Goal: Task Accomplishment & Management: Complete application form

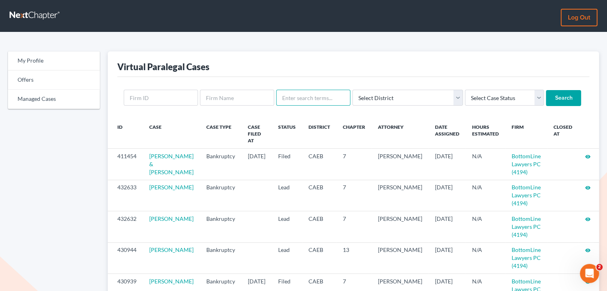
click at [316, 101] on input "text" at bounding box center [313, 98] width 74 height 16
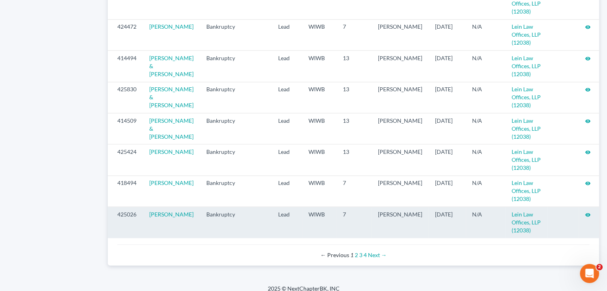
scroll to position [880, 0]
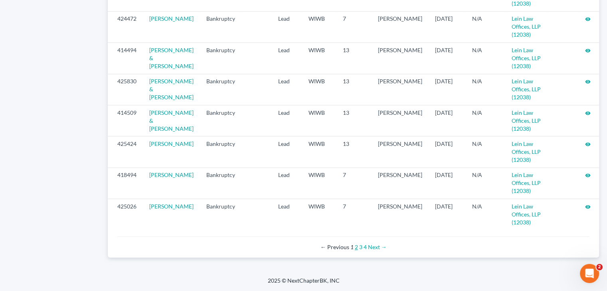
click at [356, 246] on link "2" at bounding box center [356, 247] width 3 height 7
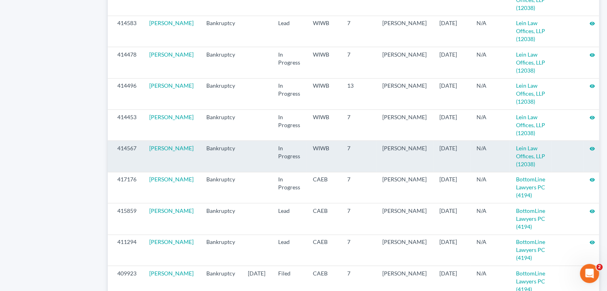
scroll to position [719, 0]
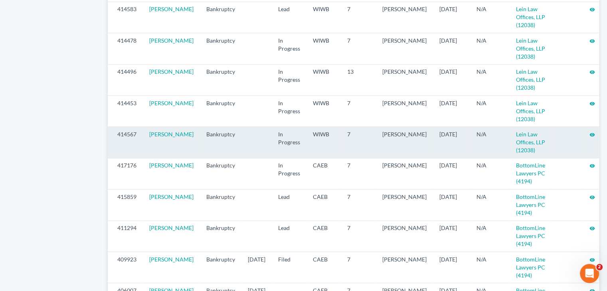
click at [590, 138] on icon "visibility" at bounding box center [593, 135] width 6 height 6
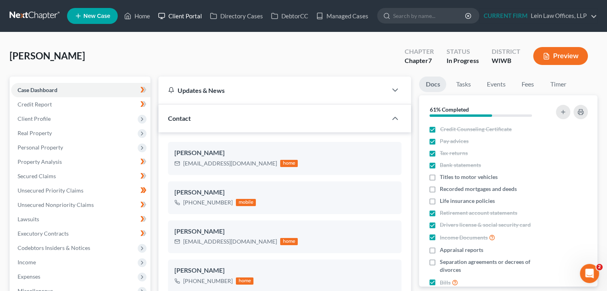
click at [193, 14] on link "Client Portal" at bounding box center [180, 16] width 52 height 14
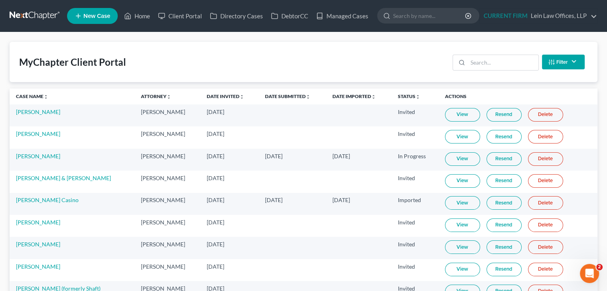
click at [452, 154] on link "View" at bounding box center [462, 159] width 35 height 14
click at [32, 154] on link "[PERSON_NAME]" at bounding box center [38, 156] width 44 height 7
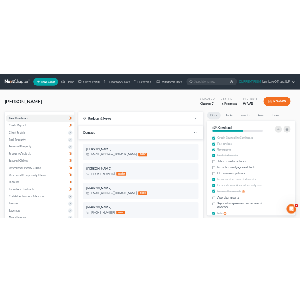
scroll to position [352, 0]
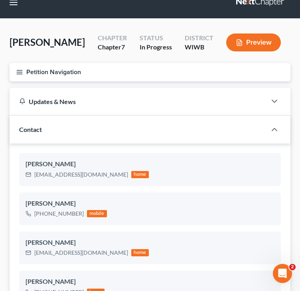
scroll to position [0, 0]
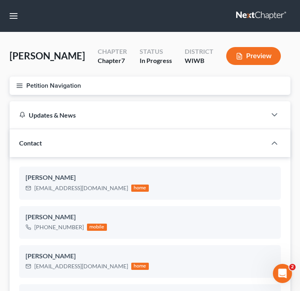
click at [23, 87] on button "Petition Navigation" at bounding box center [150, 86] width 281 height 18
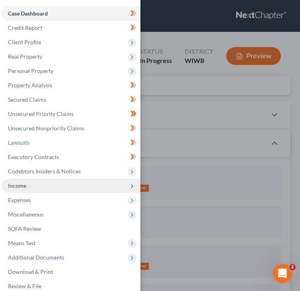
click at [25, 183] on span "Income" at bounding box center [17, 185] width 18 height 7
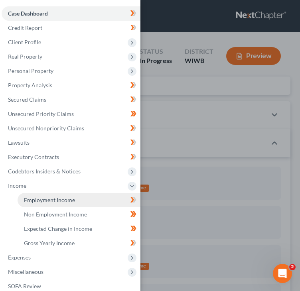
click at [34, 196] on link "Employment Income" at bounding box center [79, 200] width 123 height 14
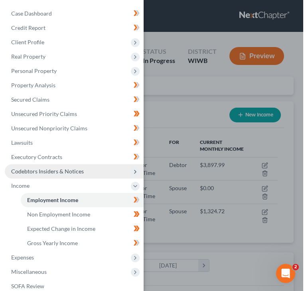
scroll to position [125, 265]
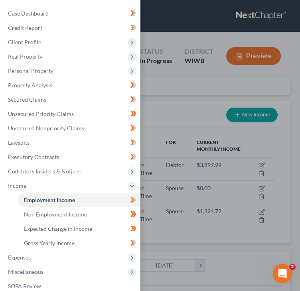
click at [170, 113] on div "Case Dashboard Payments Invoices Payments Payments Credit Report Client Profile" at bounding box center [150, 145] width 300 height 291
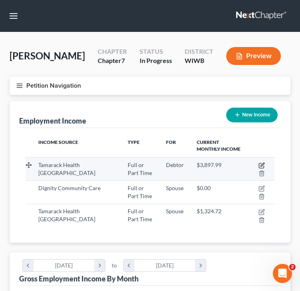
click at [261, 164] on icon "button" at bounding box center [261, 166] width 5 height 5
select select "0"
select select "52"
select select "2"
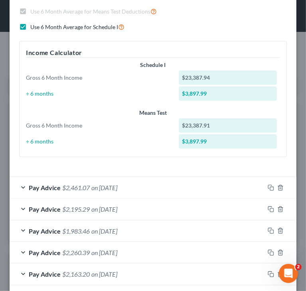
scroll to position [219, 0]
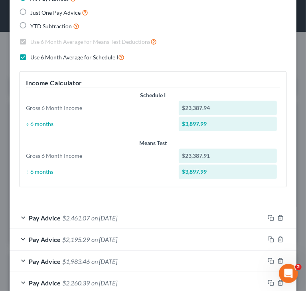
click at [101, 186] on div "Income Calculator Schedule I Gross 6 Month Income $23,387.94 ÷ 6 months $3,897.…" at bounding box center [153, 129] width 268 height 116
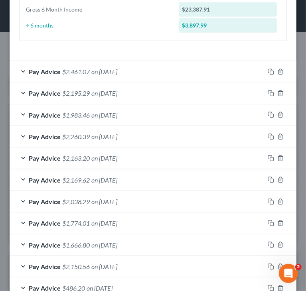
scroll to position [379, 0]
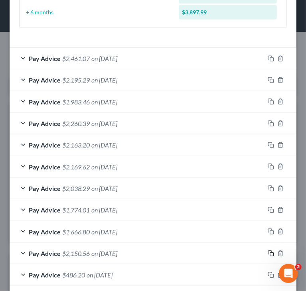
click at [268, 251] on icon "button" at bounding box center [271, 254] width 6 height 6
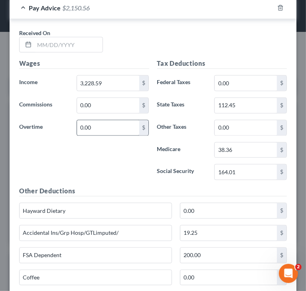
scroll to position [658, 0]
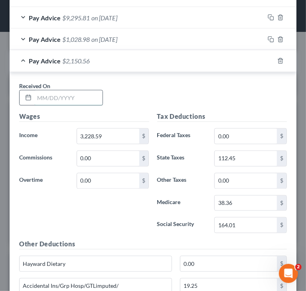
click at [71, 95] on input "text" at bounding box center [68, 98] width 68 height 15
paste input "[DATE]"
type input "[DATE]"
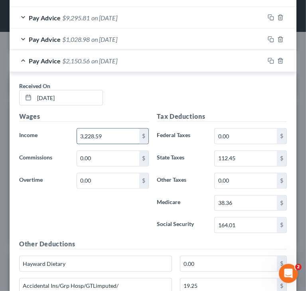
click at [109, 133] on input "3,228.59" at bounding box center [108, 136] width 62 height 15
paste input "381.21"
type input "3,381.21"
click at [190, 87] on div "Received On * [DATE]" at bounding box center [153, 97] width 276 height 31
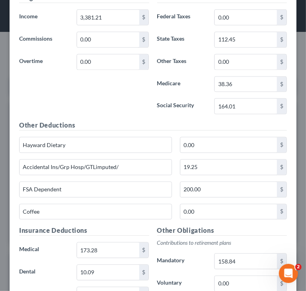
scroll to position [778, 0]
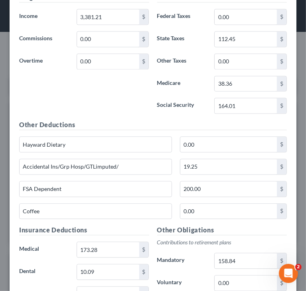
click at [150, 120] on h5 "Other Deductions" at bounding box center [153, 125] width 268 height 10
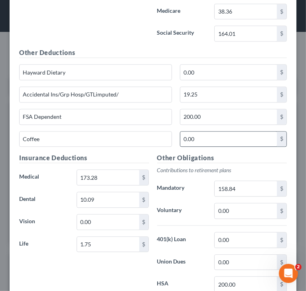
scroll to position [858, 0]
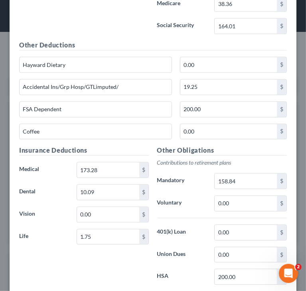
click at [127, 146] on h5 "Insurance Deductions" at bounding box center [84, 151] width 130 height 10
click at [251, 166] on div "Other Obligations Contributions to retirement plans Mandatory 158.84 $ Voluntar…" at bounding box center [222, 230] width 138 height 168
click at [247, 175] on input "158.84" at bounding box center [246, 181] width 62 height 15
paste input "66.47"
type input "166.47"
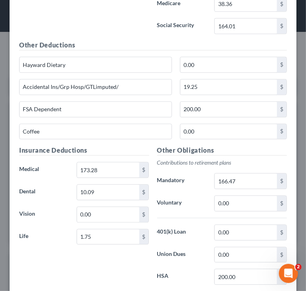
click at [199, 240] on div "Other Obligations Contributions to retirement plans Mandatory 166.47 $ Voluntar…" at bounding box center [222, 230] width 138 height 168
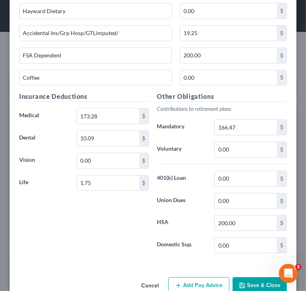
scroll to position [925, 0]
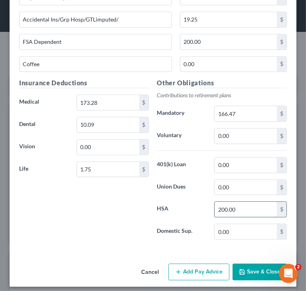
click at [240, 203] on input "200.00" at bounding box center [246, 209] width 62 height 15
paste input "5"
type input "25.00"
click at [120, 210] on div "Insurance Deductions Medical 173.28 $ Dental 10.09 $ Vision 0.00 $ Life 1.75 $" at bounding box center [84, 162] width 138 height 168
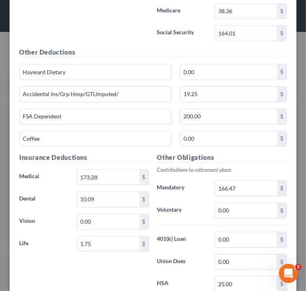
scroll to position [845, 0]
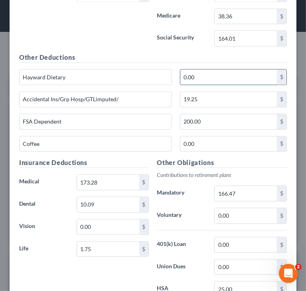
click at [247, 77] on input "0.00" at bounding box center [228, 76] width 97 height 15
paste input "24.00"
type input "24.00"
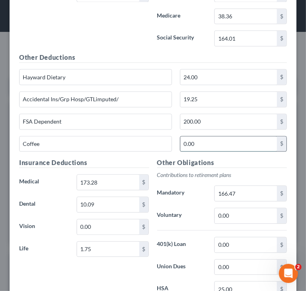
click at [211, 137] on input "0.00" at bounding box center [228, 144] width 97 height 15
paste input "$27.32"
type input "27.32"
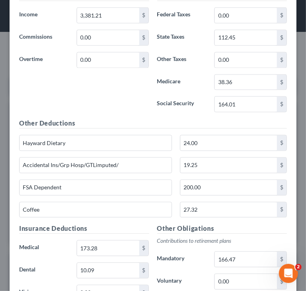
scroll to position [766, 0]
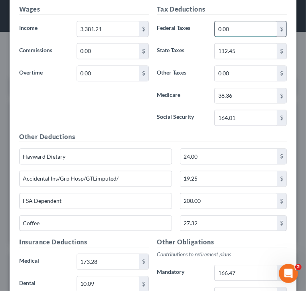
click at [239, 28] on input "0.00" at bounding box center [246, 29] width 62 height 15
paste input "206.94"
type input "206.94"
click at [247, 95] on input "38.36" at bounding box center [246, 96] width 62 height 15
paste input "42.38"
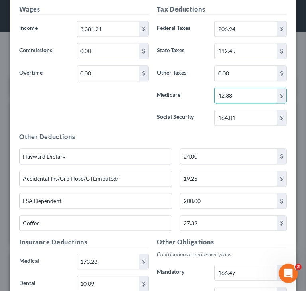
type input "42.38"
click at [241, 120] on input "164.01" at bounding box center [246, 118] width 62 height 15
paste input "$181.22"
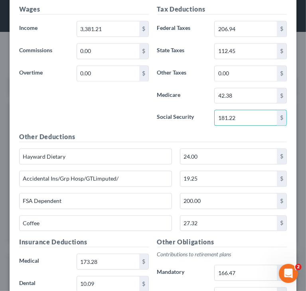
type input "181.22"
click at [248, 50] on input "112.45" at bounding box center [246, 51] width 62 height 15
paste input "32.89"
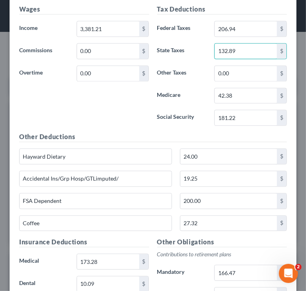
type input "132.89"
click at [99, 92] on div "Wages Income * 3,381.21 $ Commissions 0.00 $ Overtime 0.00 $" at bounding box center [84, 69] width 138 height 128
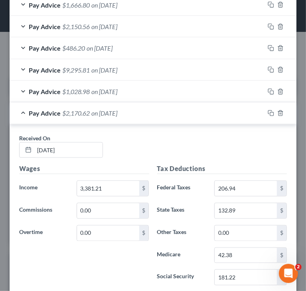
scroll to position [566, 0]
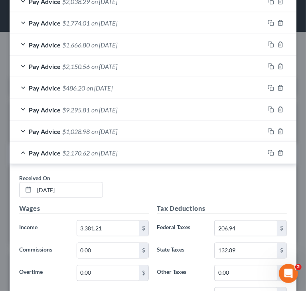
click at [198, 174] on div "Received On * [DATE]" at bounding box center [153, 189] width 276 height 31
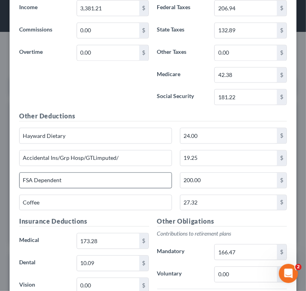
scroll to position [806, 0]
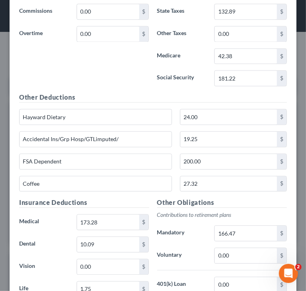
click at [122, 167] on div "FSA Dependent 200.00 $" at bounding box center [153, 165] width 276 height 22
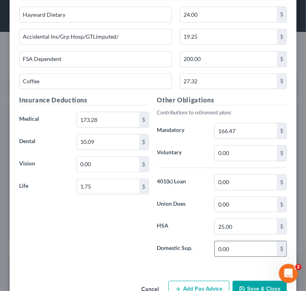
scroll to position [925, 0]
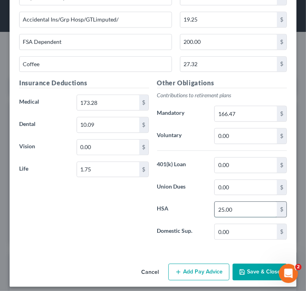
click at [238, 206] on input "25.00" at bounding box center [246, 209] width 62 height 15
type input "75"
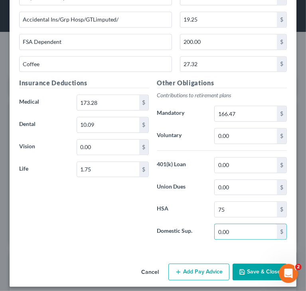
click at [120, 232] on div "Insurance Deductions Medical 173.28 $ Dental 10.09 $ Vision 0.00 $ Life 1.75 $" at bounding box center [84, 162] width 138 height 168
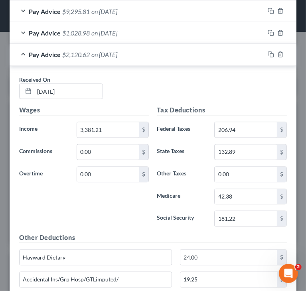
scroll to position [646, 0]
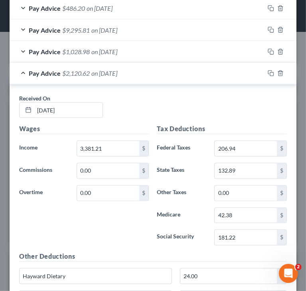
click at [215, 108] on div "Received On * [DATE]" at bounding box center [153, 109] width 276 height 31
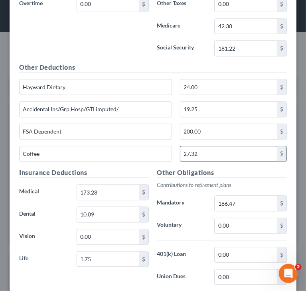
scroll to position [845, 0]
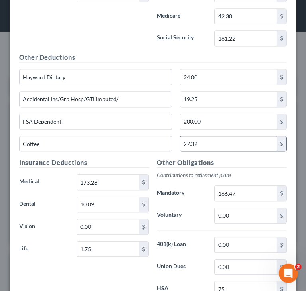
click at [210, 139] on input "27.32" at bounding box center [228, 144] width 97 height 15
click at [207, 62] on div "Other Deductions Hayward Dietary 24.00 $ Accidental Ins/Grp Hosp/GTLimputed/ 19…" at bounding box center [153, 105] width 276 height 105
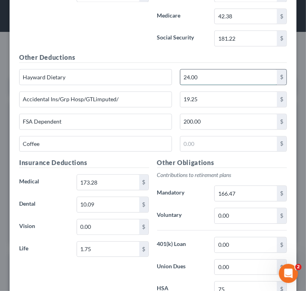
click at [204, 70] on input "24.00" at bounding box center [228, 76] width 97 height 15
click at [280, 159] on h5 "Other Obligations" at bounding box center [222, 163] width 130 height 10
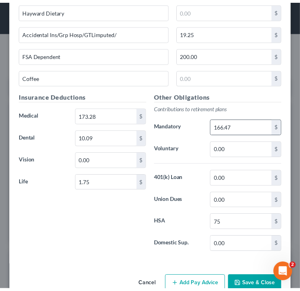
scroll to position [925, 0]
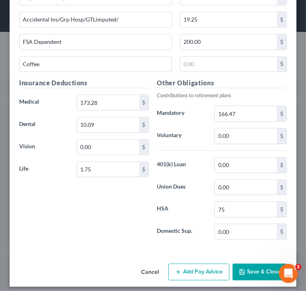
click at [107, 224] on div "Insurance Deductions Medical 173.28 $ Dental 10.09 $ Vision 0.00 $ Life 1.75 $" at bounding box center [84, 162] width 138 height 168
drag, startPoint x: 261, startPoint y: 265, endPoint x: 256, endPoint y: 263, distance: 5.6
click at [261, 266] on button "Save & Close" at bounding box center [260, 272] width 54 height 17
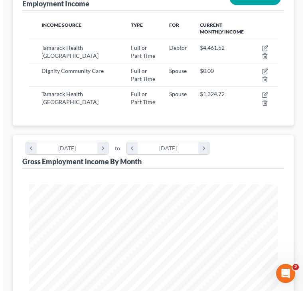
scroll to position [113, 0]
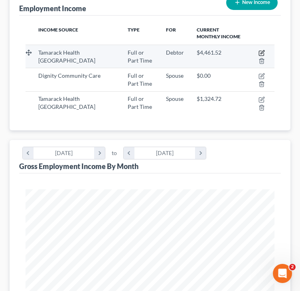
click at [262, 52] on icon "button" at bounding box center [262, 53] width 6 height 6
select select "0"
select select "52"
select select "2"
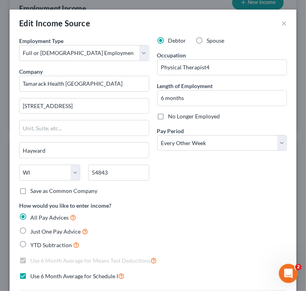
scroll to position [127, 271]
click at [216, 184] on div "Debtor Spouse Occupation Physical Therapist4 Length of Employment 6 months No L…" at bounding box center [222, 119] width 138 height 165
drag, startPoint x: 242, startPoint y: 222, endPoint x: 239, endPoint y: 215, distance: 7.5
click at [242, 222] on div "All Pay Advices Just One Pay Advice YTD Subtraction" at bounding box center [153, 231] width 268 height 37
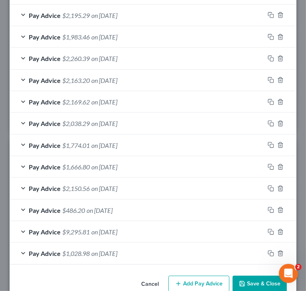
scroll to position [479, 0]
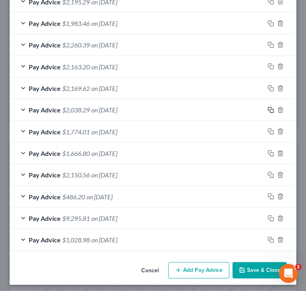
click at [270, 109] on rect "button" at bounding box center [272, 111] width 4 height 4
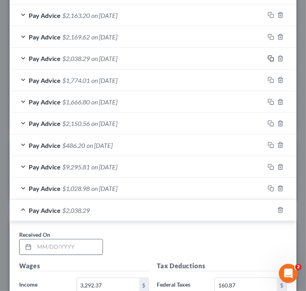
scroll to position [599, 0]
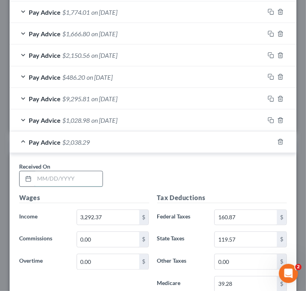
click at [88, 177] on input "text" at bounding box center [68, 179] width 68 height 15
paste input "[DATE]"
type input "[DATE]"
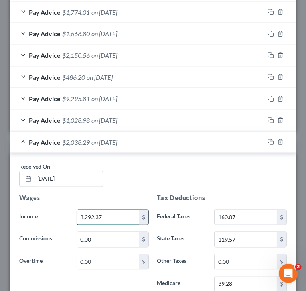
click at [105, 219] on input "3,292.37" at bounding box center [108, 217] width 62 height 15
paste input "$3,251.49"
type input "3,251.49"
click at [250, 214] on input "160.87" at bounding box center [246, 217] width 62 height 15
paste input "$179.83"
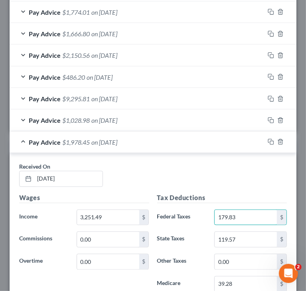
type input "179.83"
click at [234, 282] on input "39.28" at bounding box center [246, 284] width 62 height 15
paste input "$40.50"
type input "40.50"
click at [223, 188] on div "Received On * [DATE]" at bounding box center [153, 178] width 276 height 31
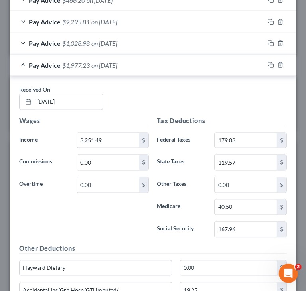
scroll to position [679, 0]
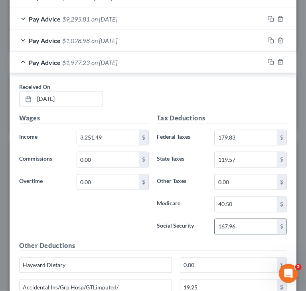
click at [242, 223] on input "167.96" at bounding box center [246, 227] width 62 height 15
paste input "73.17"
type input "173.17"
click at [247, 156] on input "119.57" at bounding box center [246, 159] width 62 height 15
paste input "$125.05"
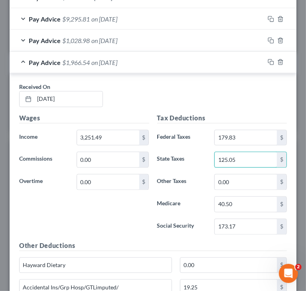
type input "125.05"
click at [224, 101] on div "Received On * [DATE]" at bounding box center [153, 98] width 276 height 31
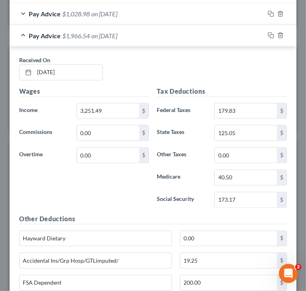
scroll to position [719, 0]
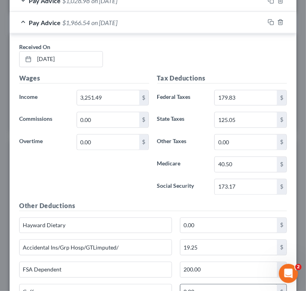
click at [202, 285] on input "0.00" at bounding box center [228, 292] width 97 height 15
paste input "$7.28"
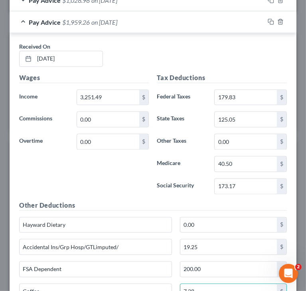
type input "7.28"
click at [243, 66] on div "Received On * [DATE]" at bounding box center [153, 58] width 276 height 31
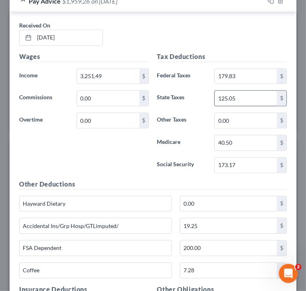
scroll to position [759, 0]
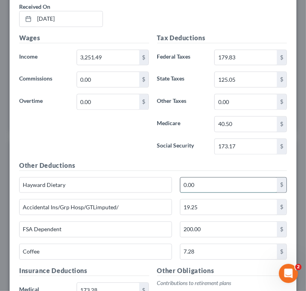
click at [222, 178] on input "0.00" at bounding box center [228, 185] width 97 height 15
paste input "$27.25"
type input "27.25"
click at [139, 161] on h5 "Other Deductions" at bounding box center [153, 166] width 268 height 10
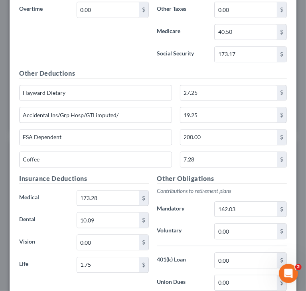
scroll to position [879, 0]
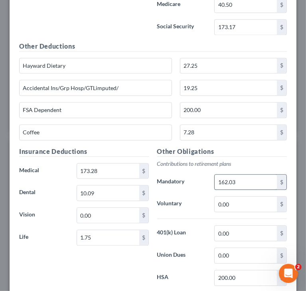
click at [251, 176] on input "162.03" at bounding box center [246, 182] width 62 height 15
paste input "59.99"
type input "159.99"
click at [81, 267] on div "Insurance Deductions Medical 173.28 $ Dental 10.09 $ Vision 0.00 $ Life 1.75 $" at bounding box center [84, 231] width 138 height 168
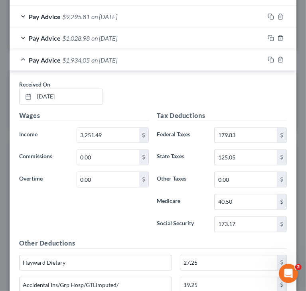
scroll to position [679, 0]
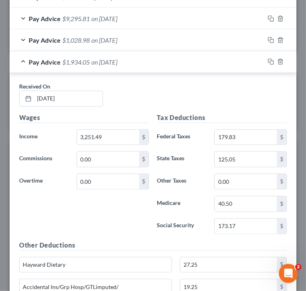
click at [103, 217] on div "Wages Income * 3,251.49 $ Commissions 0.00 $ Overtime 0.00 $" at bounding box center [84, 177] width 138 height 128
click at [229, 107] on div "Received On * [DATE]" at bounding box center [153, 98] width 276 height 31
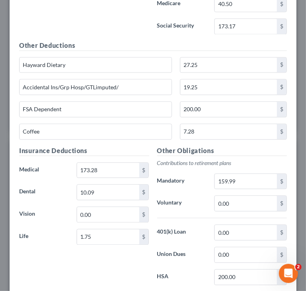
scroll to position [919, 0]
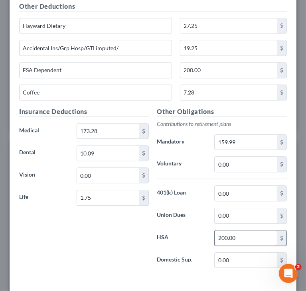
click at [245, 232] on input "200.00" at bounding box center [246, 238] width 62 height 15
type input "75"
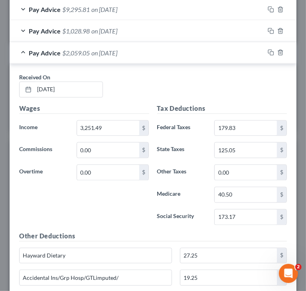
scroll to position [679, 0]
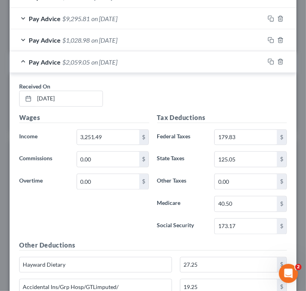
click at [240, 99] on div "Received On * [DATE]" at bounding box center [153, 98] width 276 height 31
click at [206, 98] on div "Received On * [DATE]" at bounding box center [153, 98] width 276 height 31
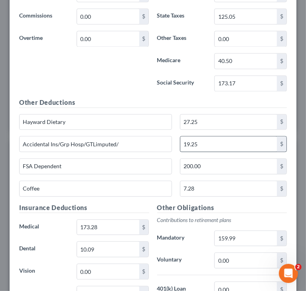
scroll to position [839, 0]
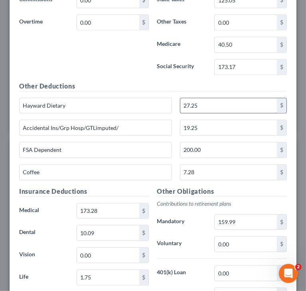
click at [212, 103] on input "27.25" at bounding box center [228, 105] width 97 height 15
click at [214, 165] on input "7.28" at bounding box center [228, 172] width 97 height 15
click at [120, 70] on div "Wages Income * 3,251.49 $ Commissions 0.00 $ Overtime 0.00 $" at bounding box center [84, 18] width 138 height 128
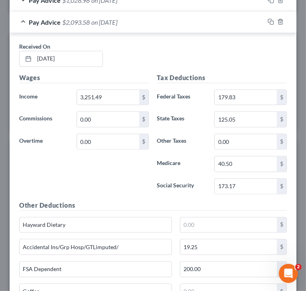
scroll to position [679, 0]
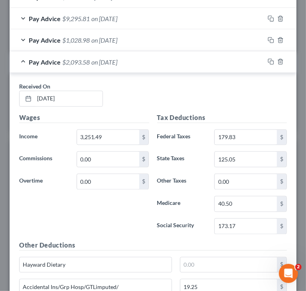
click at [22, 59] on div "Pay Advice $2,093.58 on [DATE]" at bounding box center [137, 61] width 255 height 21
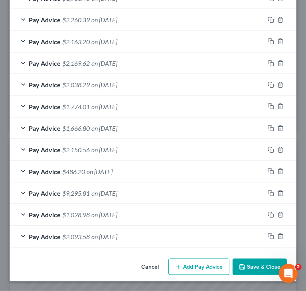
scroll to position [502, 0]
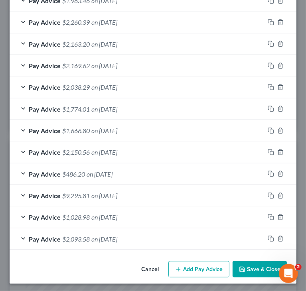
click at [61, 258] on div "Cancel Add Pay Advice Save & Close" at bounding box center [153, 271] width 287 height 26
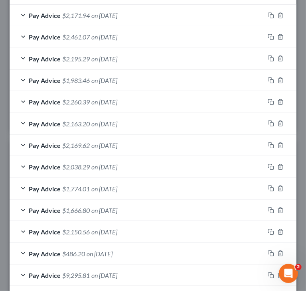
scroll to position [382, 0]
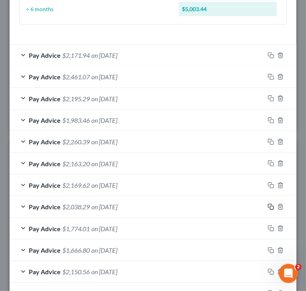
click at [268, 206] on icon "button" at bounding box center [271, 207] width 6 height 6
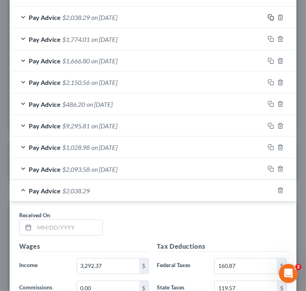
scroll to position [582, 0]
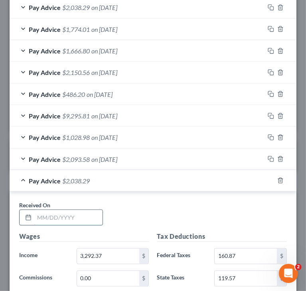
click at [97, 217] on input "text" at bounding box center [68, 217] width 68 height 15
paste input "[DATE]"
type input "[DATE]"
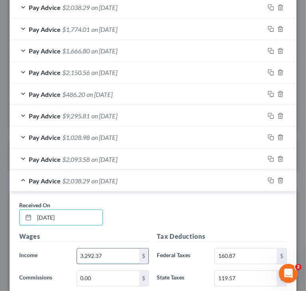
click at [131, 253] on input "3,292.37" at bounding box center [108, 256] width 62 height 15
paste input "180.79"
type input "3,180.79"
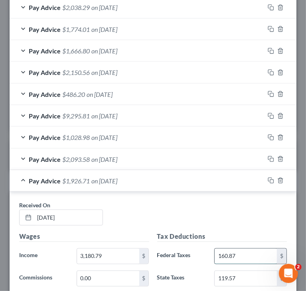
click at [247, 252] on input "160.87" at bounding box center [246, 256] width 62 height 15
paste input "5.05"
type input "165.05"
click at [249, 214] on div "Received On * [DATE]" at bounding box center [153, 217] width 276 height 31
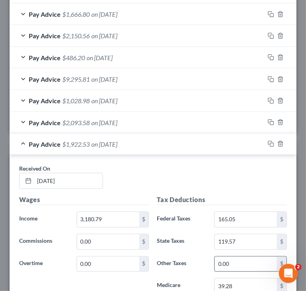
scroll to position [661, 0]
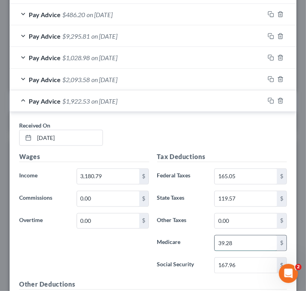
click at [241, 244] on input "39.28" at bounding box center [246, 243] width 62 height 15
paste input "$39.4"
type input "39.48"
click at [243, 259] on input "167.96" at bounding box center [246, 265] width 62 height 15
paste input "$168.79"
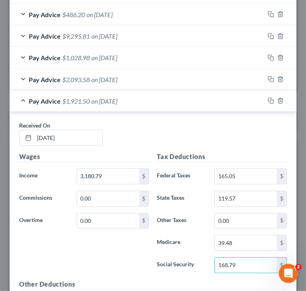
type input "168.79"
click at [238, 194] on input "119.57" at bounding box center [246, 199] width 62 height 15
paste input "$120.78"
type input "120.78"
click at [127, 243] on div "Wages Income * 3,180.79 $ Commissions 0.00 $ Overtime 0.00 $" at bounding box center [84, 216] width 138 height 128
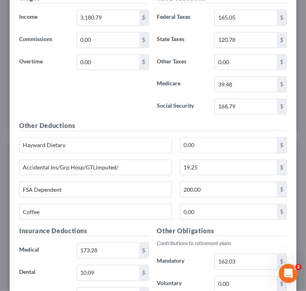
scroll to position [821, 0]
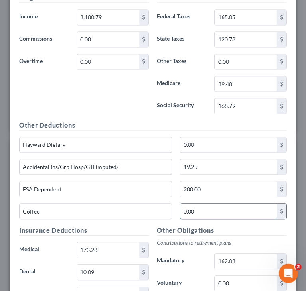
click at [205, 206] on input "0.00" at bounding box center [228, 211] width 97 height 15
paste input "$8.76"
type input "8.76"
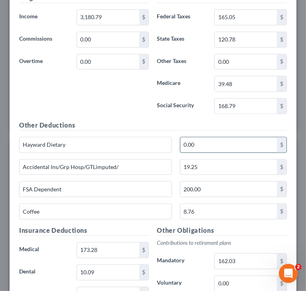
click at [211, 148] on input "0.00" at bounding box center [228, 144] width 97 height 15
paste input "$25.5"
type input "25.50"
click at [239, 231] on h5 "Other Obligations" at bounding box center [222, 231] width 130 height 10
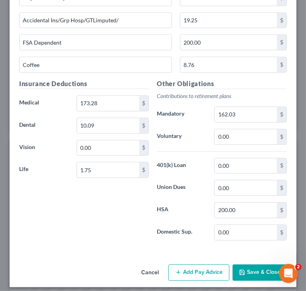
scroll to position [968, 0]
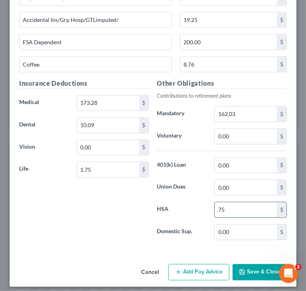
type input "75"
click at [251, 111] on input "162.03" at bounding box center [246, 114] width 62 height 15
paste input "$156.45"
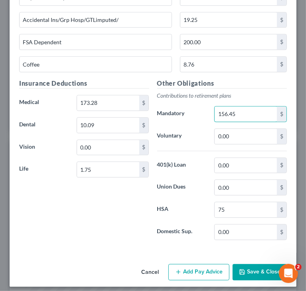
type input "156.45"
click at [193, 209] on label "HSA" at bounding box center [181, 210] width 57 height 16
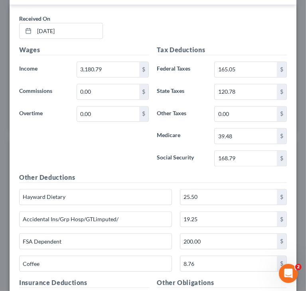
scroll to position [729, 0]
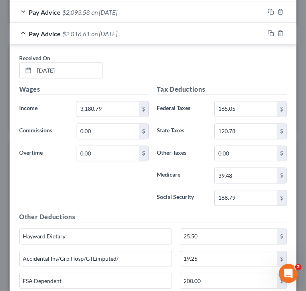
click at [145, 162] on div "Wages Income * 3,180.79 $ Commissions 0.00 $ Overtime 0.00 $" at bounding box center [84, 149] width 138 height 128
click at [214, 230] on input "25.50" at bounding box center [228, 237] width 97 height 15
click at [194, 208] on div "Tax Deductions Federal Taxes 165.05 $ State Taxes 120.78 $ Other Taxes 0.00 $ M…" at bounding box center [222, 149] width 138 height 128
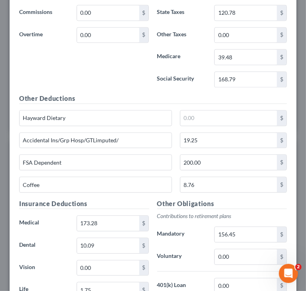
scroll to position [849, 0]
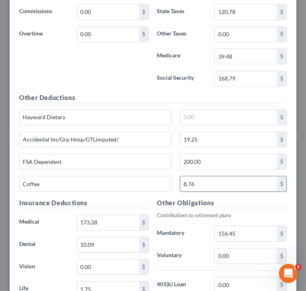
click at [202, 179] on input "8.76" at bounding box center [228, 183] width 97 height 15
click at [173, 169] on div "FSA Dependent 200.00 $" at bounding box center [153, 165] width 276 height 22
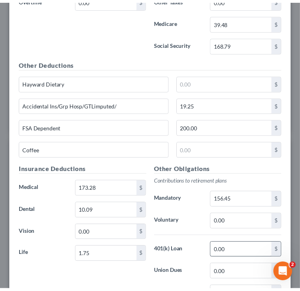
scroll to position [968, 0]
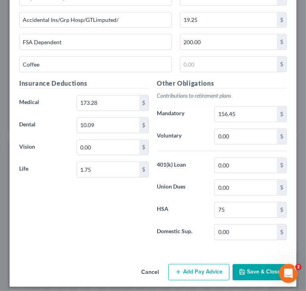
click at [259, 269] on button "Save & Close" at bounding box center [260, 272] width 54 height 17
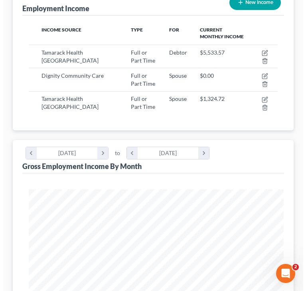
scroll to position [399052, 398911]
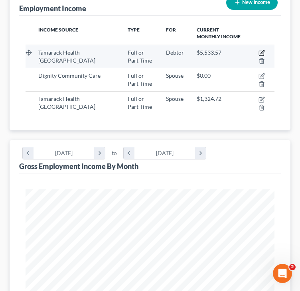
click at [263, 50] on icon "button" at bounding box center [263, 52] width 4 height 4
select select "0"
select select "52"
select select "2"
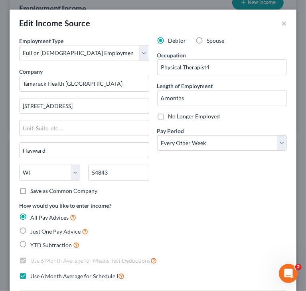
scroll to position [127, 271]
drag, startPoint x: 144, startPoint y: 203, endPoint x: 146, endPoint y: 199, distance: 4.7
click at [144, 203] on div "How would you like to enter income? All Pay Advices Just One Pay Advice YTD Sub…" at bounding box center [153, 226] width 268 height 49
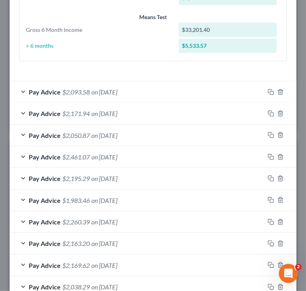
scroll to position [359, 0]
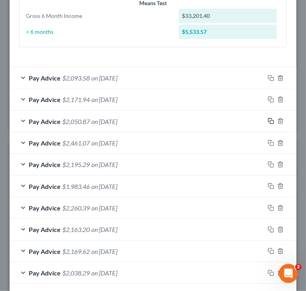
click at [270, 121] on rect "button" at bounding box center [272, 123] width 4 height 4
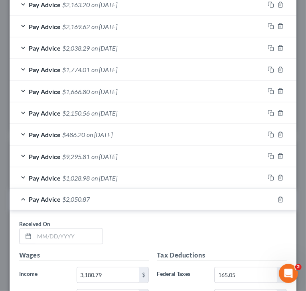
scroll to position [599, 0]
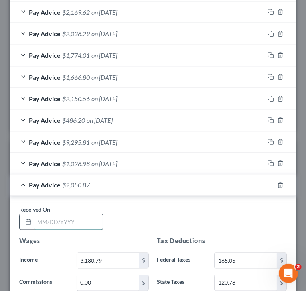
click at [93, 215] on input "text" at bounding box center [68, 222] width 68 height 15
paste input "[DATE]"
type input "[DATE]"
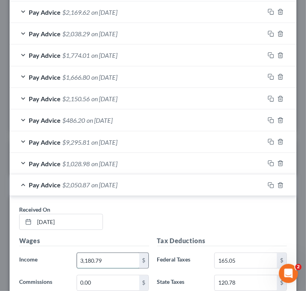
click at [104, 259] on input "3,180.79" at bounding box center [108, 260] width 62 height 15
paste input "217.97"
type input "3,217.97"
click at [171, 211] on div "Received On * [DATE]" at bounding box center [153, 221] width 276 height 31
click at [226, 257] on input "165.05" at bounding box center [246, 260] width 62 height 15
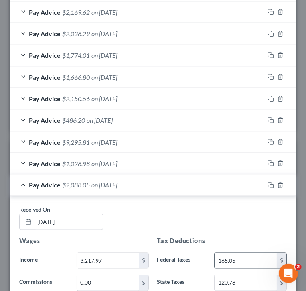
paste input "$172.82"
type input "172.82"
click at [212, 221] on div "Received On * [DATE]" at bounding box center [153, 221] width 276 height 31
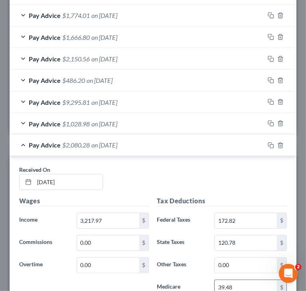
click at [236, 282] on input "39.48" at bounding box center [246, 288] width 62 height 15
paste input "$40.01"
type input "40.01"
click at [217, 178] on div "Received On * [DATE]" at bounding box center [153, 181] width 276 height 31
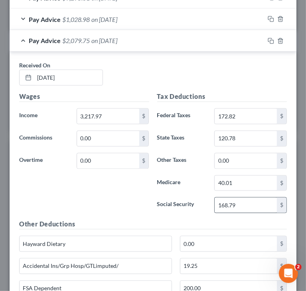
scroll to position [758, 0]
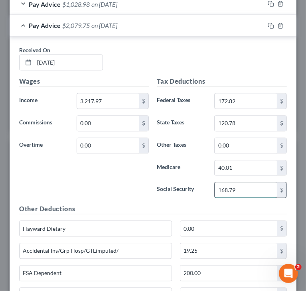
click at [252, 186] on input "168.79" at bounding box center [246, 190] width 62 height 15
paste input "$171.0"
type input "171.09"
click at [241, 124] on input "120.78" at bounding box center [246, 123] width 62 height 15
paste input "$123.02"
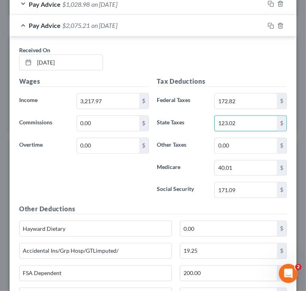
type input "123.02"
click at [124, 182] on div "Wages Income * 3,217.97 $ Commissions 0.00 $ Overtime 0.00 $" at bounding box center [84, 141] width 138 height 128
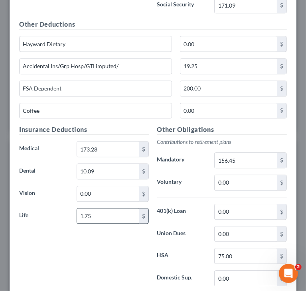
scroll to position [958, 0]
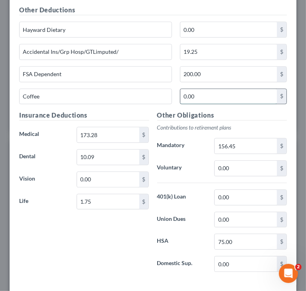
click at [202, 89] on input "0.00" at bounding box center [228, 96] width 97 height 15
paste input "$3.69"
type input "3.69"
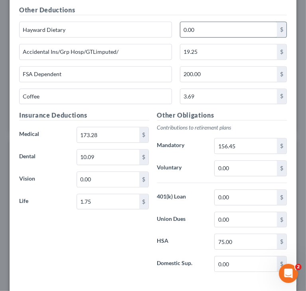
click at [233, 26] on input "0.00" at bounding box center [228, 29] width 97 height 15
paste input "$29"
type input "29.00"
click at [242, 141] on input "156.45" at bounding box center [246, 146] width 62 height 15
paste input "$158.31"
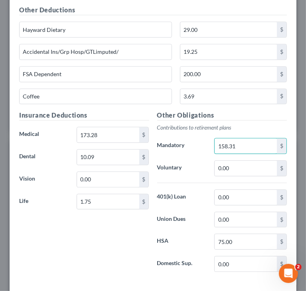
type input "158.31"
click at [141, 226] on div "Insurance Deductions Medical 173.28 $ Dental 10.09 $ Vision 0.00 $ Life 1.75 $" at bounding box center [84, 195] width 138 height 168
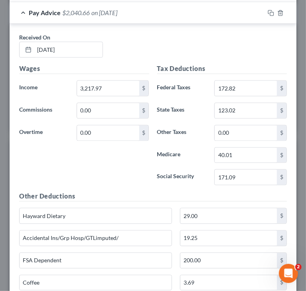
scroll to position [758, 0]
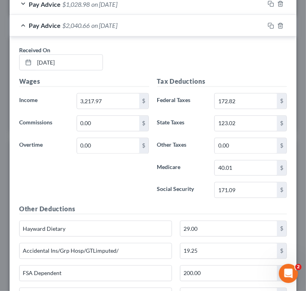
click at [147, 184] on div "Wages Income * 3,217.97 $ Commissions 0.00 $ Overtime 0.00 $" at bounding box center [84, 141] width 138 height 128
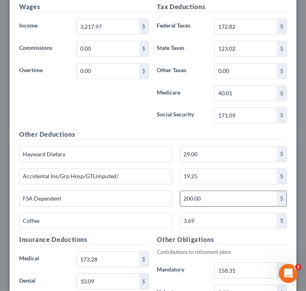
scroll to position [838, 0]
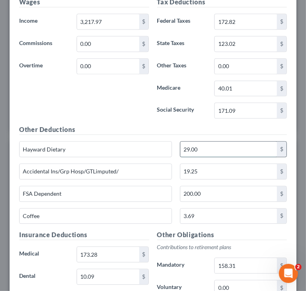
click at [204, 146] on input "29.00" at bounding box center [228, 149] width 97 height 15
click at [198, 214] on input "3.69" at bounding box center [228, 216] width 97 height 15
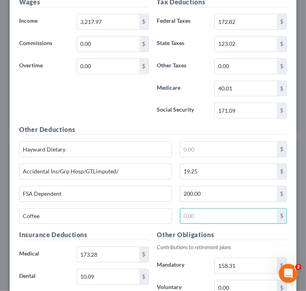
click at [277, 220] on div "Coffee $" at bounding box center [153, 219] width 276 height 22
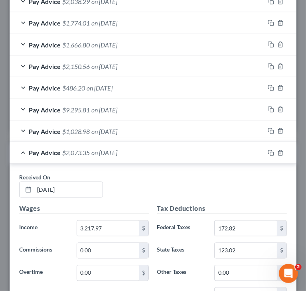
scroll to position [631, 0]
click at [26, 150] on div "Pay Advice $2,073.35 on [DATE]" at bounding box center [137, 153] width 255 height 21
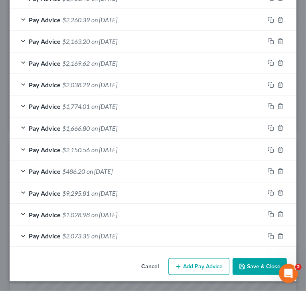
scroll to position [545, 0]
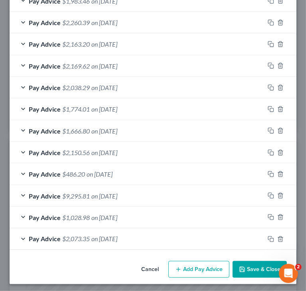
drag, startPoint x: 105, startPoint y: 255, endPoint x: 110, endPoint y: 247, distance: 8.8
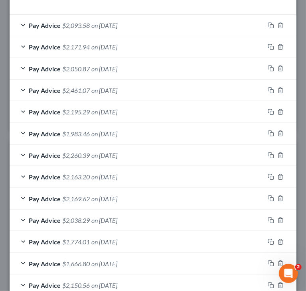
scroll to position [385, 0]
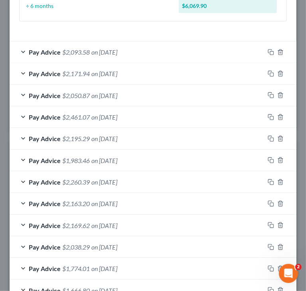
click at [91, 205] on div "Pay Advice $2,163.20 on [DATE]" at bounding box center [137, 203] width 255 height 21
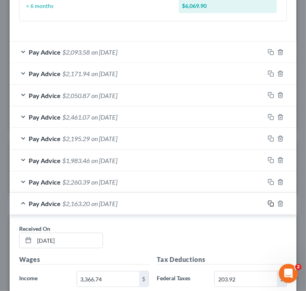
click at [268, 202] on icon "button" at bounding box center [271, 204] width 6 height 6
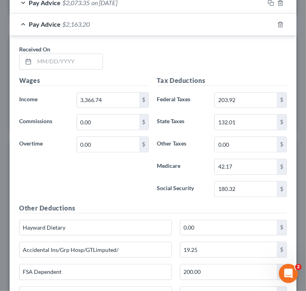
scroll to position [784, 0]
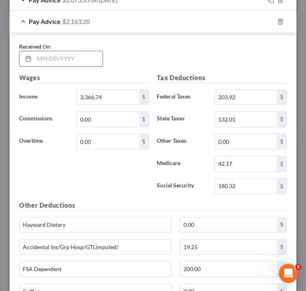
click at [89, 63] on input "text" at bounding box center [68, 58] width 68 height 15
paste input "[DATE]"
type input "[DATE]"
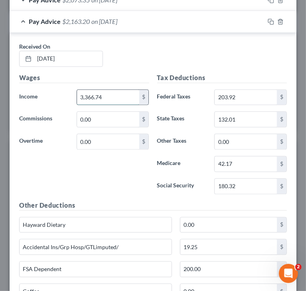
click at [115, 91] on input "3,366.74" at bounding box center [108, 97] width 62 height 15
paste input "$3,330.73"
type input "3,330.73"
click at [245, 91] on input "203.92" at bounding box center [246, 97] width 62 height 15
paste input "$196.39"
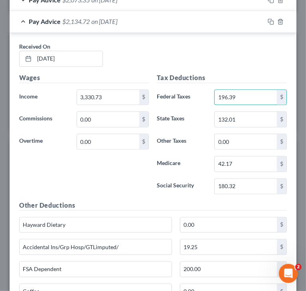
type input "196.39"
click at [244, 157] on input "42.17" at bounding box center [246, 163] width 62 height 15
paste input "$41.65"
type input "41.65"
click at [237, 179] on input "180.32" at bounding box center [246, 186] width 62 height 15
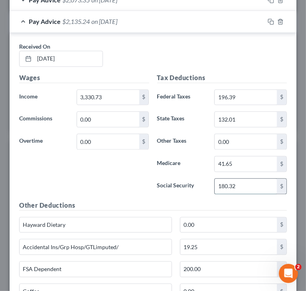
paste input "$178.09"
type input "178.09"
click at [251, 117] on input "132.01" at bounding box center [246, 119] width 62 height 15
paste input "$129.84"
type input "129.84"
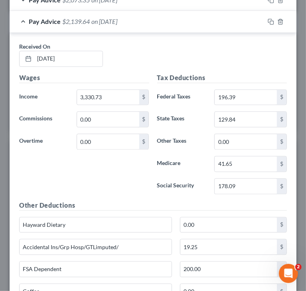
click at [127, 171] on div "Wages Income * 3,330.73 $ Commissions 0.00 $ Overtime 0.00 $" at bounding box center [84, 137] width 138 height 128
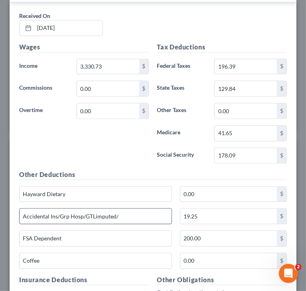
scroll to position [864, 0]
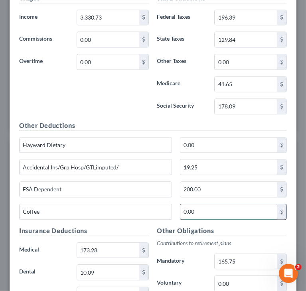
click at [211, 204] on input "0.00" at bounding box center [228, 211] width 97 height 15
paste input "$4.48"
type input "4.48"
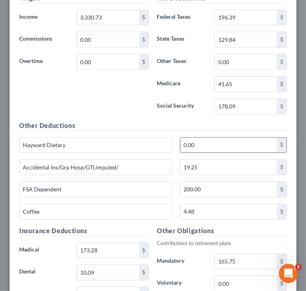
click at [214, 142] on input "0.00" at bounding box center [228, 145] width 97 height 15
paste input "$26.5"
type input "26.50"
click at [237, 227] on h5 "Other Obligations" at bounding box center [222, 231] width 130 height 10
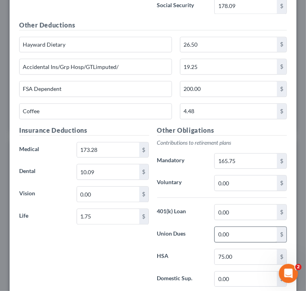
scroll to position [984, 0]
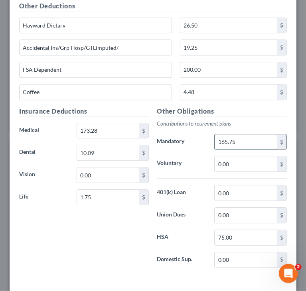
click at [238, 141] on input "165.75" at bounding box center [246, 142] width 62 height 15
paste input "$163.9"
type input "163.95"
click at [159, 242] on div "Other Obligations Contributions to retirement plans Mandatory 163.95 $ Voluntar…" at bounding box center [222, 191] width 138 height 168
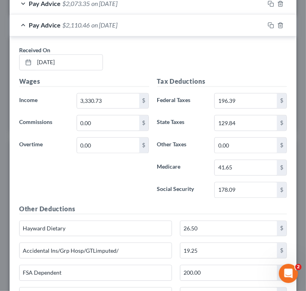
scroll to position [744, 0]
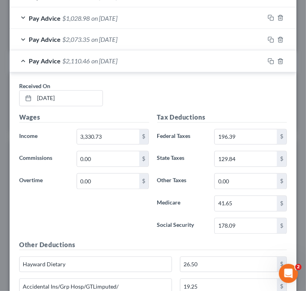
click at [192, 103] on div "Received On * [DATE]" at bounding box center [153, 97] width 276 height 31
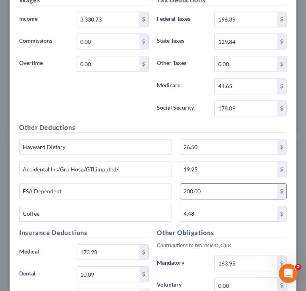
scroll to position [864, 0]
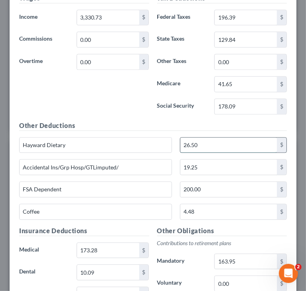
click at [230, 138] on input "26.50" at bounding box center [228, 145] width 97 height 15
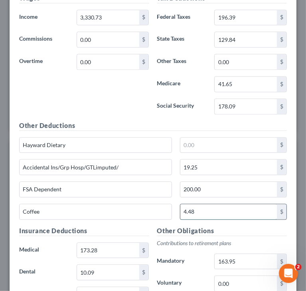
drag, startPoint x: 193, startPoint y: 206, endPoint x: 197, endPoint y: 204, distance: 4.9
click at [194, 206] on input "4.48" at bounding box center [228, 211] width 97 height 15
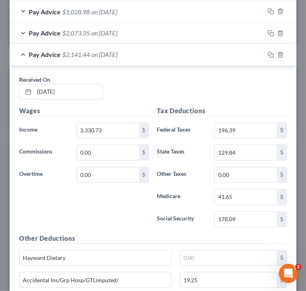
scroll to position [744, 0]
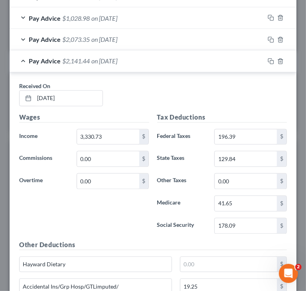
click at [23, 58] on div "Pay Advice $2,141.44 on [DATE]" at bounding box center [137, 61] width 255 height 21
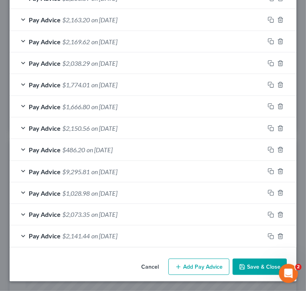
scroll to position [567, 0]
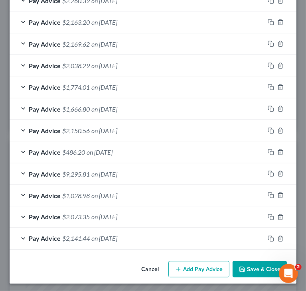
click at [112, 258] on div "Cancel Add Pay Advice Save & Close" at bounding box center [153, 271] width 287 height 26
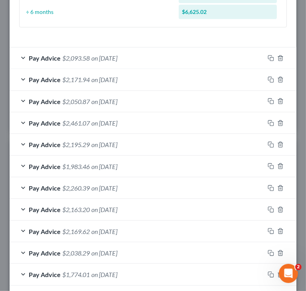
scroll to position [367, 0]
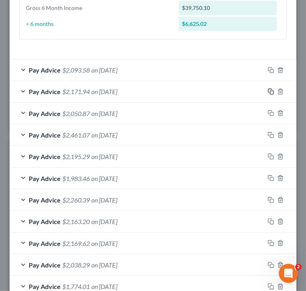
click at [268, 91] on icon "button" at bounding box center [271, 92] width 6 height 6
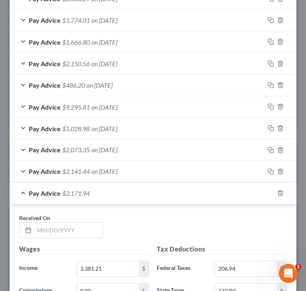
scroll to position [647, 0]
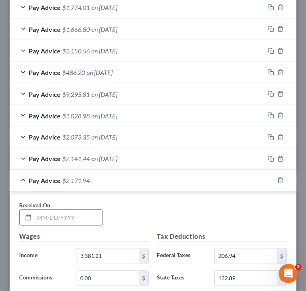
click at [97, 216] on input "text" at bounding box center [68, 217] width 68 height 15
paste input "[DATE]"
type input "[DATE]"
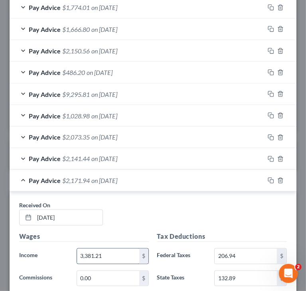
click at [115, 252] on input "3,381.21" at bounding box center [108, 256] width 62 height 15
paste input "430.49"
type input "3,430.49"
click at [247, 251] on input "206.94" at bounding box center [246, 256] width 62 height 15
paste input "$217.2"
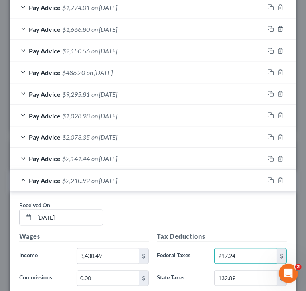
type input "217.24"
click at [220, 228] on div "Received On * [DATE]" at bounding box center [153, 217] width 276 height 31
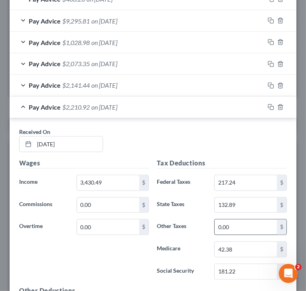
scroll to position [727, 0]
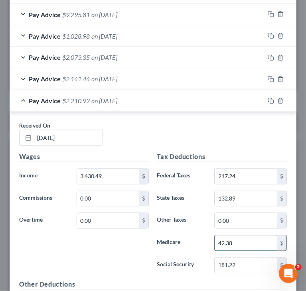
click at [243, 240] on input "42.38" at bounding box center [246, 243] width 62 height 15
paste input "$43.09"
type input "43.09"
click at [253, 259] on input "181.22" at bounding box center [246, 265] width 62 height 15
paste input "$184.27"
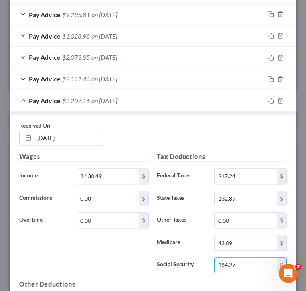
type input "184.27"
click at [254, 194] on input "132.89" at bounding box center [246, 199] width 62 height 15
paste input "$135.86"
type input "135.86"
click at [87, 243] on div "Wages Income * 3,430.49 $ Commissions 0.00 $ Overtime 0.00 $" at bounding box center [84, 216] width 138 height 128
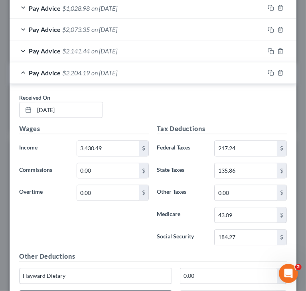
scroll to position [806, 0]
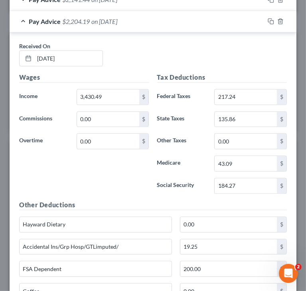
click at [120, 192] on div "Wages Income * 3,430.49 $ Commissions 0.00 $ Overtime 0.00 $" at bounding box center [84, 137] width 138 height 128
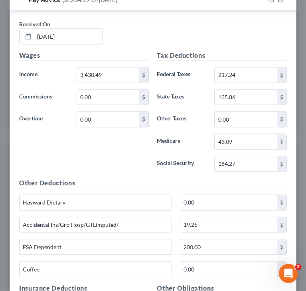
scroll to position [846, 0]
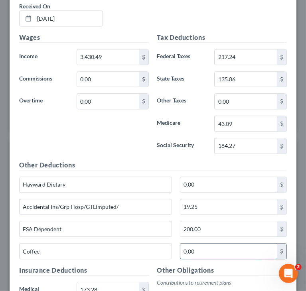
click at [204, 249] on input "0.00" at bounding box center [228, 251] width 97 height 15
paste input "$0.77"
type input "0.77"
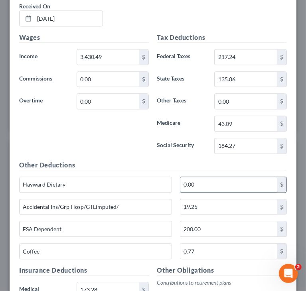
click at [202, 179] on input "0.00" at bounding box center [228, 184] width 97 height 15
paste input "$15.25"
type input "15.25"
click at [144, 162] on h5 "Other Deductions" at bounding box center [153, 165] width 268 height 10
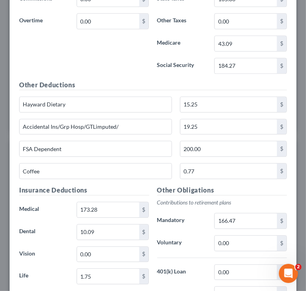
scroll to position [966, 0]
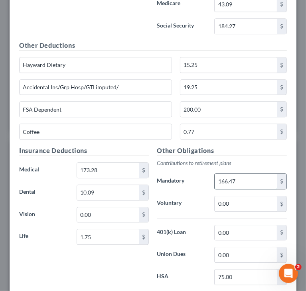
click at [246, 177] on input "166.47" at bounding box center [246, 181] width 62 height 15
paste input "$168.94"
type input "168.94"
click at [135, 148] on h5 "Insurance Deductions" at bounding box center [84, 151] width 130 height 10
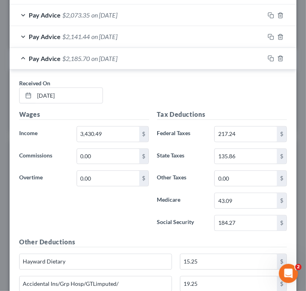
scroll to position [766, 0]
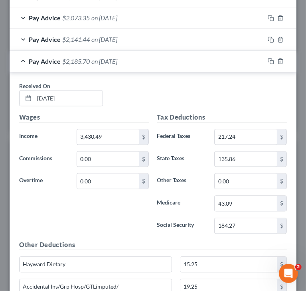
click at [166, 104] on div "Received On * [DATE]" at bounding box center [153, 97] width 276 height 31
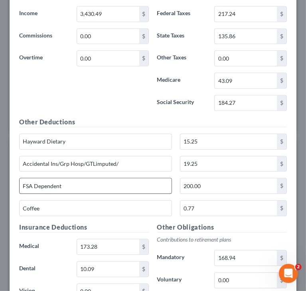
scroll to position [926, 0]
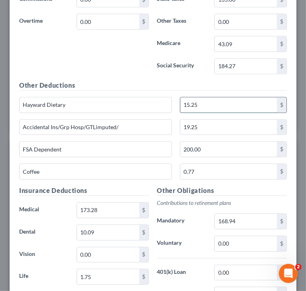
click at [225, 101] on input "15.25" at bounding box center [228, 104] width 97 height 15
click at [212, 167] on input "0.77" at bounding box center [228, 171] width 97 height 15
click at [125, 81] on h5 "Other Deductions" at bounding box center [153, 86] width 268 height 10
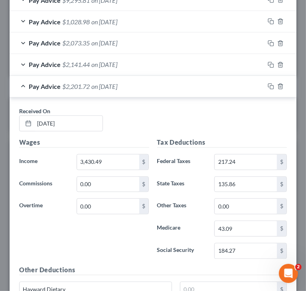
scroll to position [727, 0]
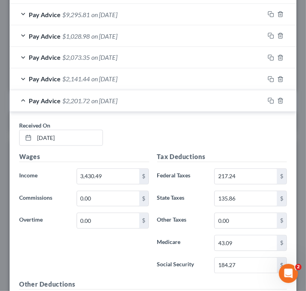
click at [26, 99] on div "Pay Advice $2,201.72 on [DATE]" at bounding box center [137, 101] width 255 height 21
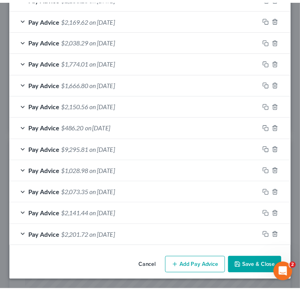
scroll to position [588, 0]
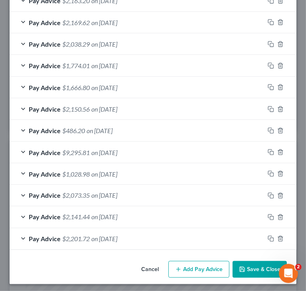
click at [265, 268] on button "Save & Close" at bounding box center [260, 269] width 54 height 17
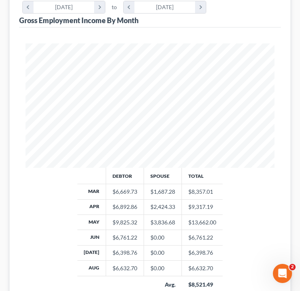
scroll to position [272, 0]
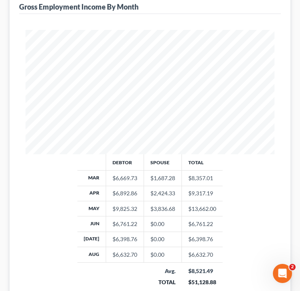
click at [249, 164] on div "Debtor Spouse Total Mar $6,669.73 $1,687.28 $8,357.01 Apr $6,892.86 $2,424.33 $…" at bounding box center [150, 225] width 265 height 143
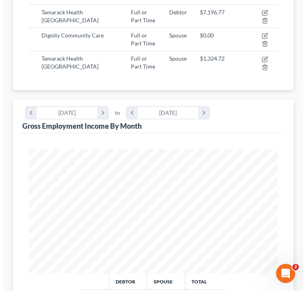
scroll to position [152, 0]
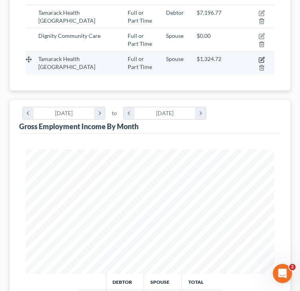
click at [261, 58] on icon "button" at bounding box center [262, 60] width 6 height 6
select select "0"
select select "52"
select select "2"
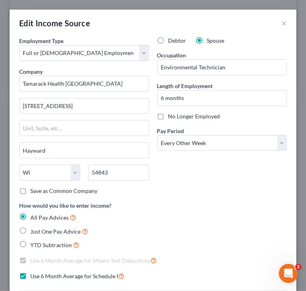
scroll to position [127, 271]
click at [189, 198] on div "Debtor Spouse Occupation Environmental Technician Length of Employment 6 months…" at bounding box center [222, 119] width 138 height 165
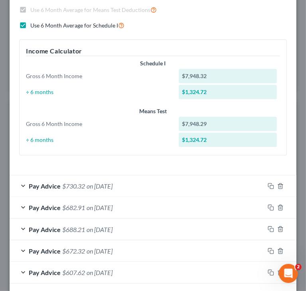
scroll to position [238, 0]
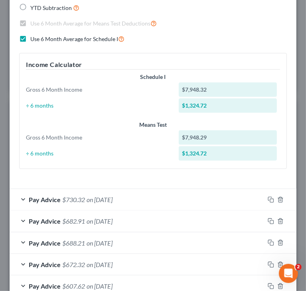
click at [89, 174] on div "How would you like to enter income? All Pay Advices Just One Pay Advice YTD Sub…" at bounding box center [153, 70] width 276 height 212
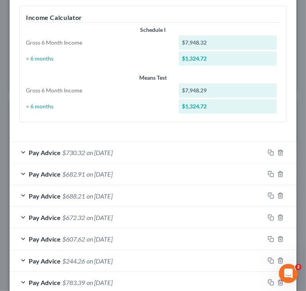
scroll to position [277, 0]
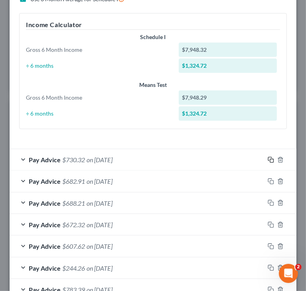
click at [270, 159] on rect "button" at bounding box center [272, 161] width 4 height 4
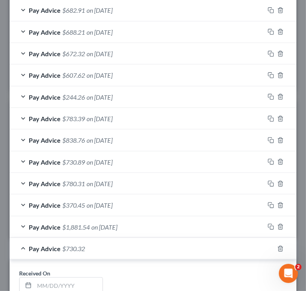
scroll to position [477, 0]
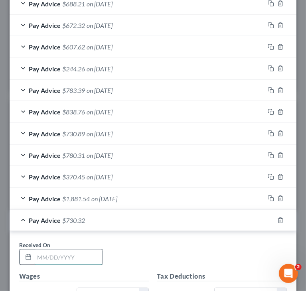
click at [73, 251] on input "text" at bounding box center [68, 257] width 68 height 15
paste input "[DATE]"
type input "[DATE]"
click at [173, 241] on div "Received On * [DATE]" at bounding box center [153, 256] width 276 height 31
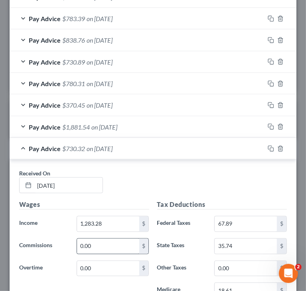
scroll to position [557, 0]
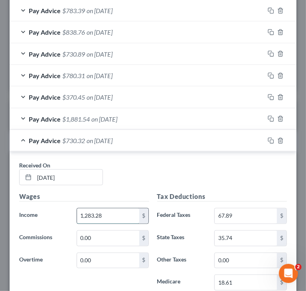
click at [125, 217] on input "1,283.28" at bounding box center [108, 216] width 62 height 15
paste input "$1,991.33"
type input "1,991.33"
click at [183, 179] on div "Received On * [DATE]" at bounding box center [153, 176] width 276 height 31
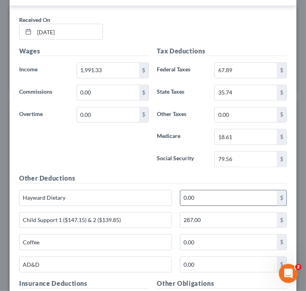
scroll to position [717, 0]
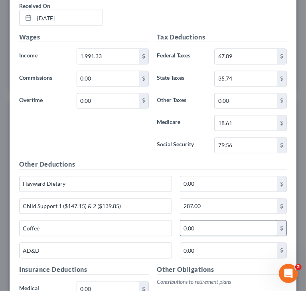
click at [204, 221] on input "0.00" at bounding box center [228, 228] width 97 height 15
paste input "$4.75"
type input "4.75"
click at [132, 162] on h5 "Other Deductions" at bounding box center [153, 165] width 268 height 10
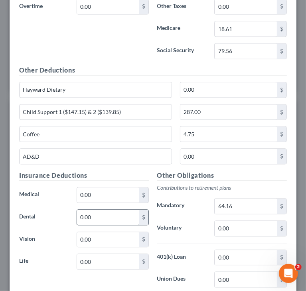
scroll to position [836, 0]
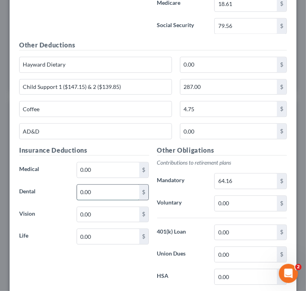
click at [115, 188] on input "0.00" at bounding box center [108, 192] width 62 height 15
paste input "$5.19"
type input "5.19"
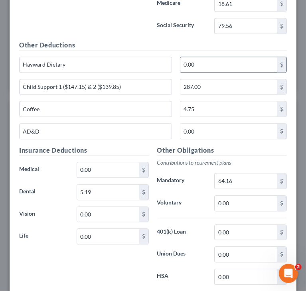
click at [218, 66] on input "0.00" at bounding box center [228, 64] width 97 height 15
paste input "$17"
type input "17.00"
click at [255, 264] on div "Other Obligations Contributions to retirement plans Mandatory 64.16 $ Voluntary…" at bounding box center [222, 230] width 138 height 168
click at [254, 270] on input "0.00" at bounding box center [246, 276] width 62 height 15
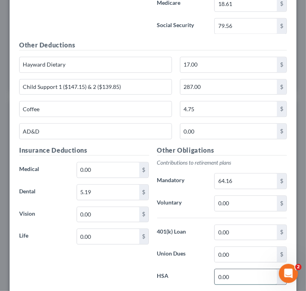
paste input "$25"
type input "25.00"
click at [120, 168] on input "0.00" at bounding box center [108, 169] width 62 height 15
paste input "$16.13"
type input "16.13"
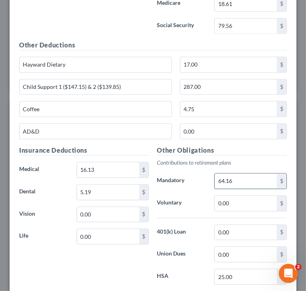
click at [254, 183] on input "64.16" at bounding box center [246, 181] width 62 height 15
paste input "$98.32"
type input "98.32"
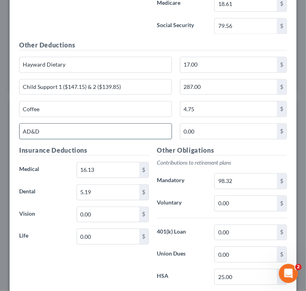
click at [96, 131] on input "AD&D" at bounding box center [96, 131] width 152 height 15
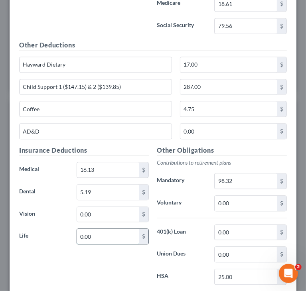
click at [105, 231] on input "0.00" at bounding box center [108, 236] width 62 height 15
paste input "$5.5"
type input "5.50"
click at [218, 127] on input "0.00" at bounding box center [228, 131] width 97 height 15
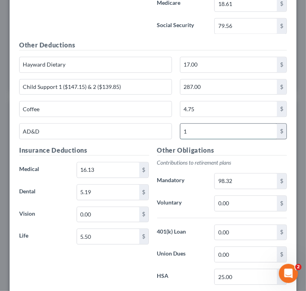
type input "1"
click at [211, 159] on p "Contributions to retirement plans" at bounding box center [222, 163] width 130 height 8
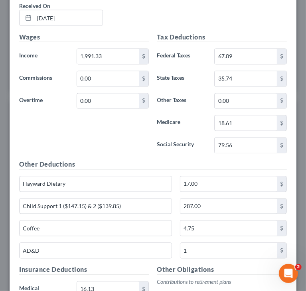
scroll to position [677, 0]
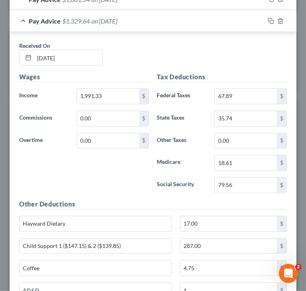
click at [164, 190] on div "Tax Deductions Federal Taxes 67.89 $ State Taxes 35.74 $ Other Taxes 0.00 $ Med…" at bounding box center [222, 136] width 138 height 128
click at [241, 91] on input "67.89" at bounding box center [246, 96] width 62 height 15
paste input "$143.20"
type input "143.20"
click at [244, 157] on input "18.61" at bounding box center [246, 163] width 62 height 15
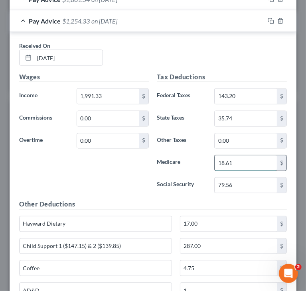
paste input "$28.20"
type input "28.20"
click at [244, 178] on input "79.56" at bounding box center [246, 185] width 62 height 15
paste input "$120.59"
type input "120.59"
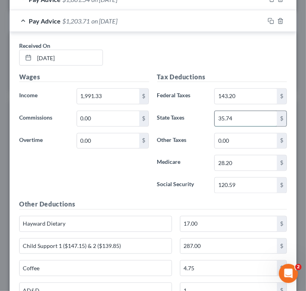
click at [251, 118] on input "35.74" at bounding box center [246, 118] width 62 height 15
paste input "$75.03"
type input "75.03"
click at [111, 168] on div "Wages Income * 1,991.33 $ Commissions 0.00 $ Overtime 0.00 $" at bounding box center [84, 136] width 138 height 128
click at [217, 219] on input "17.00" at bounding box center [228, 224] width 97 height 15
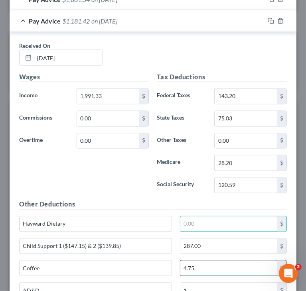
click at [198, 261] on input "4.75" at bounding box center [228, 268] width 97 height 15
click at [132, 180] on div "Wages Income * 1,991.33 $ Commissions 0.00 $ Overtime 0.00 $" at bounding box center [84, 136] width 138 height 128
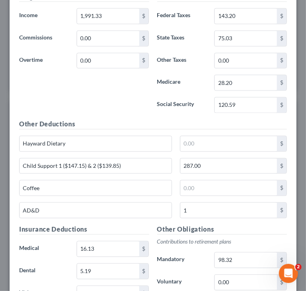
scroll to position [756, 0]
click at [79, 105] on div "Wages Income * 1,991.33 $ Commissions 0.00 $ Overtime 0.00 $" at bounding box center [84, 56] width 138 height 128
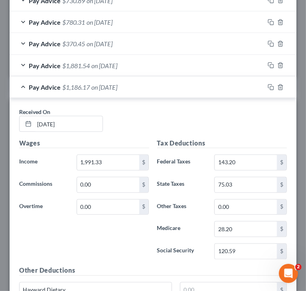
scroll to position [597, 0]
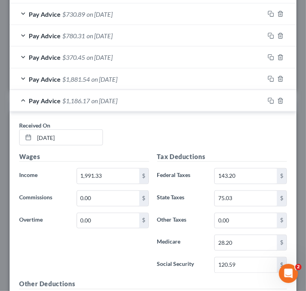
click at [124, 123] on div "Received On * [DATE]" at bounding box center [153, 136] width 276 height 31
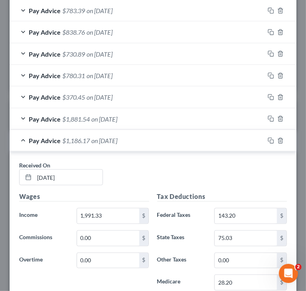
scroll to position [517, 0]
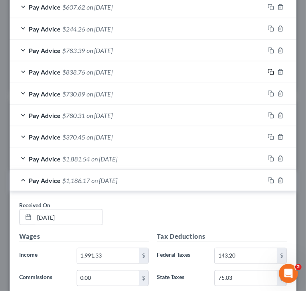
click at [268, 70] on icon "button" at bounding box center [271, 72] width 6 height 6
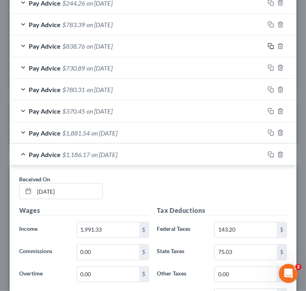
scroll to position [557, 0]
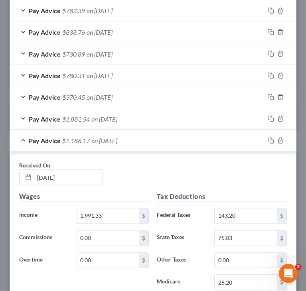
click at [26, 137] on div "Pay Advice $1,186.17 on [DATE]" at bounding box center [137, 140] width 255 height 21
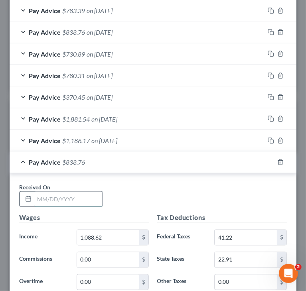
click at [70, 192] on input "text" at bounding box center [68, 199] width 68 height 15
paste input "[DATE]"
type input "[DATE]"
click at [188, 194] on div "Received On * [DATE]" at bounding box center [153, 198] width 276 height 31
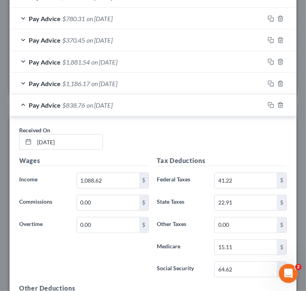
scroll to position [677, 0]
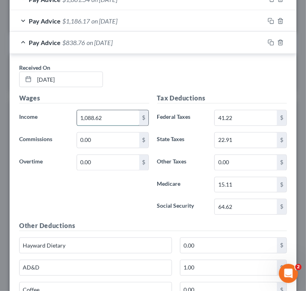
click at [127, 121] on input "1,088.62" at bounding box center [108, 118] width 62 height 15
paste input "$1,524.67"
type input "1,524.67"
click at [244, 119] on input "41.22" at bounding box center [246, 118] width 62 height 15
paste input "$90.00"
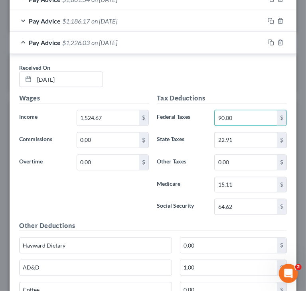
type input "90.00"
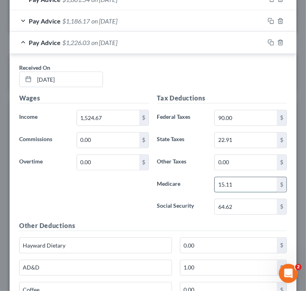
click at [242, 183] on input "15.11" at bounding box center [246, 185] width 62 height 15
paste input "$21.43"
type input "21.43"
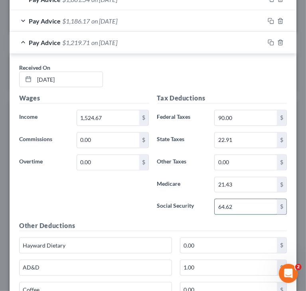
click at [234, 202] on input "64.62" at bounding box center [246, 207] width 62 height 15
paste input "$91.66"
type input "91.66"
click at [243, 141] on input "22.91" at bounding box center [246, 140] width 62 height 15
paste input "$46.84"
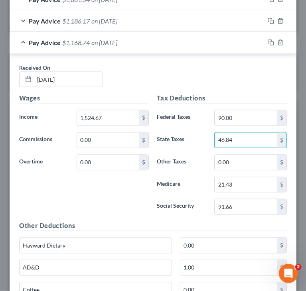
type input "46.84"
click at [101, 195] on div "Wages Income * 1,524.67 $ Commissions 0.00 $ Overtime 0.00 $" at bounding box center [84, 158] width 138 height 128
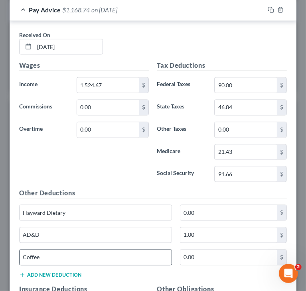
scroll to position [796, 0]
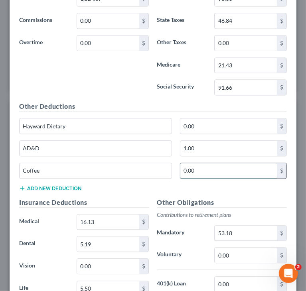
click at [210, 166] on input "0.00" at bounding box center [228, 170] width 97 height 15
paste input "$11.34"
type input "11.34"
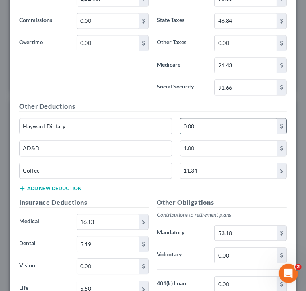
click at [210, 125] on input "0.00" at bounding box center [228, 126] width 97 height 15
paste input "$22"
type input "22.00"
click at [261, 192] on div "Other Deductions Hayward Dietary 22.00 $ AD&D 1.00 $ Coffee 11.34 $ Add new ded…" at bounding box center [153, 150] width 276 height 96
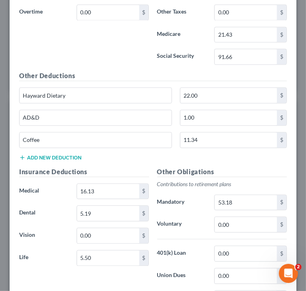
scroll to position [876, 0]
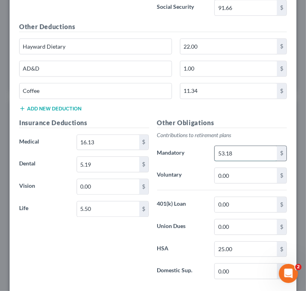
click at [259, 152] on input "53.18" at bounding box center [246, 153] width 62 height 15
paste input "$74.9"
type input "74.98"
click at [245, 113] on div "Other Deductions Hayward Dietary 22.00 $ AD&D 1.00 $ Coffee 11.34 $ Add new ded…" at bounding box center [153, 70] width 276 height 96
click at [196, 107] on div "Other Deductions Hayward Dietary 22.00 $ AD&D 1.00 $ Coffee 11.34 $ Add new ded…" at bounding box center [153, 70] width 276 height 96
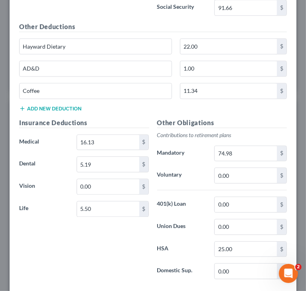
click at [201, 113] on div "Other Deductions Hayward Dietary 22.00 $ AD&D 1.00 $ Coffee 11.34 $ Add new ded…" at bounding box center [153, 70] width 276 height 96
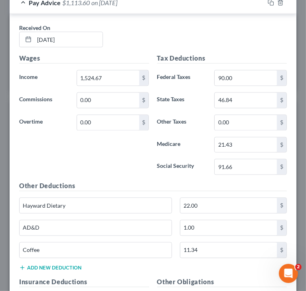
scroll to position [677, 0]
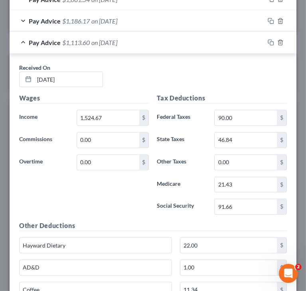
click at [142, 195] on div "Wages Income * 1,524.67 $ Commissions 0.00 $ Overtime 0.00 $" at bounding box center [84, 158] width 138 height 128
click at [138, 202] on div "Wages Income * 1,524.67 $ Commissions 0.00 $ Overtime 0.00 $" at bounding box center [84, 158] width 138 height 128
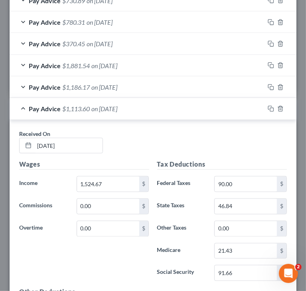
scroll to position [597, 0]
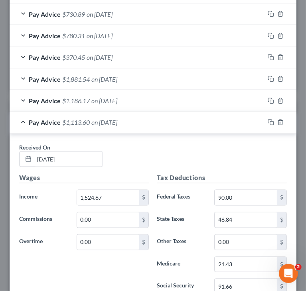
click at [94, 100] on span "on [DATE]" at bounding box center [104, 101] width 26 height 8
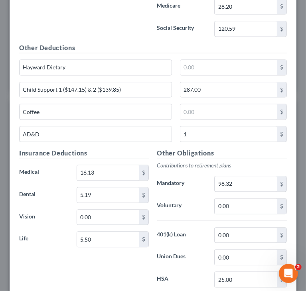
scroll to position [836, 0]
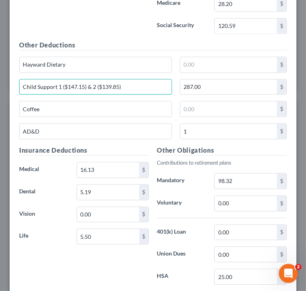
drag, startPoint x: 137, startPoint y: 82, endPoint x: 15, endPoint y: 80, distance: 121.4
click at [15, 80] on div "Child Support 1 ($147.15) & 2 ($139.85)" at bounding box center [95, 87] width 161 height 16
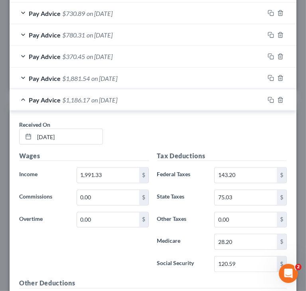
scroll to position [597, 0]
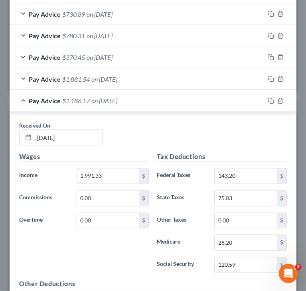
click at [27, 97] on div "Pay Advice $1,186.17 on [DATE]" at bounding box center [137, 100] width 255 height 21
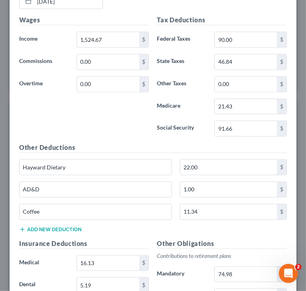
scroll to position [756, 0]
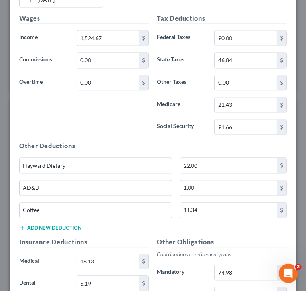
click at [64, 225] on button "Add new deduction" at bounding box center [50, 228] width 62 height 6
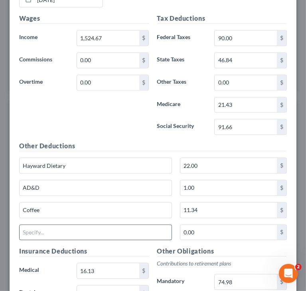
click at [66, 235] on input "text" at bounding box center [96, 233] width 152 height 15
paste input "Child Support 1 ($147.15) & 2 ($139.85)"
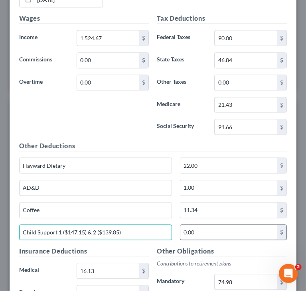
type input "Child Support 1 ($147.15) & 2 ($139.85)"
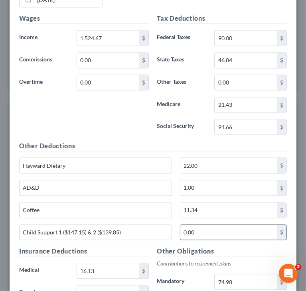
click at [208, 231] on input "0.00" at bounding box center [228, 233] width 97 height 15
type input "287"
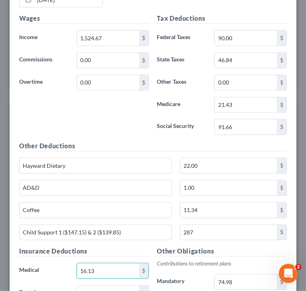
click at [123, 129] on div "Wages Income * 1,524.67 $ Commissions 0.00 $ Overtime 0.00 $" at bounding box center [84, 78] width 138 height 128
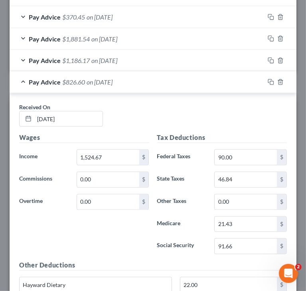
scroll to position [597, 0]
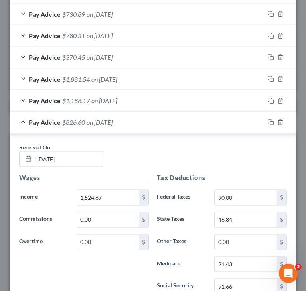
click at [199, 154] on div "Received On * [DATE]" at bounding box center [153, 158] width 276 height 31
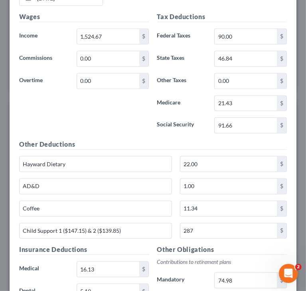
scroll to position [796, 0]
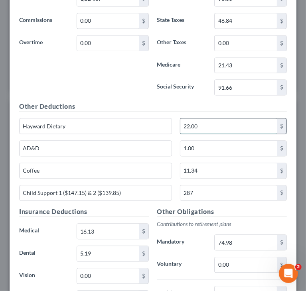
click at [214, 128] on input "22.00" at bounding box center [228, 126] width 97 height 15
click at [206, 166] on input "11.34" at bounding box center [228, 170] width 97 height 15
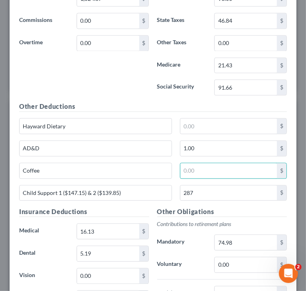
click at [109, 88] on div "Wages Income * 1,524.67 $ Commissions 0.00 $ Overtime 0.00 $" at bounding box center [84, 38] width 138 height 128
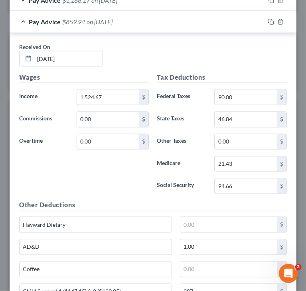
scroll to position [677, 0]
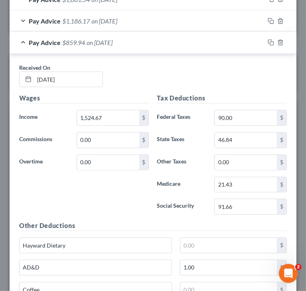
click at [22, 42] on div "Pay Advice $859.94 on [DATE]" at bounding box center [137, 42] width 255 height 21
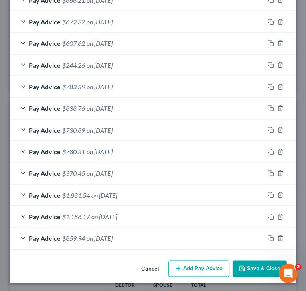
scroll to position [481, 0]
click at [56, 261] on div "Cancel Add Pay Advice Save & Close" at bounding box center [153, 271] width 287 height 26
click at [268, 238] on icon "button" at bounding box center [271, 239] width 6 height 6
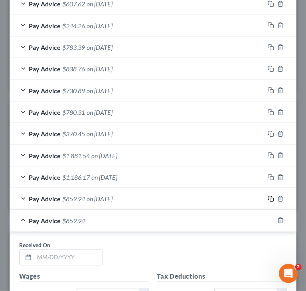
scroll to position [521, 0]
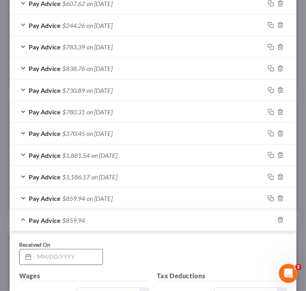
click at [77, 251] on input "text" at bounding box center [68, 257] width 68 height 15
paste input "[DATE]"
type input "[DATE]"
click at [143, 242] on div "Received On * [DATE]" at bounding box center [153, 256] width 276 height 31
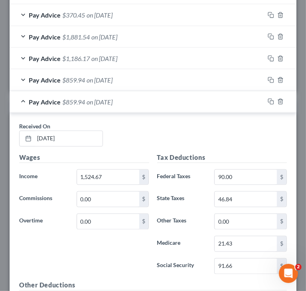
scroll to position [640, 0]
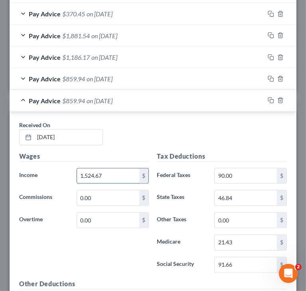
click at [121, 169] on input "1,524.67" at bounding box center [108, 176] width 62 height 15
paste input "$1,474.36"
type input "1,474.36"
click at [26, 99] on div "Pay Advice $809.63 on [DATE]" at bounding box center [137, 100] width 255 height 21
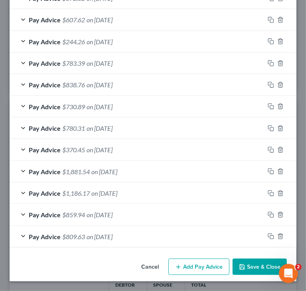
scroll to position [502, 0]
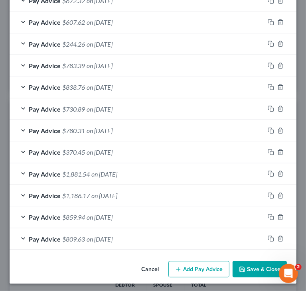
click at [57, 236] on span "Pay Advice" at bounding box center [45, 240] width 32 height 8
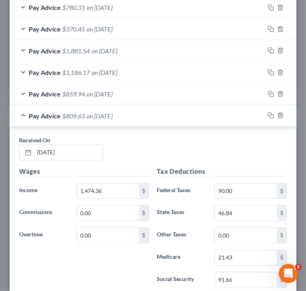
scroll to position [600, 0]
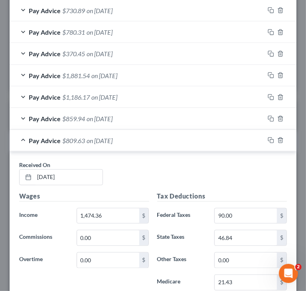
click at [23, 137] on div "Pay Advice $809.63 on [DATE]" at bounding box center [137, 140] width 255 height 21
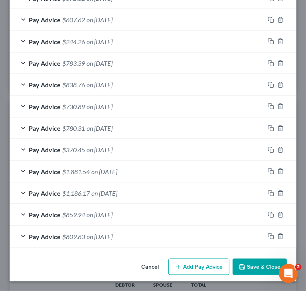
scroll to position [502, 0]
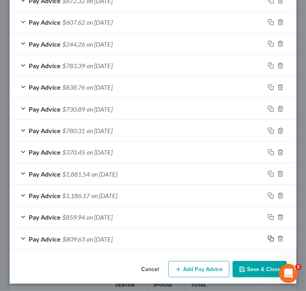
click at [270, 238] on rect "button" at bounding box center [272, 240] width 4 height 4
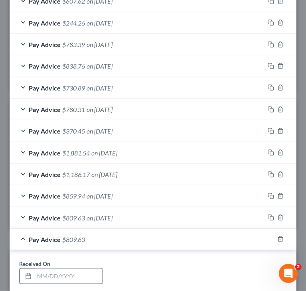
scroll to position [542, 0]
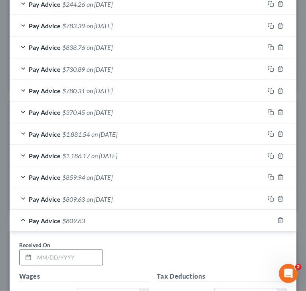
click at [75, 250] on div at bounding box center [61, 258] width 84 height 16
click at [68, 260] on input "text" at bounding box center [68, 257] width 68 height 15
paste input "[DATE]"
type input "[DATE]"
click at [145, 242] on div "Received On * [DATE]" at bounding box center [153, 257] width 276 height 31
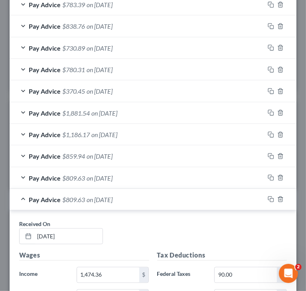
scroll to position [622, 0]
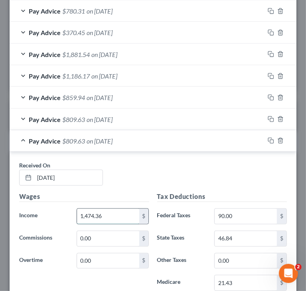
click at [119, 215] on input "1,474.36" at bounding box center [108, 216] width 62 height 15
paste input "$1,509.51"
type input "1,509.51"
click at [228, 174] on div "Received On * [DATE]" at bounding box center [153, 177] width 276 height 31
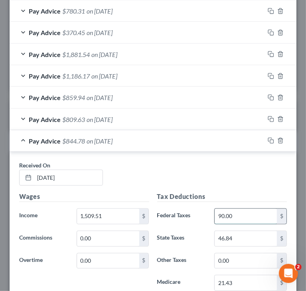
click at [242, 213] on input "90.00" at bounding box center [246, 216] width 62 height 15
paste input "$88.27"
type input "88.27"
click at [237, 278] on input "21.43" at bounding box center [246, 283] width 62 height 15
paste input "$21.22"
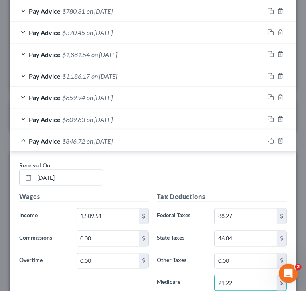
type input "21.22"
click at [186, 254] on label "Other Taxes" at bounding box center [181, 261] width 57 height 16
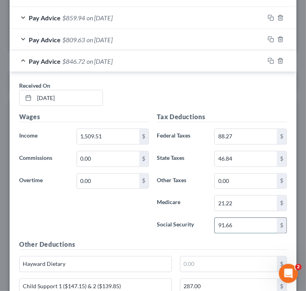
click at [245, 218] on input "91.66" at bounding box center [246, 225] width 62 height 15
paste input "$90.72"
type input "90.72"
click at [241, 156] on input "46.84" at bounding box center [246, 159] width 62 height 15
paste input "$45.92"
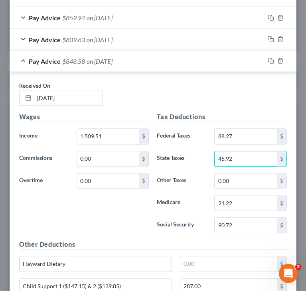
type input "45.92"
click at [131, 190] on div "Wages Income * 1,509.51 $ Commissions 0.00 $ Overtime 0.00 $" at bounding box center [84, 177] width 138 height 128
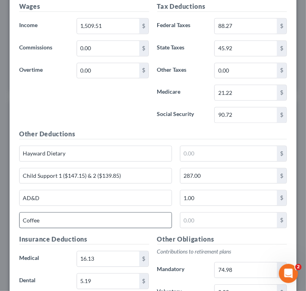
scroll to position [821, 0]
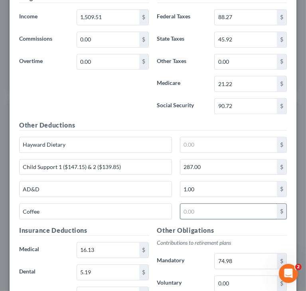
click at [208, 210] on input "text" at bounding box center [228, 211] width 97 height 15
paste input "$13.98"
type input "13.98"
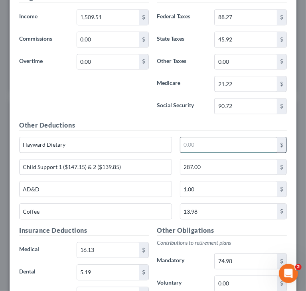
click at [220, 139] on input "text" at bounding box center [228, 144] width 97 height 15
paste input "$34.00"
type input "34.00"
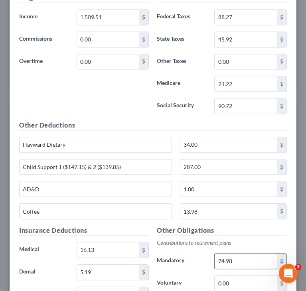
click at [251, 254] on input "74.98" at bounding box center [246, 261] width 62 height 15
paste input "$74.23"
type input "74.23"
click at [119, 116] on div "Wages Income * 1,509.51 $ Commissions 0.00 $ Overtime 0.00 $" at bounding box center [84, 57] width 138 height 128
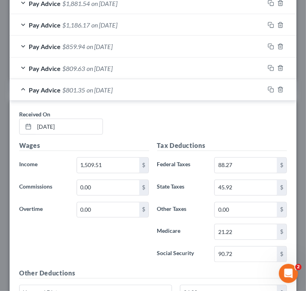
scroll to position [661, 0]
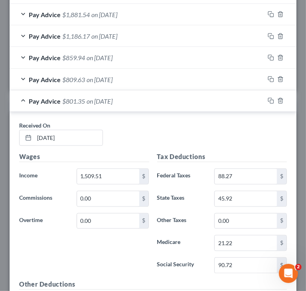
click at [153, 154] on div "Tax Deductions Federal Taxes 88.27 $ State Taxes 45.92 $ Other Taxes 0.00 $ Med…" at bounding box center [222, 216] width 138 height 128
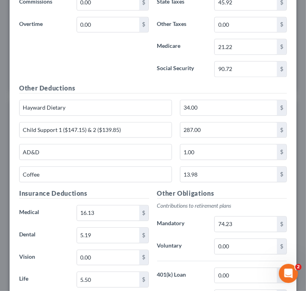
scroll to position [901, 0]
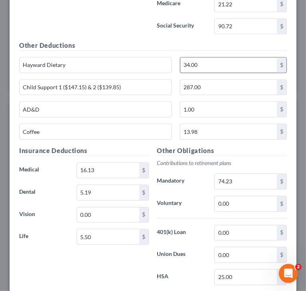
click at [210, 65] on input "34.00" at bounding box center [228, 64] width 97 height 15
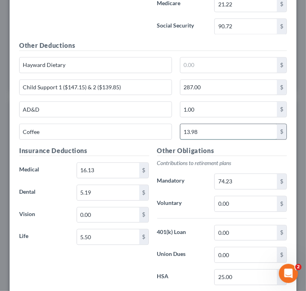
click at [216, 124] on input "13.98" at bounding box center [228, 131] width 97 height 15
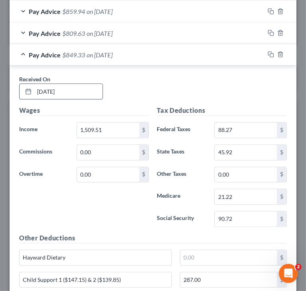
scroll to position [701, 0]
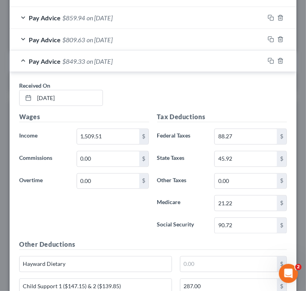
click at [24, 58] on div "Pay Advice $849.33 on [DATE]" at bounding box center [137, 61] width 255 height 21
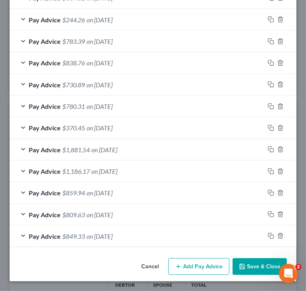
scroll to position [524, 0]
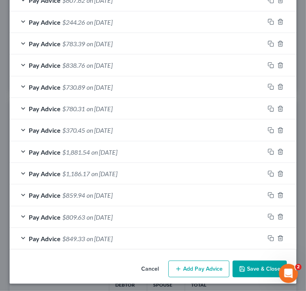
click at [268, 236] on icon "button" at bounding box center [271, 239] width 6 height 6
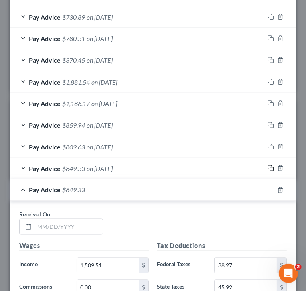
scroll to position [604, 0]
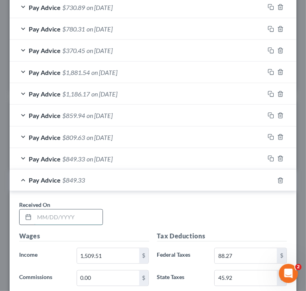
click at [86, 216] on input "text" at bounding box center [68, 217] width 68 height 15
paste input "[DATE]"
type input "[DATE]"
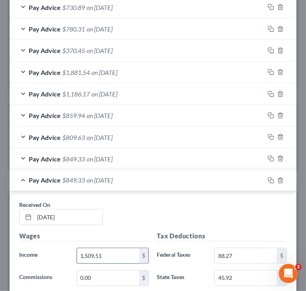
click at [132, 251] on input "1,509.51" at bounding box center [108, 256] width 62 height 15
paste input "$1,596.69"
type input "1,596.69"
click at [168, 214] on div "Received On * [DATE]" at bounding box center [153, 216] width 276 height 31
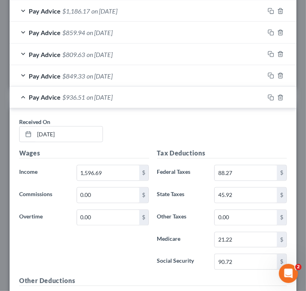
scroll to position [723, 0]
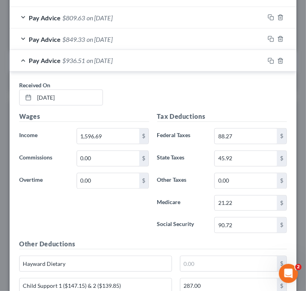
click at [138, 210] on div "Wages Income * 1,596.69 $ Commissions 0.00 $ Overtime 0.00 $" at bounding box center [84, 176] width 138 height 128
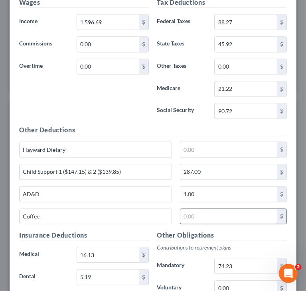
scroll to position [843, 0]
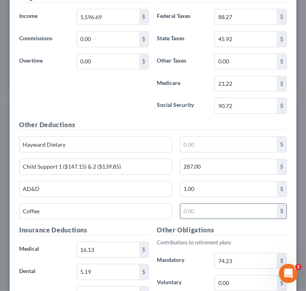
click at [205, 213] on input "text" at bounding box center [228, 211] width 97 height 15
paste input "$4.48"
type input "4.48"
click at [230, 137] on input "text" at bounding box center [228, 144] width 97 height 15
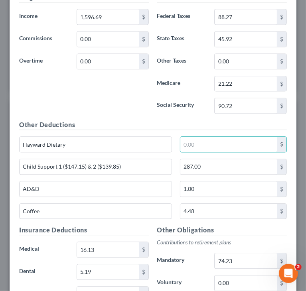
paste input "$17.00"
type input "17.00"
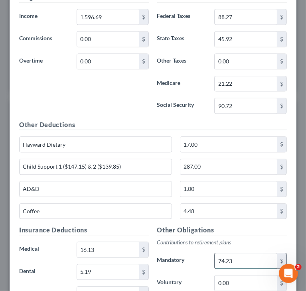
click at [254, 253] on input "74.23" at bounding box center [246, 260] width 62 height 15
paste input "$78.58"
type input "78.58"
click at [275, 226] on h5 "Other Obligations" at bounding box center [222, 231] width 130 height 10
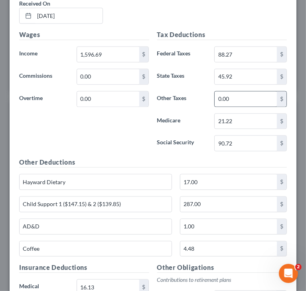
scroll to position [723, 0]
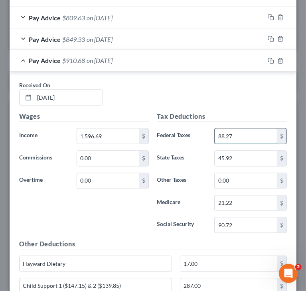
click at [236, 132] on input "88.27" at bounding box center [246, 136] width 62 height 15
paste input "$98.21"
type input "98.21"
click at [243, 199] on input "21.22" at bounding box center [246, 203] width 62 height 15
paste input "$22.48"
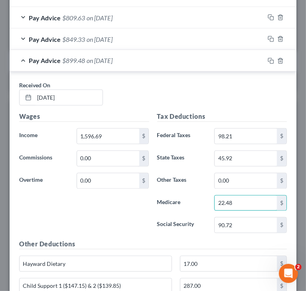
type input "22.48"
click at [239, 221] on input "90.72" at bounding box center [246, 225] width 62 height 15
paste input "$96.1"
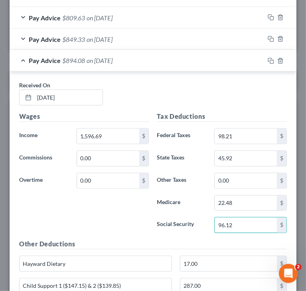
type input "96.12"
click at [252, 155] on input "45.92" at bounding box center [246, 158] width 62 height 15
paste input "$51.19"
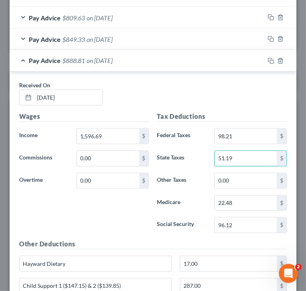
type input "51.19"
click at [159, 99] on div "Received On * [DATE]" at bounding box center [153, 96] width 276 height 31
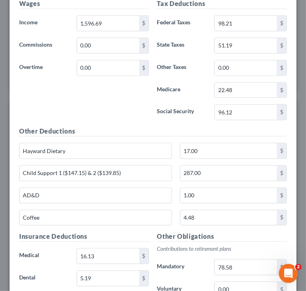
scroll to position [843, 0]
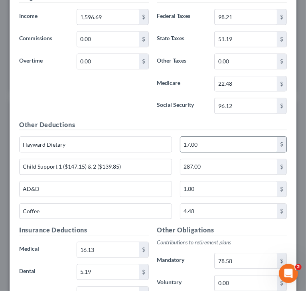
click at [205, 143] on input "17.00" at bounding box center [228, 144] width 97 height 15
click at [207, 206] on input "4.48" at bounding box center [228, 211] width 97 height 15
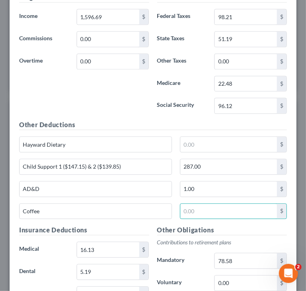
click at [133, 101] on div "Wages Income * 1,596.69 $ Commissions 0.00 $ Overtime 0.00 $" at bounding box center [84, 56] width 138 height 128
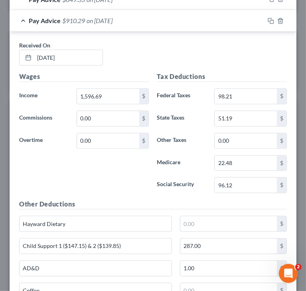
scroll to position [763, 0]
click at [80, 160] on div "Wages Income * 1,596.69 $ Commissions 0.00 $ Overtime 0.00 $" at bounding box center [84, 136] width 138 height 128
click at [59, 154] on div "Wages Income * 1,596.69 $ Commissions 0.00 $ Overtime 0.00 $" at bounding box center [84, 136] width 138 height 128
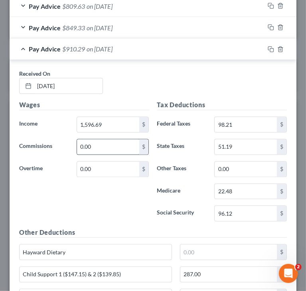
scroll to position [683, 0]
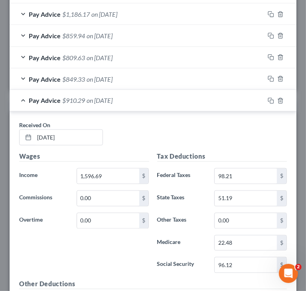
click at [24, 98] on div "Pay Advice $910.29 on [DATE]" at bounding box center [137, 100] width 255 height 21
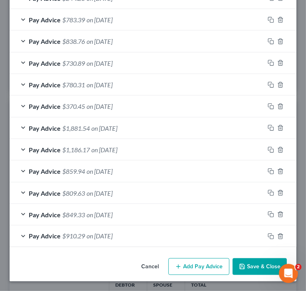
scroll to position [545, 0]
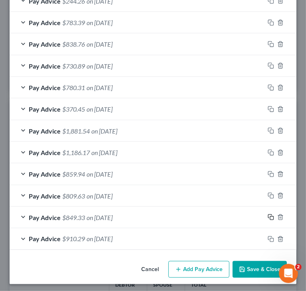
click at [268, 214] on icon "button" at bounding box center [271, 217] width 6 height 6
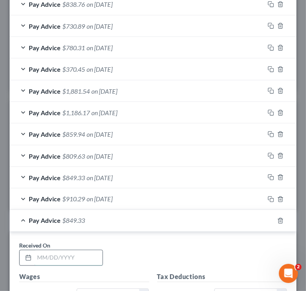
click at [92, 253] on input "text" at bounding box center [68, 258] width 68 height 15
paste input "[DATE]"
type input "[DATE]"
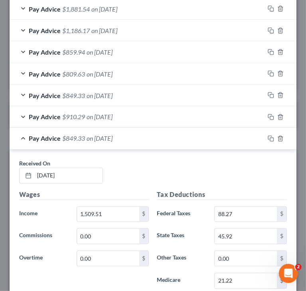
scroll to position [705, 0]
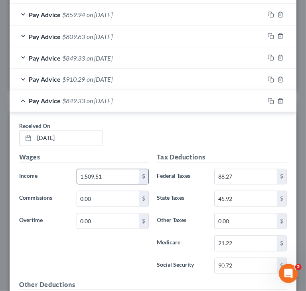
click at [124, 174] on input "1,509.51" at bounding box center [108, 177] width 62 height 15
paste input "$1,547.48"
type input "1,547.48"
click at [254, 171] on input "88.27" at bounding box center [246, 177] width 62 height 15
paste
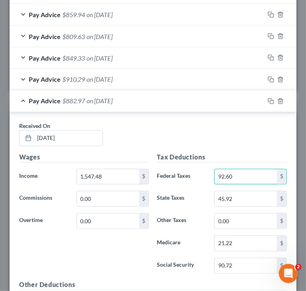
type input "92.60"
click at [254, 238] on input "21.22" at bounding box center [246, 243] width 62 height 15
click at [254, 239] on input "21.76" at bounding box center [246, 243] width 62 height 15
type input "21.76"
click at [235, 265] on input "90.72" at bounding box center [246, 266] width 62 height 15
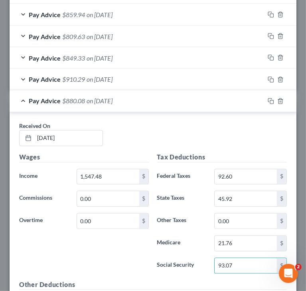
type input "93.07"
click at [249, 197] on input "45.92" at bounding box center [246, 199] width 62 height 15
type input "48.22"
click at [107, 251] on div "Wages Income * 1,547.48 $ Commissions 0.00 $ Overtime 0.00 $" at bounding box center [84, 217] width 138 height 128
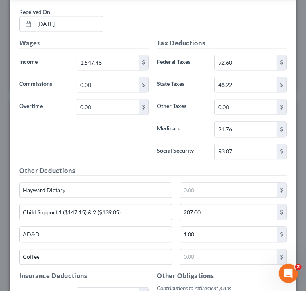
scroll to position [824, 0]
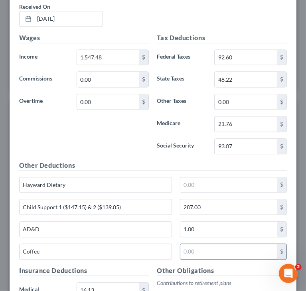
click at [214, 244] on input "text" at bounding box center [228, 251] width 97 height 15
type input "17.36"
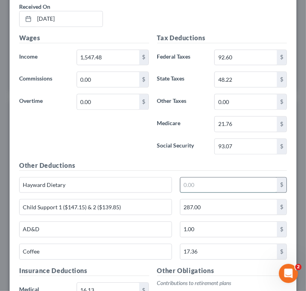
click at [204, 178] on input "text" at bounding box center [228, 185] width 97 height 15
type input "28.00"
drag, startPoint x: 253, startPoint y: 261, endPoint x: 257, endPoint y: 255, distance: 6.3
click at [253, 261] on div "Coffee 17.36 $" at bounding box center [153, 255] width 276 height 22
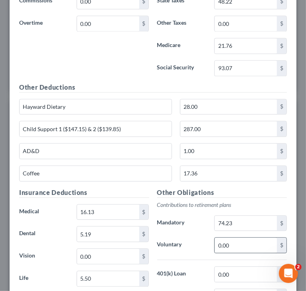
scroll to position [904, 0]
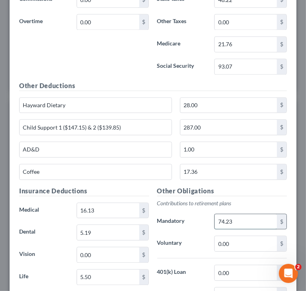
click at [260, 218] on input "74.23" at bounding box center [246, 221] width 62 height 15
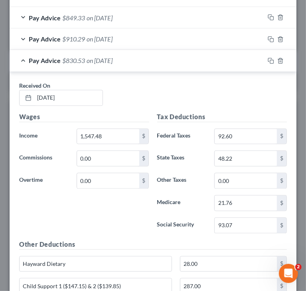
scroll to position [744, 0]
type input "76.12"
click at [169, 103] on div "Received On * [DATE]" at bounding box center [153, 97] width 276 height 31
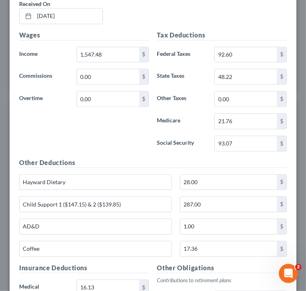
scroll to position [864, 0]
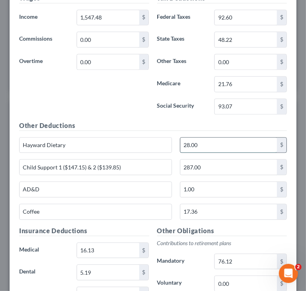
click at [202, 141] on input "28.00" at bounding box center [228, 145] width 97 height 15
click at [222, 208] on input "17.36" at bounding box center [228, 211] width 97 height 15
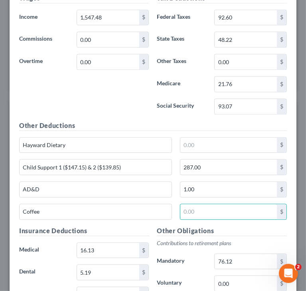
click at [258, 227] on h5 "Other Obligations" at bounding box center [222, 231] width 130 height 10
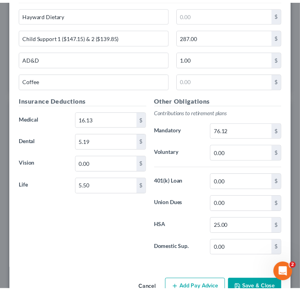
scroll to position [1012, 0]
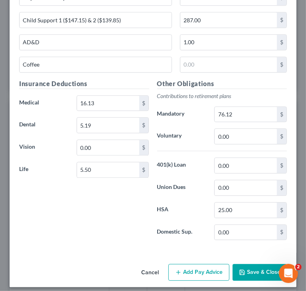
click at [260, 268] on button "Save & Close" at bounding box center [260, 272] width 54 height 17
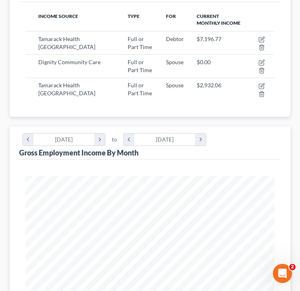
scroll to position [113, 0]
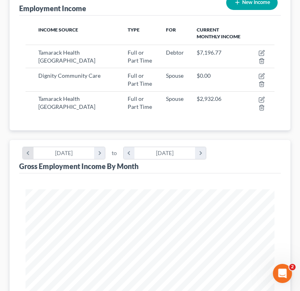
click at [32, 154] on icon "chevron_left" at bounding box center [28, 153] width 11 height 12
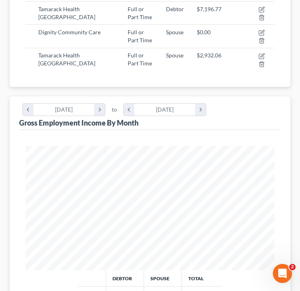
scroll to position [152, 0]
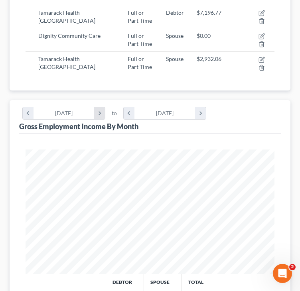
click at [100, 115] on icon "chevron_right" at bounding box center [99, 113] width 11 height 12
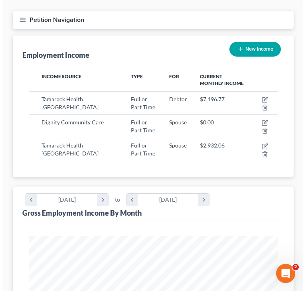
scroll to position [80, 0]
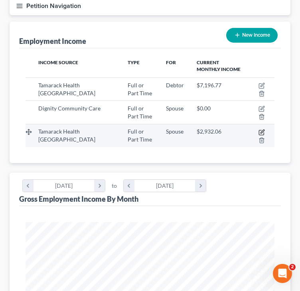
click at [261, 130] on icon "button" at bounding box center [262, 132] width 6 height 6
select select "0"
select select "52"
select select "2"
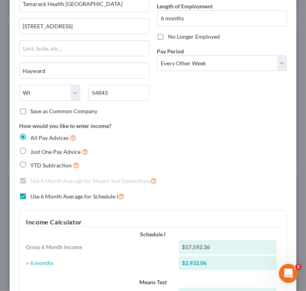
click at [217, 135] on div "All Pay Advices" at bounding box center [153, 137] width 268 height 9
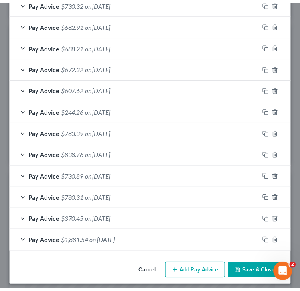
scroll to position [567, 0]
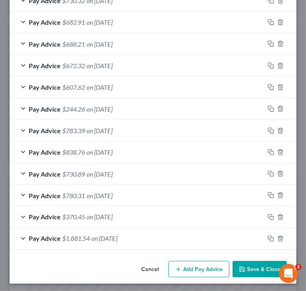
click at [146, 267] on button "Cancel" at bounding box center [150, 270] width 30 height 16
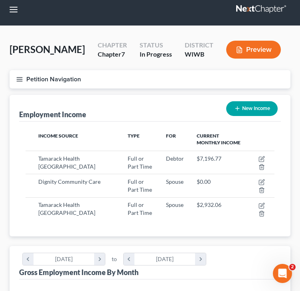
scroll to position [0, 0]
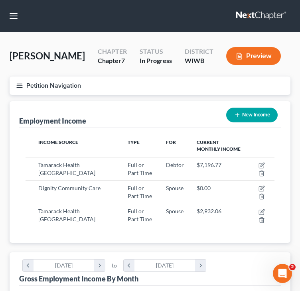
click at [18, 84] on line "button" at bounding box center [20, 84] width 6 height 0
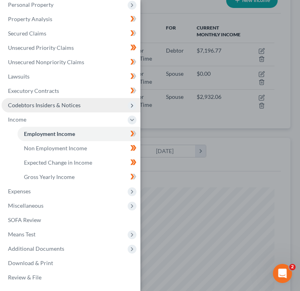
scroll to position [120, 0]
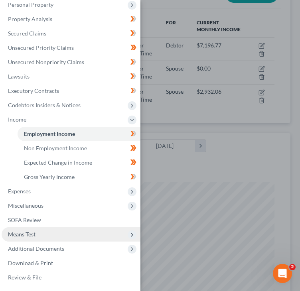
click at [51, 233] on span "Means Test" at bounding box center [71, 235] width 139 height 14
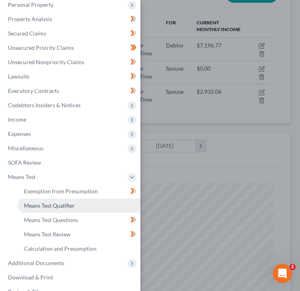
click at [57, 207] on span "Means Test Qualifier" at bounding box center [49, 205] width 51 height 7
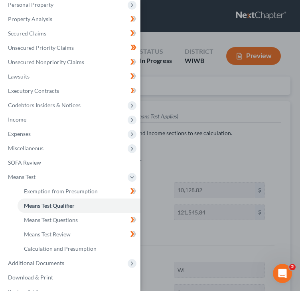
click at [249, 123] on div "Case Dashboard Payments Invoices Payments Payments Credit Report Client Profile" at bounding box center [150, 145] width 300 height 291
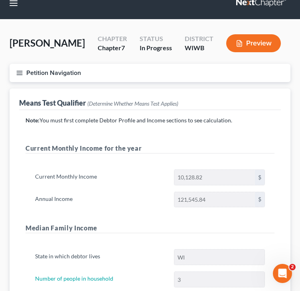
scroll to position [190, 0]
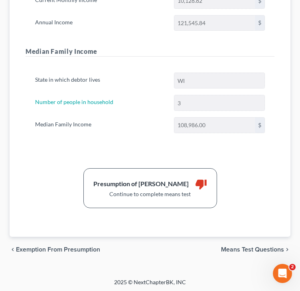
click at [254, 247] on span "Means Test Questions" at bounding box center [252, 250] width 63 height 6
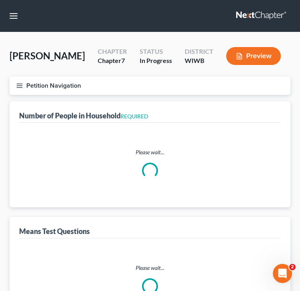
select select "1"
select select "60"
select select "1"
select select "60"
select select "3"
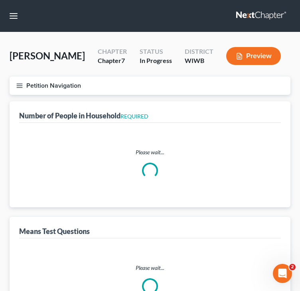
select select "2"
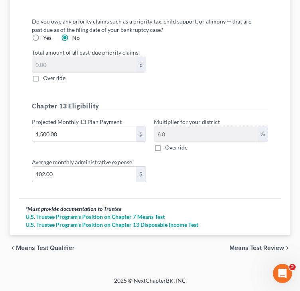
scroll to position [1126, 0]
click at [251, 248] on span "Means Test Review" at bounding box center [257, 248] width 55 height 6
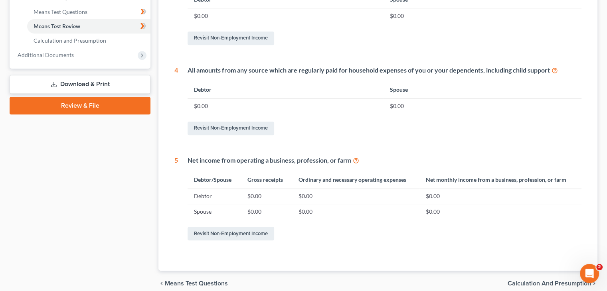
scroll to position [307, 0]
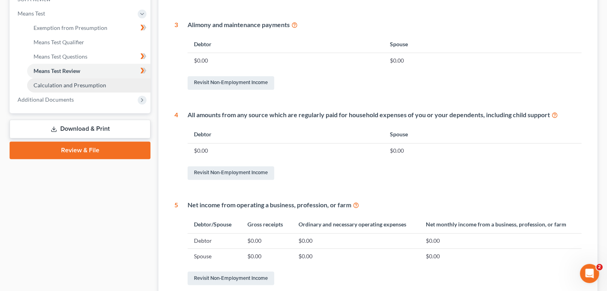
click at [77, 84] on span "Calculation and Presumption" at bounding box center [70, 85] width 73 height 7
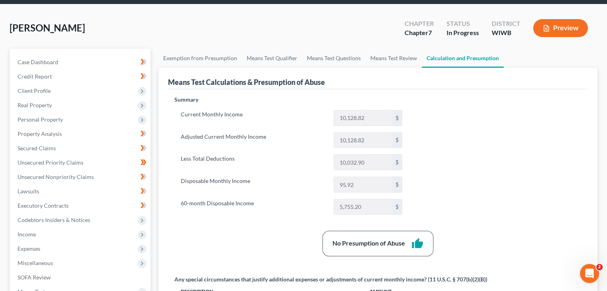
scroll to position [40, 0]
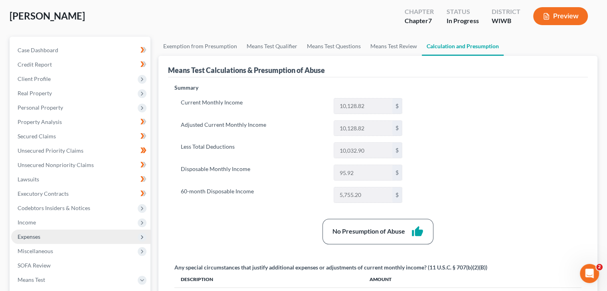
click at [57, 234] on span "Expenses" at bounding box center [80, 237] width 139 height 14
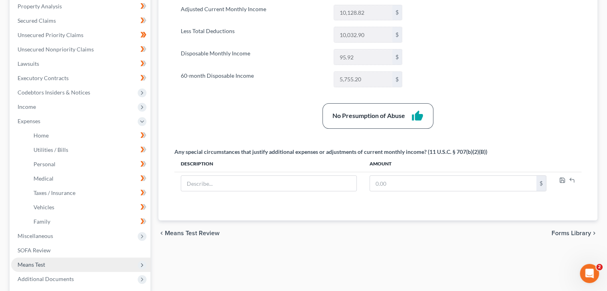
scroll to position [160, 0]
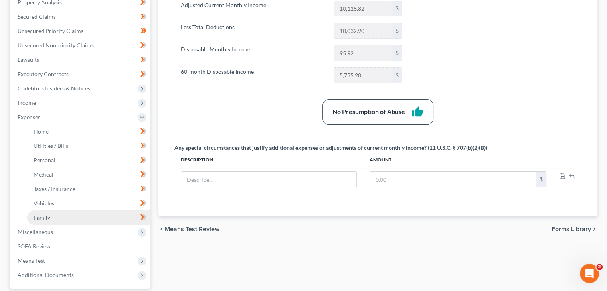
click at [53, 215] on link "Family" at bounding box center [88, 218] width 123 height 14
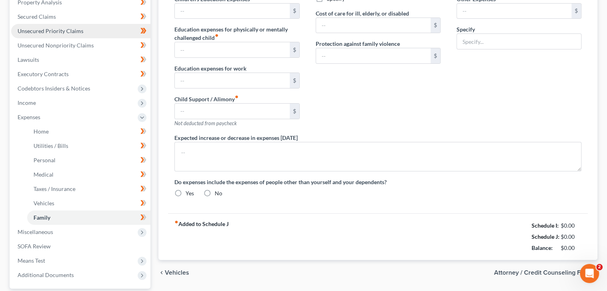
type input "1,200.00"
type input "0.00"
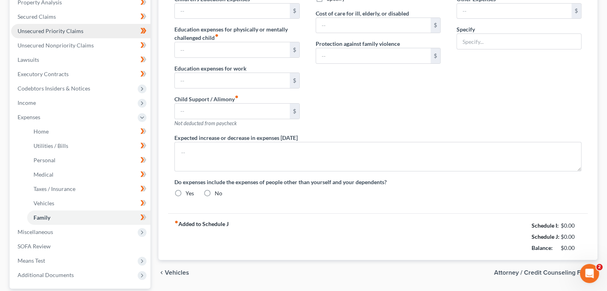
type input "0.00"
type input "80.00"
type input "Pet food/Vet"
radio input "true"
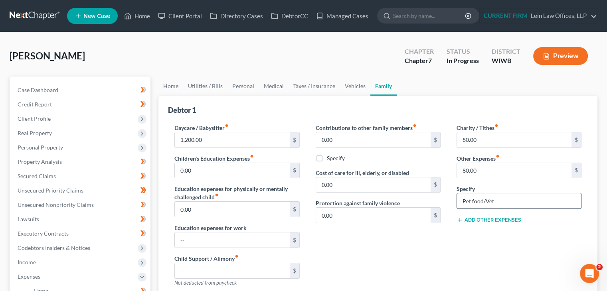
click at [526, 199] on input "Pet food/Vet" at bounding box center [519, 201] width 124 height 15
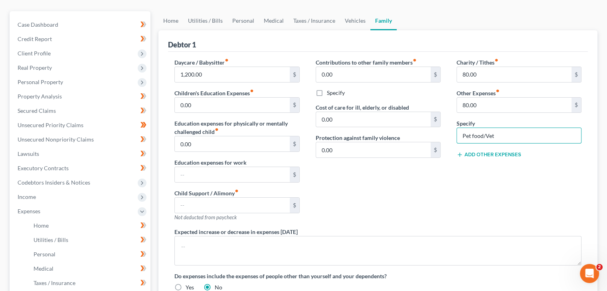
scroll to position [40, 0]
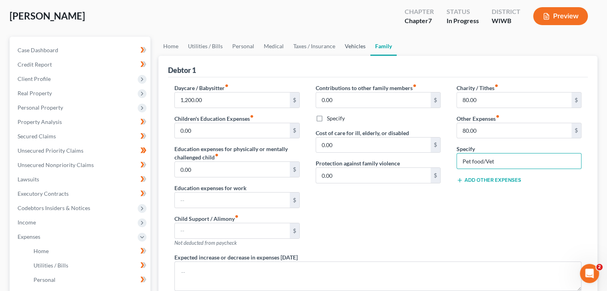
click at [340, 52] on link "Vehicles" at bounding box center [355, 46] width 30 height 19
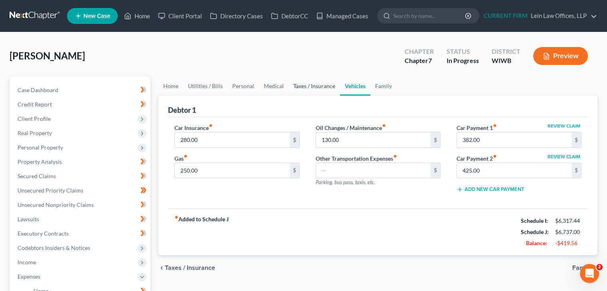
click at [324, 87] on link "Taxes / Insurance" at bounding box center [314, 86] width 51 height 19
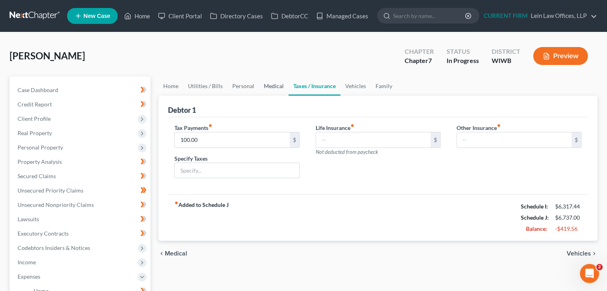
click at [284, 88] on link "Medical" at bounding box center [274, 86] width 30 height 19
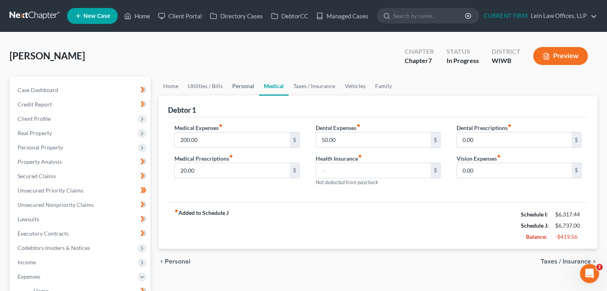
click at [246, 87] on link "Personal" at bounding box center [244, 86] width 32 height 19
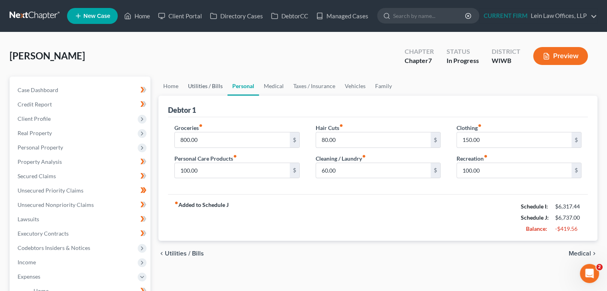
click at [218, 85] on link "Utilities / Bills" at bounding box center [205, 86] width 44 height 19
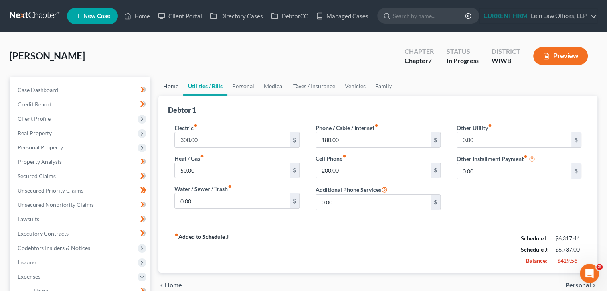
click at [180, 92] on link "Home" at bounding box center [170, 86] width 25 height 19
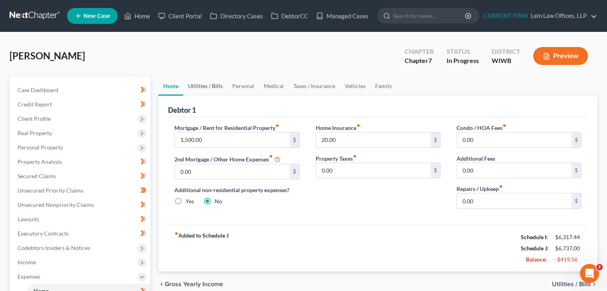
click at [206, 84] on link "Utilities / Bills" at bounding box center [205, 86] width 44 height 19
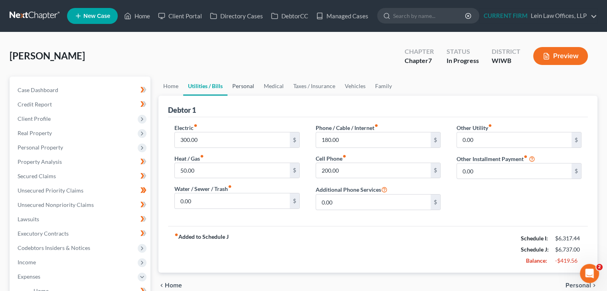
click at [242, 87] on link "Personal" at bounding box center [244, 86] width 32 height 19
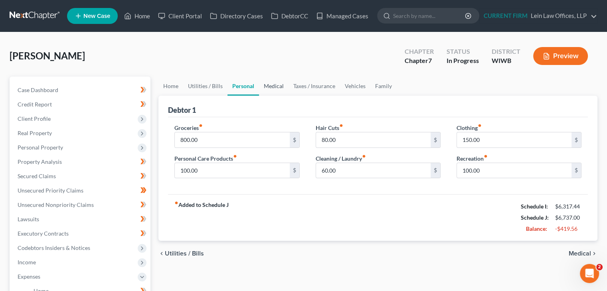
click at [274, 84] on link "Medical" at bounding box center [274, 86] width 30 height 19
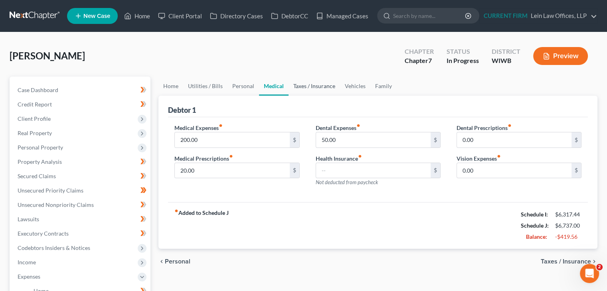
click at [307, 80] on link "Taxes / Insurance" at bounding box center [314, 86] width 51 height 19
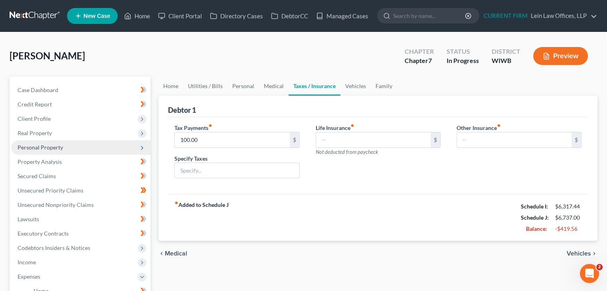
click at [46, 151] on span "Personal Property" at bounding box center [80, 148] width 139 height 14
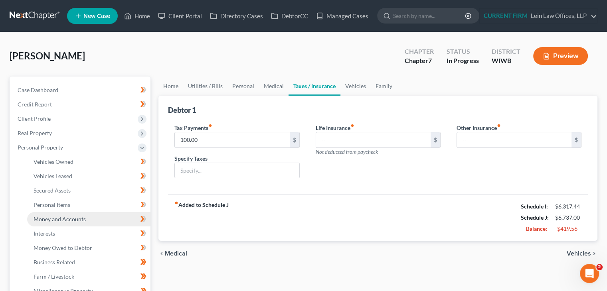
click at [51, 220] on span "Money and Accounts" at bounding box center [60, 219] width 52 height 7
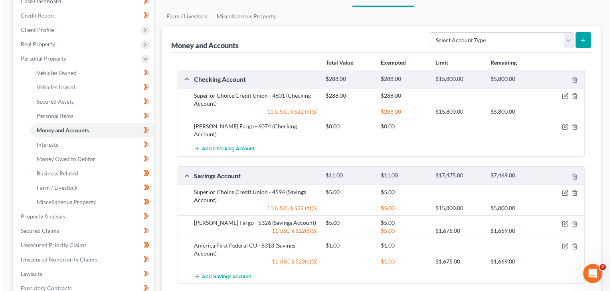
scroll to position [120, 0]
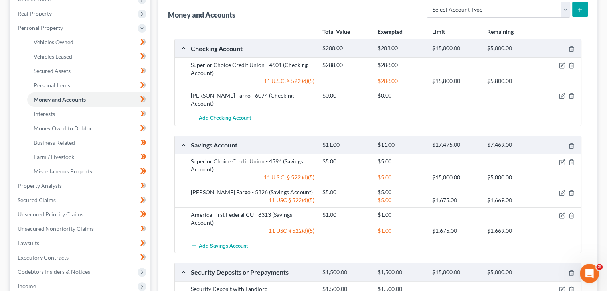
click at [230, 174] on div "11 U.S.C. § 522 (d)(5)" at bounding box center [253, 178] width 132 height 8
click at [560, 159] on icon "button" at bounding box center [562, 162] width 6 height 6
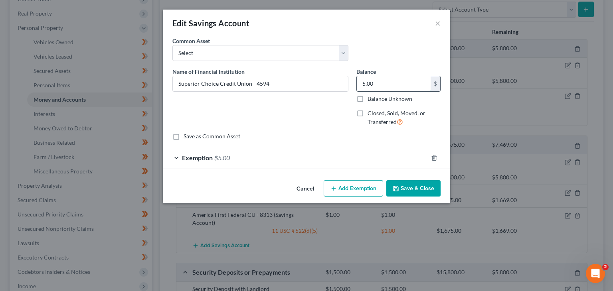
click at [358, 81] on input "5.00" at bounding box center [394, 83] width 74 height 15
click at [362, 81] on input "5.00" at bounding box center [394, 83] width 74 height 15
type input "105.00"
click at [220, 160] on span "$5.00" at bounding box center [222, 158] width 16 height 8
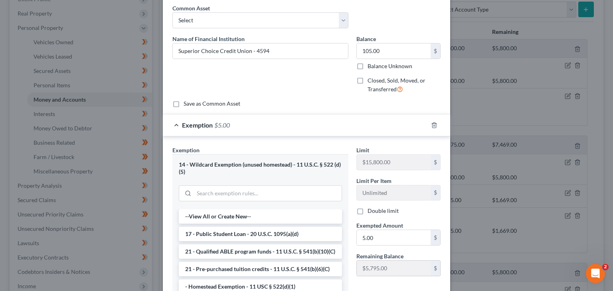
scroll to position [80, 0]
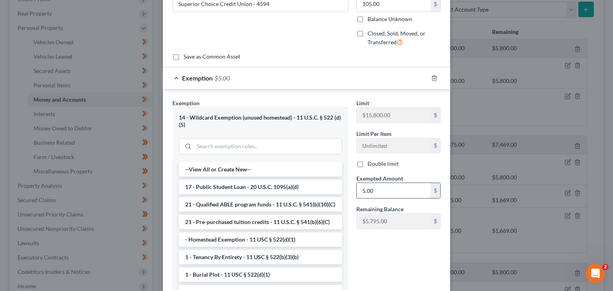
click at [360, 191] on input "5.00" at bounding box center [394, 190] width 74 height 15
click at [358, 192] on input "5.00" at bounding box center [394, 190] width 74 height 15
type input "105.00"
click at [374, 248] on div "Limit $15,800.00 $ Limit Per Item Unlimited $ Double limit Exempted Amount * 10…" at bounding box center [398, 198] width 92 height 198
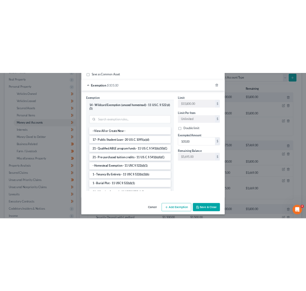
scroll to position [135, 0]
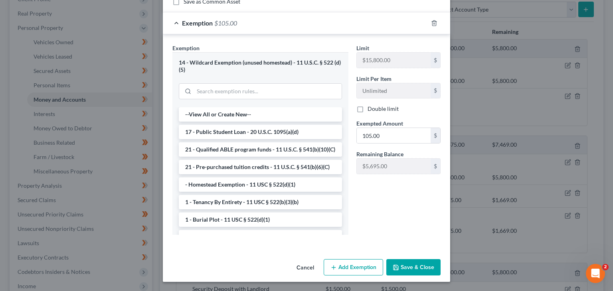
click at [404, 266] on button "Save & Close" at bounding box center [413, 267] width 54 height 17
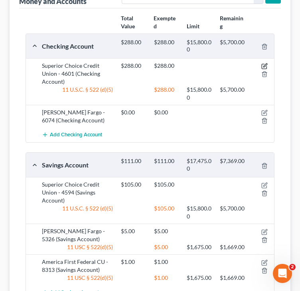
click at [265, 66] on icon "button" at bounding box center [264, 66] width 6 height 6
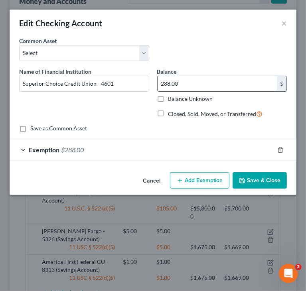
click at [188, 80] on input "288.00" at bounding box center [218, 83] width 120 height 15
type input "481"
click at [77, 145] on div "Exemption $288.00" at bounding box center [142, 149] width 265 height 21
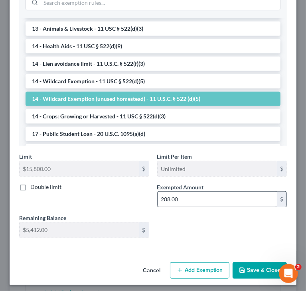
scroll to position [211, 0]
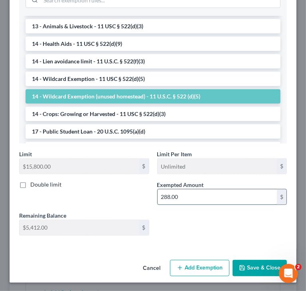
click at [222, 196] on input "288.00" at bounding box center [218, 197] width 120 height 15
type input "481"
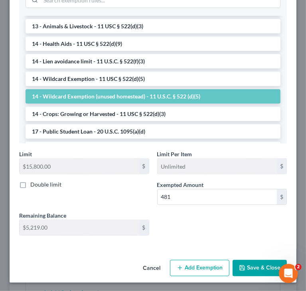
click at [248, 265] on button "Save & Close" at bounding box center [260, 268] width 54 height 17
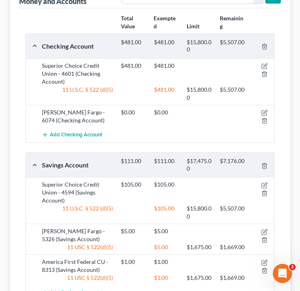
drag, startPoint x: 35, startPoint y: 257, endPoint x: 54, endPoint y: 249, distance: 21.1
click at [35, 255] on div "[PERSON_NAME] Fargo - 5326 (Savings Account) $5.00 $5.00 11 USC § 522(d)(5) $5.…" at bounding box center [150, 239] width 248 height 31
click at [20, 217] on div "Total Value Exempted Limit Remaining Checking Account $481.00 $481.00 $15,800.0…" at bounding box center [150, 209] width 262 height 402
click at [265, 112] on icon "button" at bounding box center [264, 113] width 6 height 6
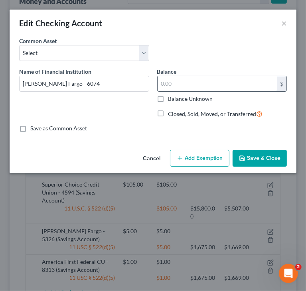
click at [212, 76] on input "text" at bounding box center [218, 83] width 120 height 15
type input "16"
click at [196, 161] on button "Add Exemption" at bounding box center [199, 158] width 59 height 17
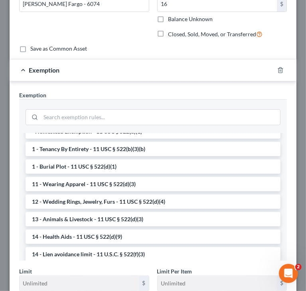
scroll to position [80, 0]
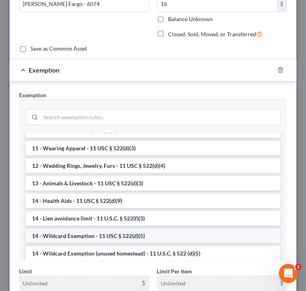
click at [184, 242] on li "14 - Wildcard Exemption - 11 USC § 522(d)(5)" at bounding box center [153, 236] width 255 height 14
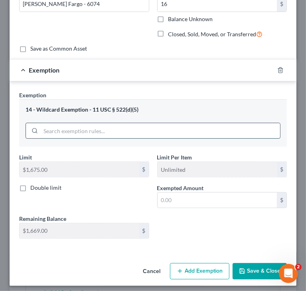
click at [89, 130] on input "search" at bounding box center [161, 130] width 240 height 15
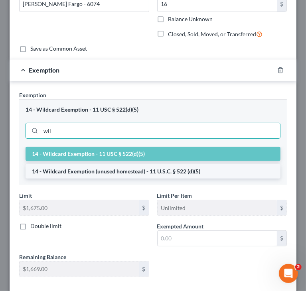
type input "wil"
click at [99, 170] on li "14 - Wildcard Exemption (unused homestead) - 11 U.S.C. § 522 (d)(5)" at bounding box center [153, 171] width 255 height 14
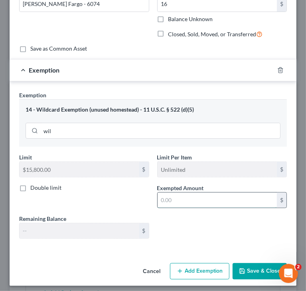
click at [211, 205] on input "text" at bounding box center [218, 200] width 120 height 15
type input "16"
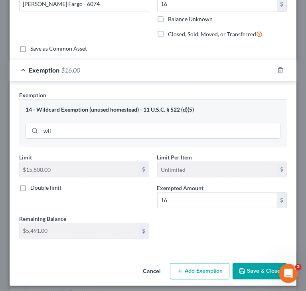
click at [213, 228] on div "Limit $1,675.00 $ Limit Per Item Unlimited $ Double limit Exempted Amount * 16 …" at bounding box center [153, 199] width 276 height 92
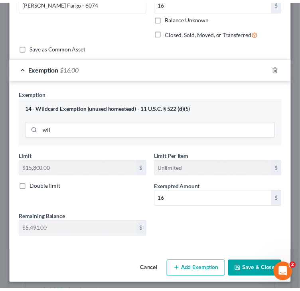
scroll to position [83, 0]
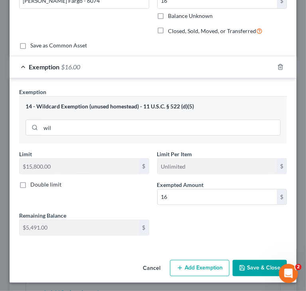
click at [255, 267] on button "Save & Close" at bounding box center [260, 268] width 54 height 17
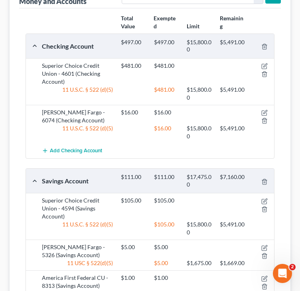
click at [22, 147] on div "Add Checking Account" at bounding box center [150, 151] width 256 height 15
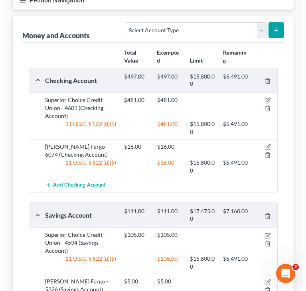
scroll to position [0, 0]
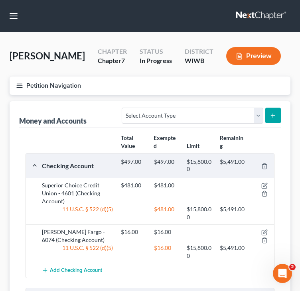
click at [21, 88] on icon "button" at bounding box center [19, 85] width 7 height 7
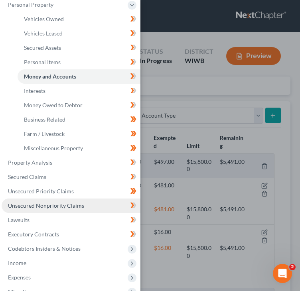
click at [42, 206] on span "Unsecured Nonpriority Claims" at bounding box center [46, 205] width 76 height 7
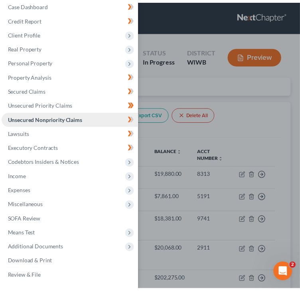
scroll to position [9, 0]
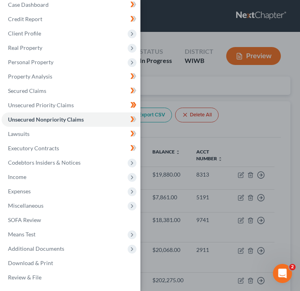
click at [266, 115] on div "Case Dashboard Payments Invoices Payments Payments Credit Report Client Profile" at bounding box center [150, 145] width 300 height 291
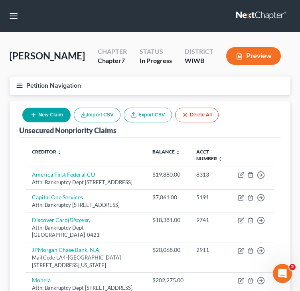
drag, startPoint x: 14, startPoint y: 216, endPoint x: 22, endPoint y: 215, distance: 7.6
click at [14, 216] on div "Unsecured Nonpriority Claims New Claim Import CSV Export CSV Delete All Credito…" at bounding box center [150, 232] width 281 height 263
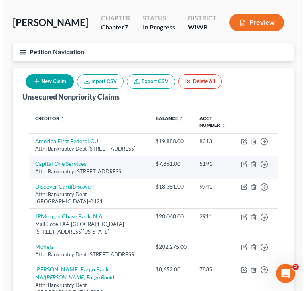
scroll to position [0, 0]
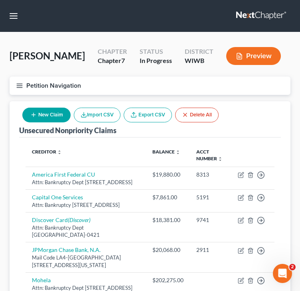
click at [51, 118] on button "New Claim" at bounding box center [46, 115] width 48 height 15
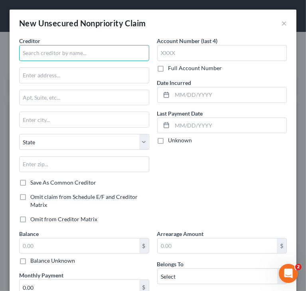
click at [48, 55] on input "text" at bounding box center [84, 53] width 130 height 16
click at [35, 50] on input "Tamarack Health “>” [GEOGRAPHIC_DATA]" at bounding box center [84, 53] width 130 height 16
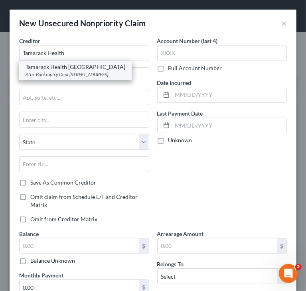
click at [101, 75] on div "Attn: Bankruptcy Dept [STREET_ADDRESS]" at bounding box center [76, 74] width 100 height 7
type input "Tamarack Health [GEOGRAPHIC_DATA]"
type input "Attn: Bankruptcy Dept"
type input "[STREET_ADDRESS]"
type input "Ashland"
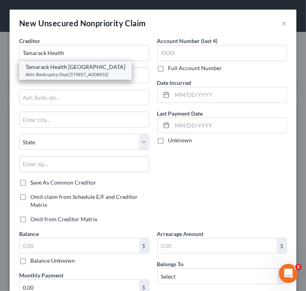
select select "52"
type input "54806"
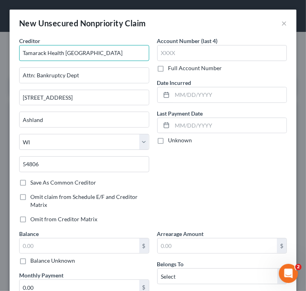
click at [67, 55] on input "Tamarack Health [GEOGRAPHIC_DATA]" at bounding box center [84, 53] width 130 height 16
type input "Tamarack Health [GEOGRAPHIC_DATA]"
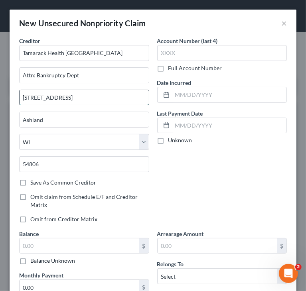
click at [101, 96] on input "[STREET_ADDRESS]" at bounding box center [84, 97] width 129 height 15
drag, startPoint x: 101, startPoint y: 96, endPoint x: 0, endPoint y: 92, distance: 101.5
click at [0, 92] on html "Home New Case Client Portal Directory Cases DebtorCC Managed Cases Lein Law Off…" at bounding box center [153, 210] width 306 height 420
type input "[STREET_ADDRESS]"
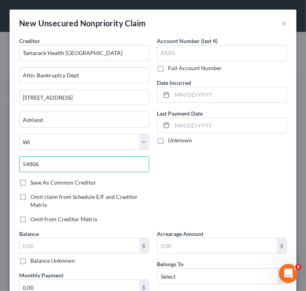
click at [61, 158] on input "54806" at bounding box center [84, 164] width 130 height 16
drag, startPoint x: 25, startPoint y: 164, endPoint x: 0, endPoint y: 160, distance: 25.4
click at [0, 160] on html "Home New Case Client Portal Directory Cases DebtorCC Managed Cases Lein Law Off…" at bounding box center [153, 210] width 306 height 420
type input "54843"
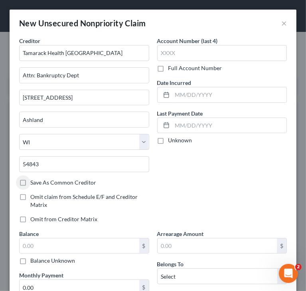
type input "Hayward"
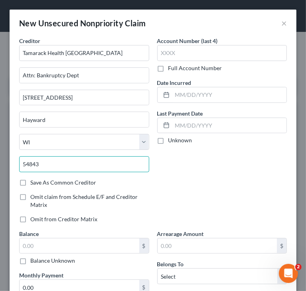
click at [67, 164] on input "54843" at bounding box center [84, 164] width 130 height 16
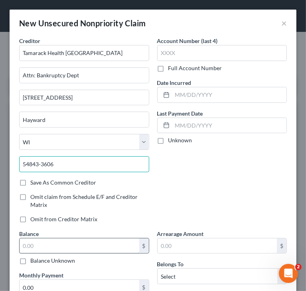
type input "54843-3606"
click at [93, 245] on input "text" at bounding box center [80, 246] width 120 height 15
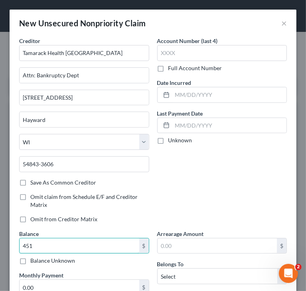
type input "451"
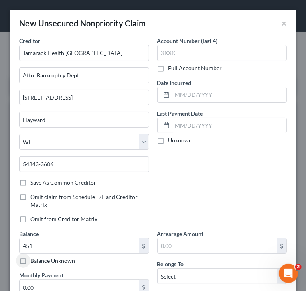
click at [220, 178] on div "Account Number (last 4) Full Account Number Date Incurred Last Payment Date Unk…" at bounding box center [222, 133] width 138 height 193
click at [237, 155] on div "Account Number (last 4) Full Account Number Date Incurred Last Payment Date Unk…" at bounding box center [222, 133] width 138 height 193
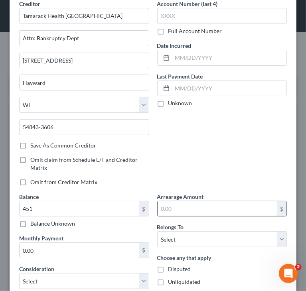
scroll to position [80, 0]
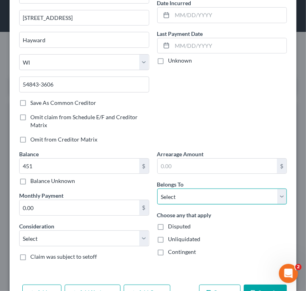
click at [186, 197] on select "Select Debtor 1 Only Debtor 2 Only Debtor 1 And Debtor 2 Only At Least One Of T…" at bounding box center [222, 197] width 130 height 16
select select "0"
click at [157, 189] on select "Select Debtor 1 Only Debtor 2 Only Debtor 1 And Debtor 2 Only At Least One Of T…" at bounding box center [222, 197] width 130 height 16
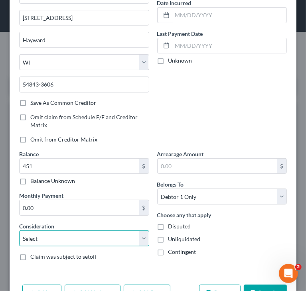
click at [97, 231] on select "Select Cable / Satellite Services Collection Agency Credit Card Debt Debt Couns…" at bounding box center [84, 239] width 130 height 16
select select "9"
click at [19, 231] on select "Select Cable / Satellite Services Collection Agency Credit Card Debt Debt Couns…" at bounding box center [84, 239] width 130 height 16
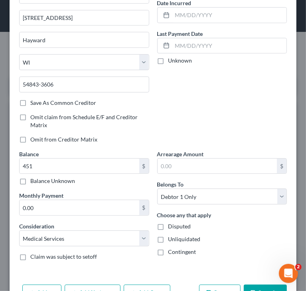
click at [232, 101] on div "Account Number (last 4) Full Account Number Date Incurred Last Payment Date Unk…" at bounding box center [222, 53] width 138 height 193
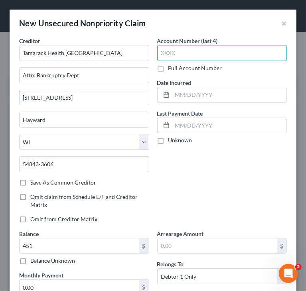
click at [195, 48] on input "text" at bounding box center [222, 53] width 130 height 16
click at [168, 68] on label "Full Account Number" at bounding box center [195, 68] width 54 height 8
click at [172, 68] on input "Full Account Number" at bounding box center [174, 66] width 5 height 5
click at [168, 69] on label "Full Account Number" at bounding box center [195, 68] width 54 height 8
click at [172, 69] on input "Full Account Number" at bounding box center [174, 66] width 5 height 5
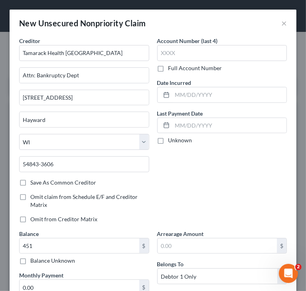
click at [168, 69] on label "Full Account Number" at bounding box center [195, 68] width 54 height 8
click at [172, 69] on input "Full Account Number" at bounding box center [174, 66] width 5 height 5
click at [178, 55] on input "text" at bounding box center [222, 53] width 130 height 16
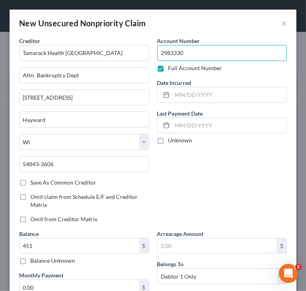
type input "2983330"
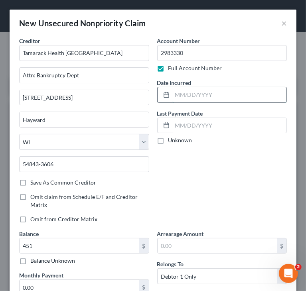
click at [201, 97] on input "text" at bounding box center [229, 94] width 115 height 15
type input "[DATE]"
click at [227, 160] on div "Account Number 2983330 Full Account Number Date Incurred [DATE] Last Payment Da…" at bounding box center [222, 133] width 138 height 193
click at [270, 191] on div "Account Number 2983330 Full Account Number Date Incurred [DATE] Last Payment Da…" at bounding box center [222, 133] width 138 height 193
click at [240, 163] on div "Account Number 2983330 Full Account Number Date Incurred [DATE] Last Payment Da…" at bounding box center [222, 133] width 138 height 193
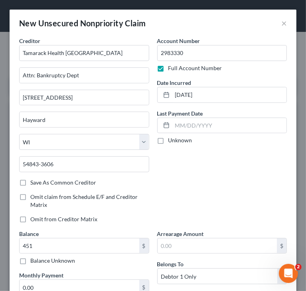
click at [259, 186] on div "Account Number 2983330 Full Account Number Date Incurred [DATE] Last Payment Da…" at bounding box center [222, 133] width 138 height 193
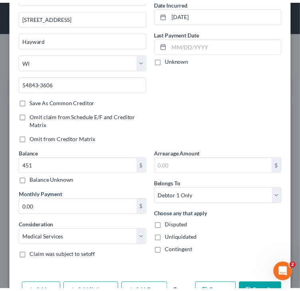
scroll to position [105, 0]
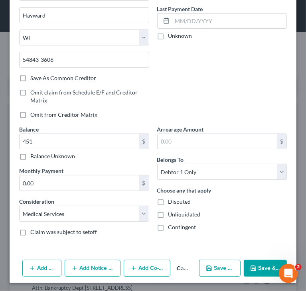
click at [260, 265] on button "Save & Close" at bounding box center [265, 268] width 43 height 17
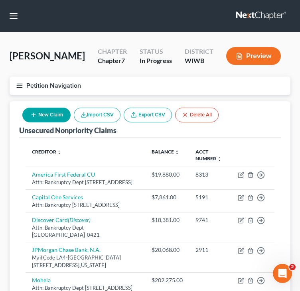
click at [15, 162] on div "Unsecured Nonpriority Claims New Claim Import CSV Export CSV Delete All Credito…" at bounding box center [150, 244] width 281 height 286
click at [14, 161] on div "Unsecured Nonpriority Claims New Claim Import CSV Export CSV Delete All Credito…" at bounding box center [150, 244] width 281 height 286
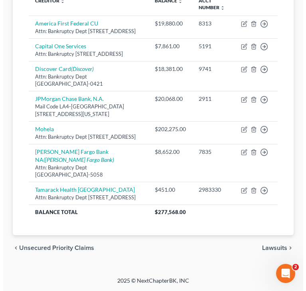
scroll to position [172, 0]
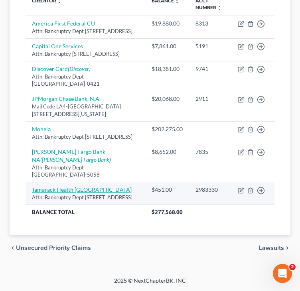
click at [59, 186] on link "Tamarack Health [GEOGRAPHIC_DATA]" at bounding box center [82, 189] width 100 height 7
select select "52"
select select "9"
select select "0"
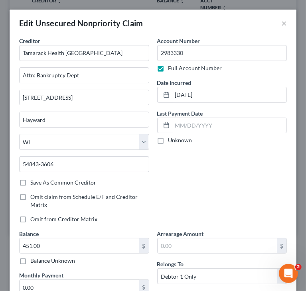
click at [160, 178] on div "Account Number 2983330 Full Account Number Date Incurred [DATE] Last Payment Da…" at bounding box center [222, 133] width 138 height 193
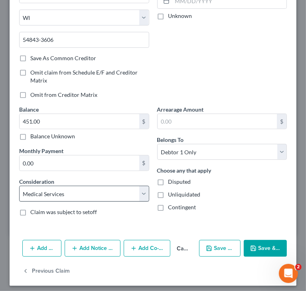
scroll to position [128, 0]
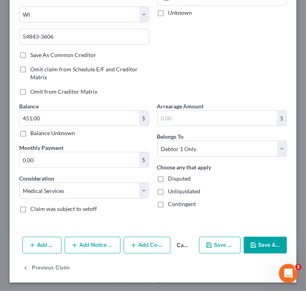
click at [85, 245] on button "Add Notice Address" at bounding box center [93, 245] width 56 height 17
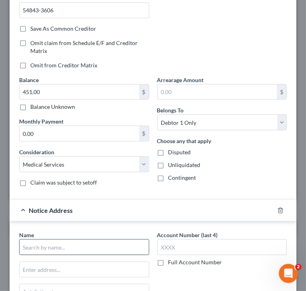
scroll to position [168, 0]
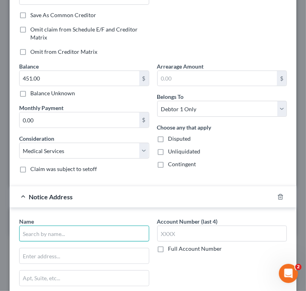
click at [55, 237] on input "text" at bounding box center [84, 234] width 130 height 16
click at [53, 14] on label "Save As Common Creditor" at bounding box center [63, 15] width 66 height 8
click at [39, 14] on input "Save As Common Creditor" at bounding box center [36, 13] width 5 height 5
checkbox input "true"
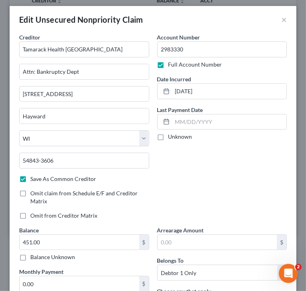
scroll to position [0, 0]
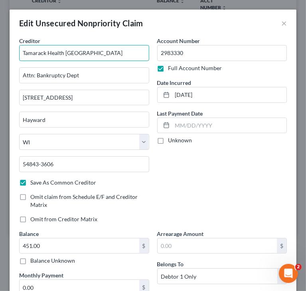
drag, startPoint x: 65, startPoint y: 53, endPoint x: 18, endPoint y: 55, distance: 47.1
click at [18, 55] on div "Creditor * Tamarack Health [GEOGRAPHIC_DATA] Attn: Bankruptcy Dept [STREET_ADDR…" at bounding box center [84, 133] width 138 height 193
click at [182, 169] on div "Account Number 2983330 Full Account Number Date Incurred [DATE] Last Payment Da…" at bounding box center [222, 133] width 138 height 193
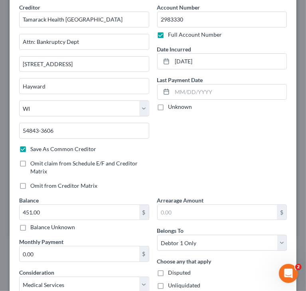
scroll to position [200, 0]
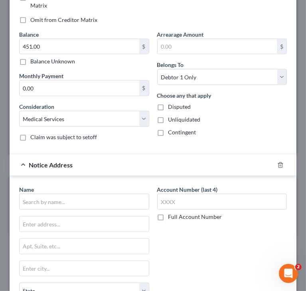
click at [66, 191] on div "Name *" at bounding box center [84, 198] width 130 height 24
click at [69, 198] on input "text" at bounding box center [84, 202] width 130 height 16
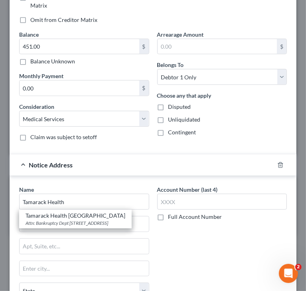
type input "Tamarack Health"
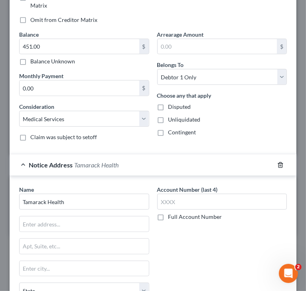
click at [279, 164] on icon "button" at bounding box center [281, 164] width 4 height 5
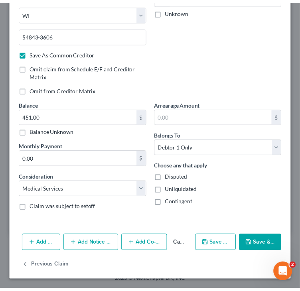
scroll to position [128, 0]
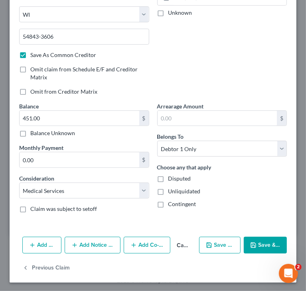
click at [261, 242] on button "Save & Close" at bounding box center [265, 245] width 43 height 17
checkbox input "false"
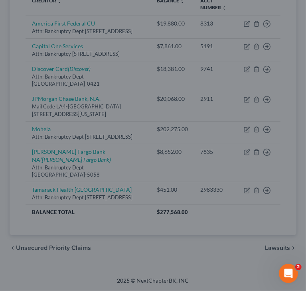
type input "0"
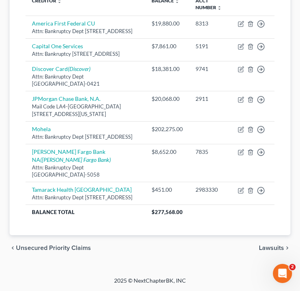
click at [152, 228] on div "Creditor expand_more expand_less unfold_more Balance expand_more expand_less un…" at bounding box center [150, 110] width 262 height 249
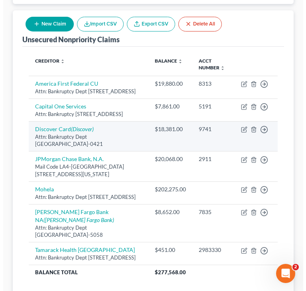
scroll to position [0, 0]
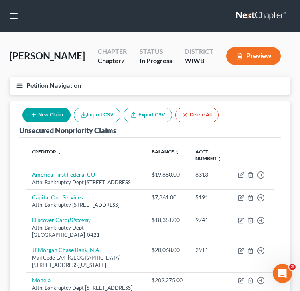
click at [61, 128] on div "Unsecured Nonpriority Claims" at bounding box center [67, 131] width 97 height 10
click at [56, 116] on button "New Claim" at bounding box center [46, 115] width 48 height 15
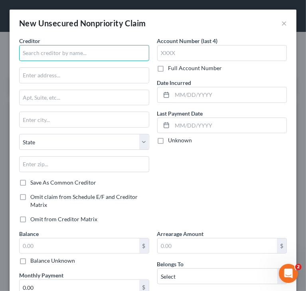
click at [83, 55] on input "text" at bounding box center [84, 53] width 130 height 16
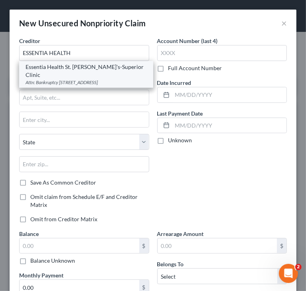
click at [56, 79] on div "Attn: Bankruptcy [STREET_ADDRESS]" at bounding box center [86, 82] width 121 height 7
type input "Essentia Health St. [PERSON_NAME]'s-Superior Clinic"
type input "Attn: Bankruptcy"
type input "[STREET_ADDRESS]"
type input "Superior"
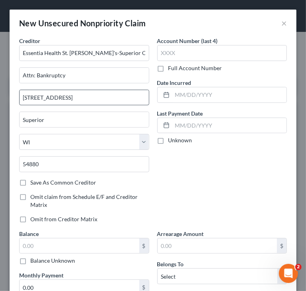
drag, startPoint x: 111, startPoint y: 105, endPoint x: 108, endPoint y: 99, distance: 6.8
click at [111, 105] on div "Creditor * Essentia Health St. [PERSON_NAME]'s-Superior Clinic Attn: Bankruptcy…" at bounding box center [84, 108] width 130 height 142
click at [102, 93] on input "[STREET_ADDRESS]" at bounding box center [84, 97] width 129 height 15
drag, startPoint x: 0, startPoint y: 92, endPoint x: 0, endPoint y: 88, distance: 4.0
click at [0, 89] on html "Home New Case Client Portal Directory Cases DebtorCC Managed Cases Lein Law Off…" at bounding box center [153, 221] width 306 height 443
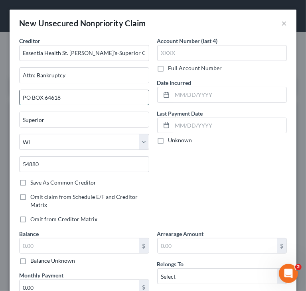
click at [37, 97] on input "PO BOX 64618" at bounding box center [84, 97] width 129 height 15
click at [30, 182] on label "Save As Common Creditor" at bounding box center [63, 183] width 66 height 8
click at [34, 182] on input "Save As Common Creditor" at bounding box center [36, 181] width 5 height 5
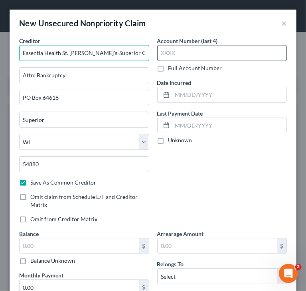
drag, startPoint x: 64, startPoint y: 53, endPoint x: 155, endPoint y: 53, distance: 91.0
click at [155, 53] on div "Creditor * Essentia Health St. [PERSON_NAME]'s-Superior Clinic Attn: Bankruptcy…" at bounding box center [153, 192] width 276 height 311
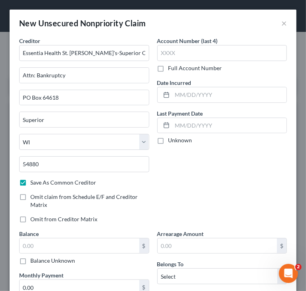
drag, startPoint x: 206, startPoint y: 186, endPoint x: 201, endPoint y: 179, distance: 8.4
click at [206, 186] on div "Account Number (last 4) Full Account Number Date Incurred Last Payment Date Unk…" at bounding box center [222, 133] width 138 height 193
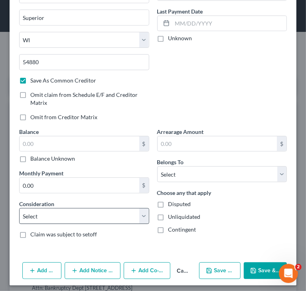
scroll to position [105, 0]
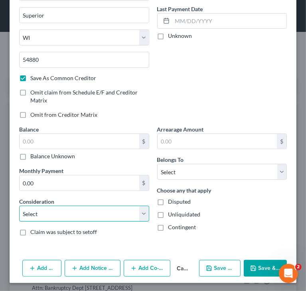
click at [101, 216] on select "Select Cable / Satellite Services Collection Agency Credit Card Debt Debt Couns…" at bounding box center [84, 214] width 130 height 16
click at [19, 206] on select "Select Cable / Satellite Services Collection Agency Credit Card Debt Debt Couns…" at bounding box center [84, 214] width 130 height 16
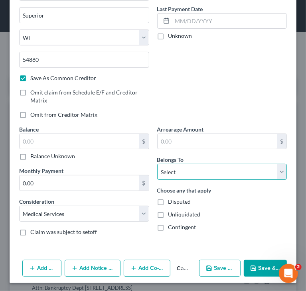
click at [209, 174] on select "Select Debtor 1 Only Debtor 2 Only Debtor 1 And Debtor 2 Only At Least One Of T…" at bounding box center [222, 172] width 130 height 16
click at [157, 164] on select "Select Debtor 1 Only Debtor 2 Only Debtor 1 And Debtor 2 Only At Least One Of T…" at bounding box center [222, 172] width 130 height 16
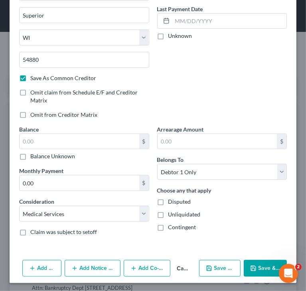
click at [193, 99] on div "Account Number (last 4) Full Account Number Date Incurred Last Payment Date Unk…" at bounding box center [222, 28] width 138 height 193
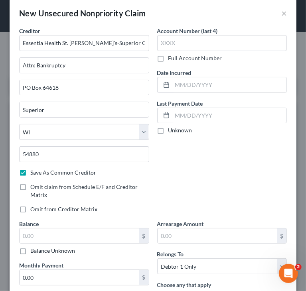
scroll to position [0, 0]
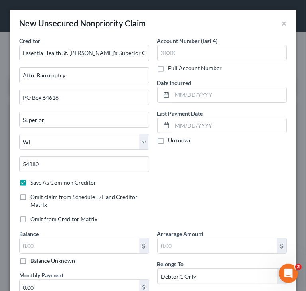
click at [174, 71] on label "Full Account Number" at bounding box center [195, 68] width 54 height 8
click at [174, 69] on input "Full Account Number" at bounding box center [174, 66] width 5 height 5
click at [193, 53] on input "text" at bounding box center [222, 53] width 130 height 16
click at [214, 95] on input "text" at bounding box center [229, 94] width 115 height 15
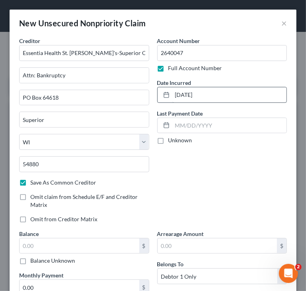
drag, startPoint x: 166, startPoint y: 93, endPoint x: 169, endPoint y: 96, distance: 4.2
click at [166, 93] on div at bounding box center [165, 94] width 15 height 15
click at [172, 95] on input "[DATE]" at bounding box center [229, 94] width 115 height 15
click at [190, 95] on input "[DATE]" at bounding box center [229, 94] width 115 height 15
click at [218, 152] on div "Account Number 2640047 Full Account Number Date Incurred [DATE] Last Payment Da…" at bounding box center [222, 133] width 138 height 193
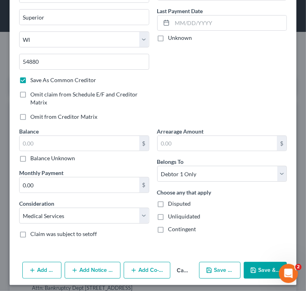
scroll to position [105, 0]
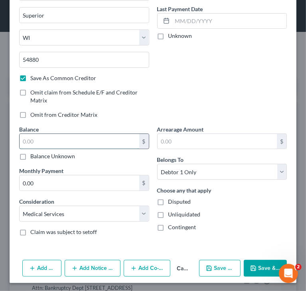
click at [69, 136] on input "text" at bounding box center [80, 141] width 120 height 15
click at [186, 95] on div "Account Number 2640047 Full Account Number Date Incurred [DATE] Last Payment Da…" at bounding box center [222, 28] width 138 height 193
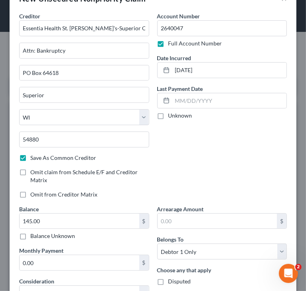
click at [188, 173] on div "Account Number 2640047 Full Account Number Date Incurred [DATE] Last Payment Da…" at bounding box center [222, 108] width 138 height 193
drag, startPoint x: 63, startPoint y: 26, endPoint x: 133, endPoint y: 29, distance: 69.9
click at [133, 29] on input "Essentia Health St. [PERSON_NAME]'s-Superior Clinic" at bounding box center [84, 28] width 130 height 16
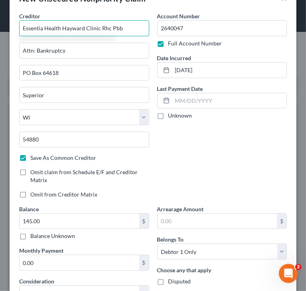
click at [62, 29] on input "Essentia Health Hayward Clinic Rhc Pbb" at bounding box center [84, 28] width 130 height 16
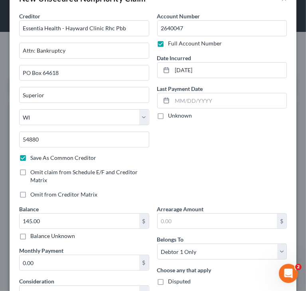
click at [234, 171] on div "Account Number 2640047 Full Account Number Date Incurred [DATE] Last Payment Da…" at bounding box center [222, 108] width 138 height 193
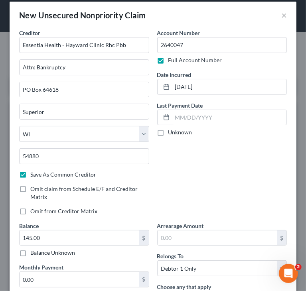
scroll to position [0, 0]
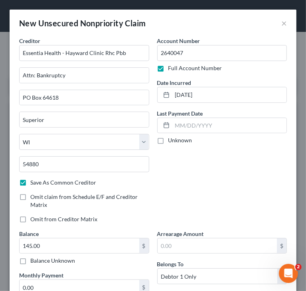
click at [200, 178] on div "Account Number 2640047 Full Account Number Date Incurred [DATE] Last Payment Da…" at bounding box center [222, 133] width 138 height 193
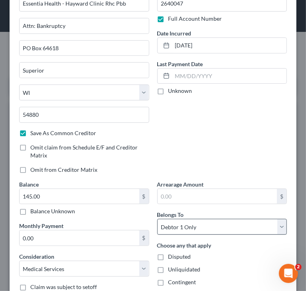
scroll to position [25, 0]
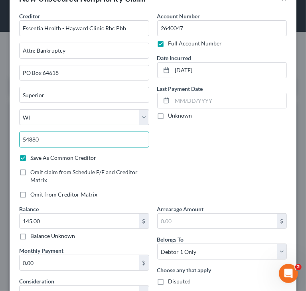
drag, startPoint x: 99, startPoint y: 139, endPoint x: 105, endPoint y: 138, distance: 6.6
click at [99, 139] on input "54880" at bounding box center [84, 140] width 130 height 16
drag, startPoint x: 0, startPoint y: 147, endPoint x: 4, endPoint y: 146, distance: 4.9
click at [0, 148] on html "Home New Case Client Portal Directory Cases DebtorCC Managed Cases Lein Law Off…" at bounding box center [153, 221] width 306 height 443
click at [77, 138] on input "55164" at bounding box center [84, 140] width 130 height 16
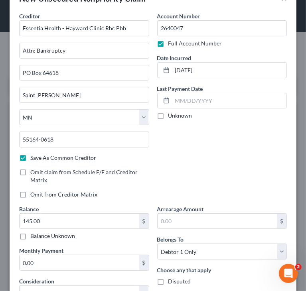
click at [213, 152] on div "Account Number 2640047 Full Account Number Date Incurred [DATE] Last Payment Da…" at bounding box center [222, 108] width 138 height 193
drag, startPoint x: 62, startPoint y: 27, endPoint x: 15, endPoint y: 31, distance: 47.7
click at [15, 31] on div "Creditor * Essentia Health - Hayward Clinic Rhc Pbb Attn: Bankruptcy PO Box 646…" at bounding box center [84, 108] width 138 height 193
click at [192, 151] on div "Account Number 2640047 Full Account Number Date Incurred [DATE] Last Payment Da…" at bounding box center [222, 108] width 138 height 193
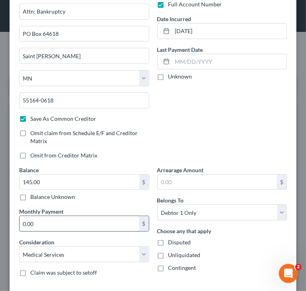
scroll to position [105, 0]
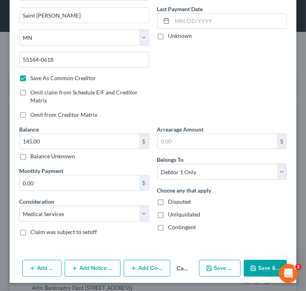
click at [89, 269] on button "Add Notice Address" at bounding box center [93, 268] width 56 height 17
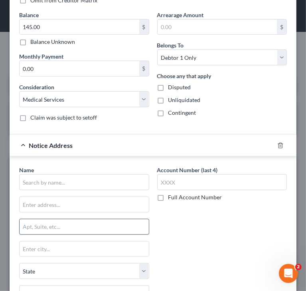
scroll to position [224, 0]
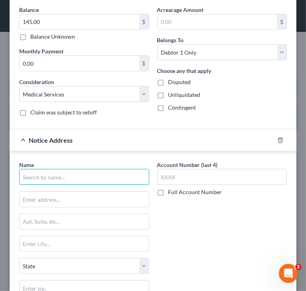
drag, startPoint x: 69, startPoint y: 181, endPoint x: 70, endPoint y: 174, distance: 6.5
click at [69, 180] on input "text" at bounding box center [84, 177] width 130 height 16
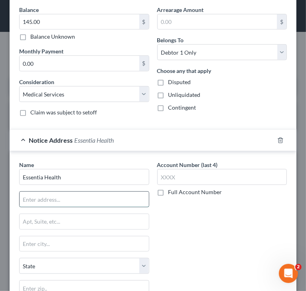
click at [70, 197] on input "text" at bounding box center [84, 199] width 129 height 15
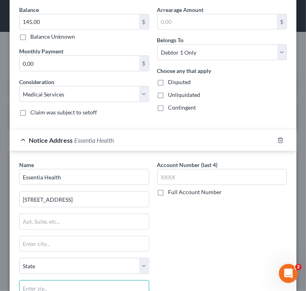
click at [62, 291] on input "text" at bounding box center [84, 289] width 130 height 16
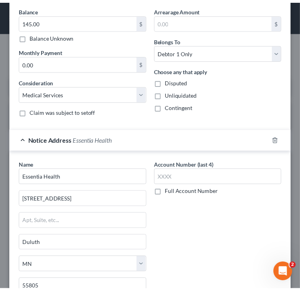
scroll to position [298, 0]
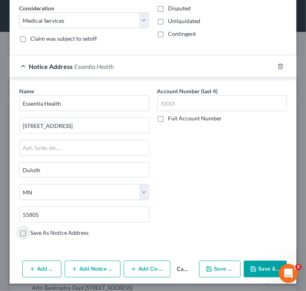
click at [196, 203] on div "Account Number (last 4) Full Account Number" at bounding box center [222, 165] width 138 height 156
click at [260, 263] on button "Save & Close" at bounding box center [265, 269] width 43 height 17
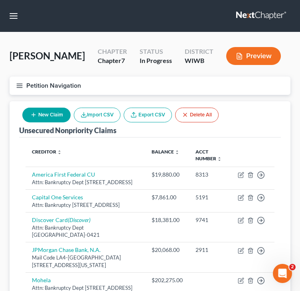
click at [16, 170] on div "Unsecured Nonpriority Claims New Claim Import CSV Export CSV Delete All Credito…" at bounding box center [150, 263] width 281 height 324
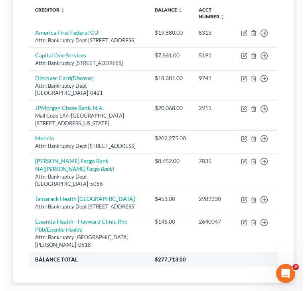
scroll to position [210, 0]
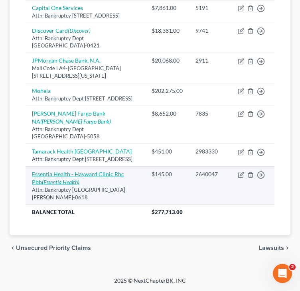
click at [65, 180] on icon "(Essentia Health)" at bounding box center [61, 182] width 38 height 7
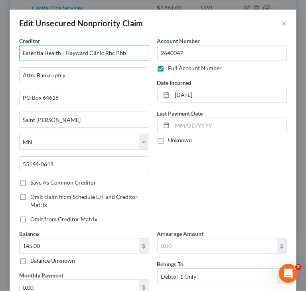
drag, startPoint x: 62, startPoint y: 53, endPoint x: 17, endPoint y: 52, distance: 45.1
click at [17, 52] on div "Creditor * Essentia Health - Hayward Clinic Rhc Pbb Attn: Bankruptcy PO Box 646…" at bounding box center [84, 133] width 138 height 193
click at [210, 179] on div "Account Number 2640047 Full Account Number Date Incurred [DATE] Last Payment Da…" at bounding box center [222, 133] width 138 height 193
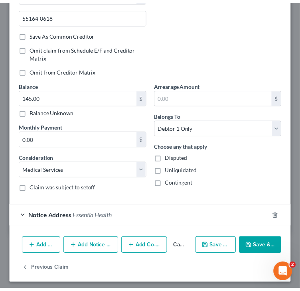
scroll to position [150, 0]
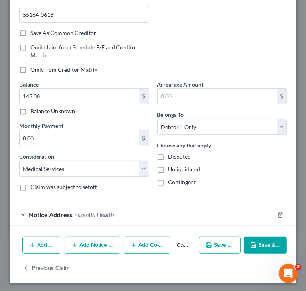
click at [254, 246] on button "Save & Close" at bounding box center [265, 245] width 43 height 17
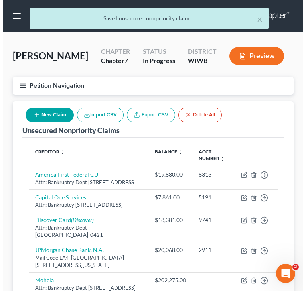
scroll to position [0, 0]
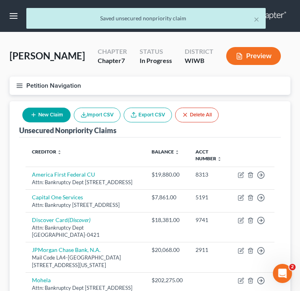
click at [48, 109] on button "New Claim" at bounding box center [46, 115] width 48 height 15
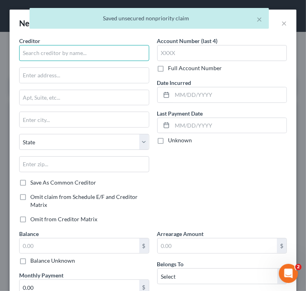
click at [79, 55] on input "text" at bounding box center [84, 53] width 130 height 16
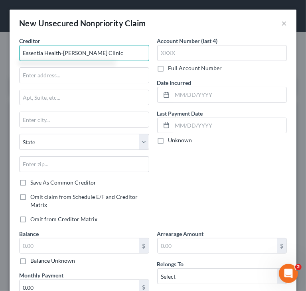
drag, startPoint x: 63, startPoint y: 53, endPoint x: 95, endPoint y: 54, distance: 31.1
click at [95, 54] on input "Essentia Health-[PERSON_NAME] Clinic" at bounding box center [84, 53] width 130 height 16
click at [117, 51] on input "Essentia Health-[PERSON_NAME] Clinic" at bounding box center [84, 53] width 130 height 16
click at [101, 54] on input "Essentia Health-[PERSON_NAME] Clinic behavioral health" at bounding box center [84, 53] width 130 height 16
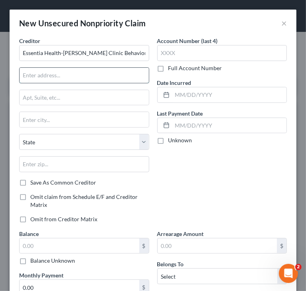
click at [69, 76] on input "text" at bounding box center [84, 75] width 129 height 15
drag, startPoint x: 101, startPoint y: 74, endPoint x: 143, endPoint y: 72, distance: 42.4
click at [143, 72] on input "[STREET_ADDRESS][PERSON_NAME][PERSON_NAME]" at bounding box center [84, 75] width 129 height 15
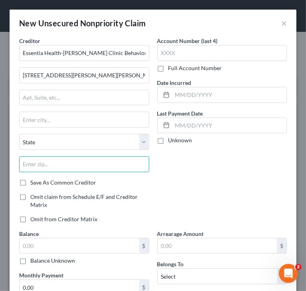
click at [109, 166] on input "text" at bounding box center [84, 164] width 130 height 16
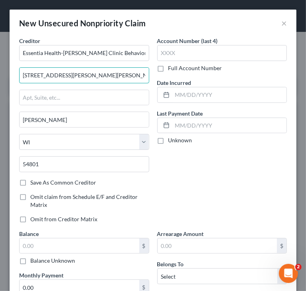
drag, startPoint x: 64, startPoint y: 77, endPoint x: 150, endPoint y: 68, distance: 86.3
click at [138, 71] on input "[STREET_ADDRESS][PERSON_NAME][PERSON_NAME]" at bounding box center [84, 75] width 129 height 15
drag, startPoint x: 70, startPoint y: 75, endPoint x: 0, endPoint y: 78, distance: 70.7
click at [0, 78] on html "Home New Case Client Portal Directory Cases DebtorCC Managed Cases Lein Law Off…" at bounding box center [153, 240] width 306 height 481
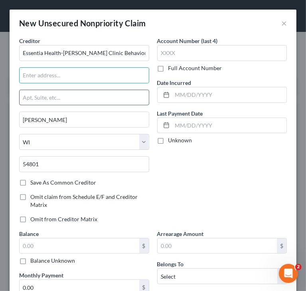
click at [33, 97] on input "text" at bounding box center [84, 97] width 129 height 15
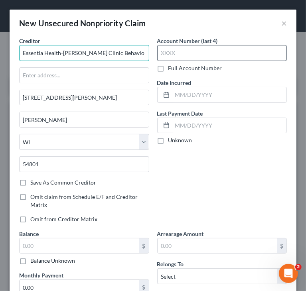
scroll to position [0, 0]
drag, startPoint x: 98, startPoint y: 53, endPoint x: 158, endPoint y: 52, distance: 60.7
click at [158, 52] on div "Creditor * Essentia Health-[PERSON_NAME] Clinic Behavioral Health 1180 [PERSON_…" at bounding box center [153, 192] width 276 height 311
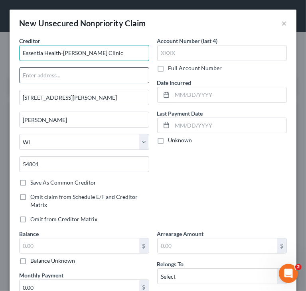
scroll to position [0, 0]
click at [101, 72] on input "text" at bounding box center [84, 75] width 129 height 15
drag, startPoint x: 22, startPoint y: 75, endPoint x: 28, endPoint y: 71, distance: 6.6
click at [23, 75] on input "Behavioral Health" at bounding box center [84, 75] width 129 height 15
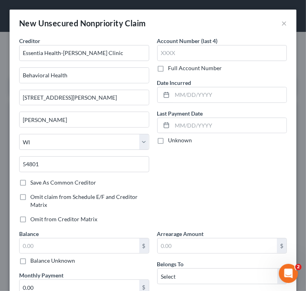
click at [258, 181] on div "Account Number (last 4) Full Account Number Date Incurred Last Payment Date Unk…" at bounding box center [222, 133] width 138 height 193
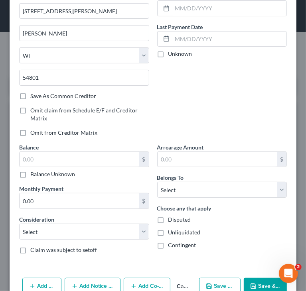
scroll to position [105, 0]
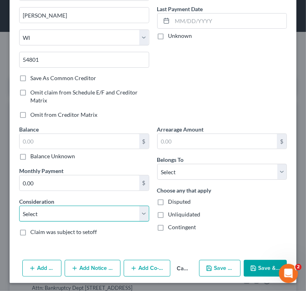
click at [72, 217] on select "Select Cable / Satellite Services Collection Agency Credit Card Debt Debt Couns…" at bounding box center [84, 214] width 130 height 16
click at [19, 206] on select "Select Cable / Satellite Services Collection Agency Credit Card Debt Debt Couns…" at bounding box center [84, 214] width 130 height 16
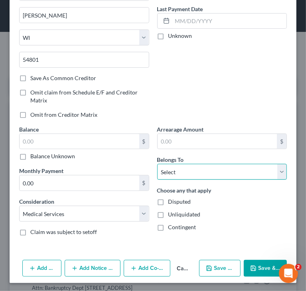
click at [186, 166] on select "Select Debtor 1 Only Debtor 2 Only Debtor 1 And Debtor 2 Only At Least One Of T…" at bounding box center [222, 172] width 130 height 16
click at [157, 164] on select "Select Debtor 1 Only Debtor 2 Only Debtor 1 And Debtor 2 Only At Least One Of T…" at bounding box center [222, 172] width 130 height 16
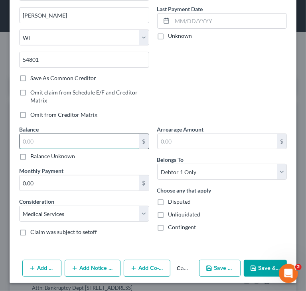
click at [85, 138] on input "text" at bounding box center [80, 141] width 120 height 15
click at [155, 101] on div "Account Number (last 4) Full Account Number Date Incurred Last Payment Date Unk…" at bounding box center [222, 28] width 138 height 193
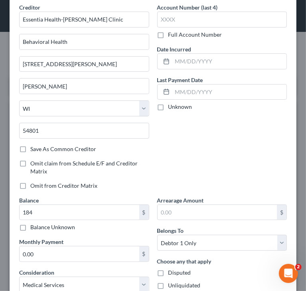
scroll to position [25, 0]
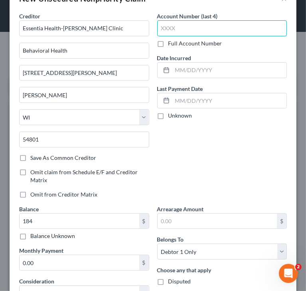
click at [200, 26] on input "text" at bounding box center [222, 28] width 130 height 16
click at [168, 47] on label "Full Account Number" at bounding box center [195, 44] width 54 height 8
click at [172, 45] on input "Full Account Number" at bounding box center [174, 42] width 5 height 5
click at [174, 28] on input "1516" at bounding box center [222, 28] width 130 height 16
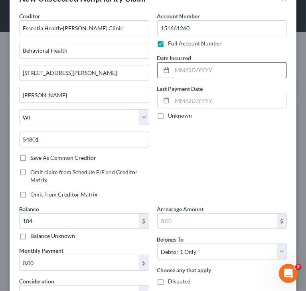
click at [218, 70] on input "text" at bounding box center [229, 70] width 115 height 15
click at [220, 140] on div "Account Number 151661260 Full Account Number Date Incurred [DATE] Last Payment …" at bounding box center [222, 108] width 138 height 193
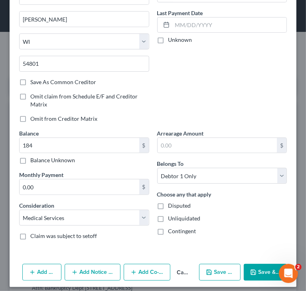
scroll to position [105, 0]
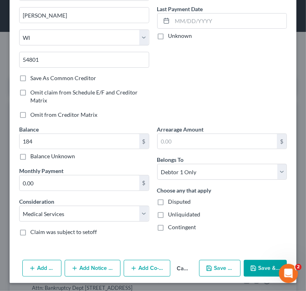
click at [235, 72] on div "Account Number 151661260 Full Account Number Date Incurred [DATE] Last Payment …" at bounding box center [222, 28] width 138 height 193
click at [69, 76] on label "Save As Common Creditor" at bounding box center [63, 78] width 66 height 8
click at [39, 76] on input "Save As Common Creditor" at bounding box center [36, 76] width 5 height 5
click at [252, 266] on polyline "button" at bounding box center [253, 266] width 2 height 1
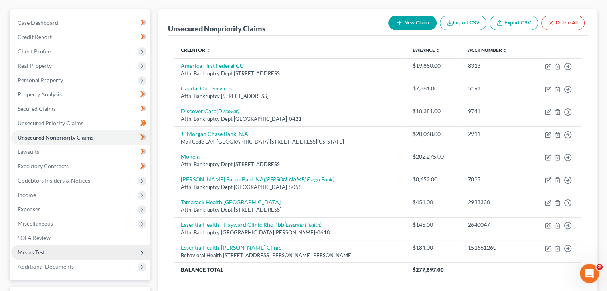
scroll to position [133, 0]
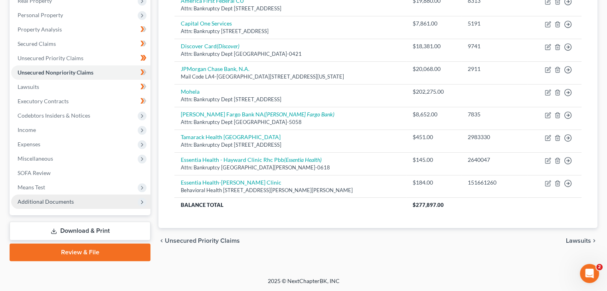
click at [46, 198] on span "Additional Documents" at bounding box center [80, 202] width 139 height 14
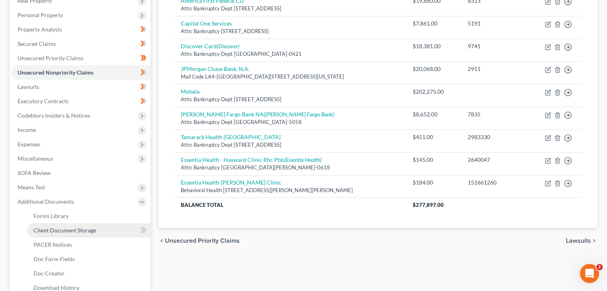
click at [76, 229] on span "Client Document Storage" at bounding box center [65, 230] width 63 height 7
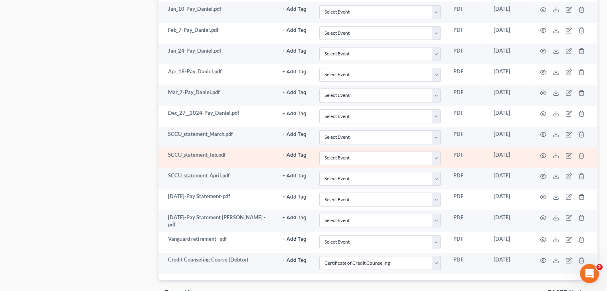
scroll to position [915, 0]
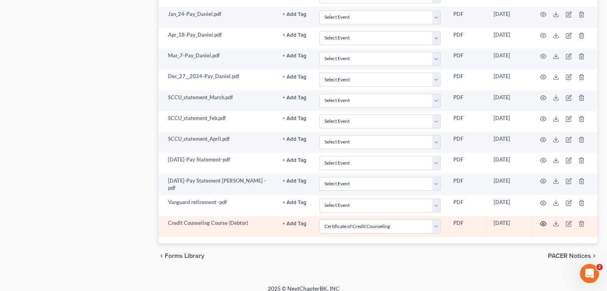
click at [541, 221] on icon "button" at bounding box center [543, 224] width 6 height 6
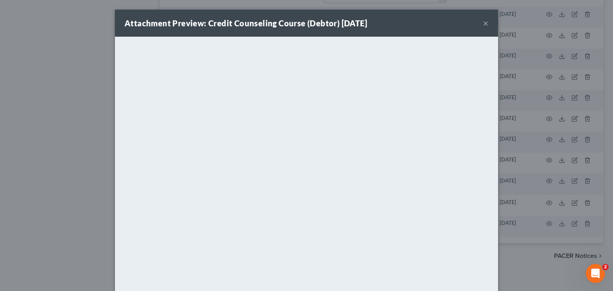
drag, startPoint x: 482, startPoint y: 24, endPoint x: 467, endPoint y: 28, distance: 15.1
click at [483, 24] on button "×" at bounding box center [486, 23] width 6 height 10
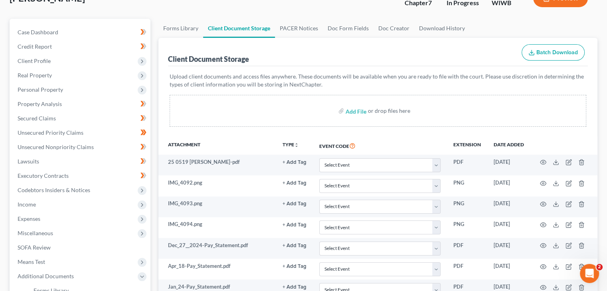
scroll to position [0, 0]
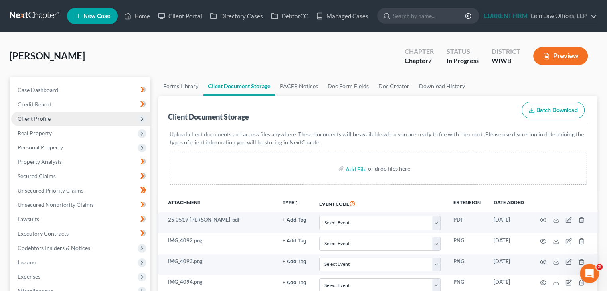
click at [42, 115] on span "Client Profile" at bounding box center [34, 118] width 33 height 7
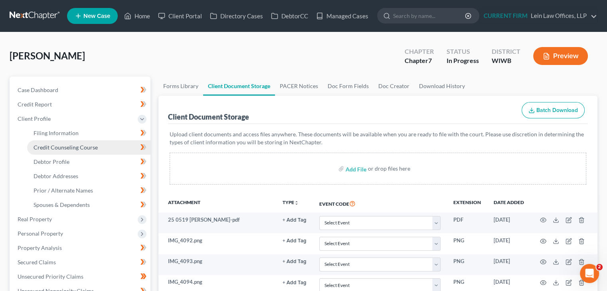
click at [45, 146] on span "Credit Counseling Course" at bounding box center [66, 147] width 64 height 7
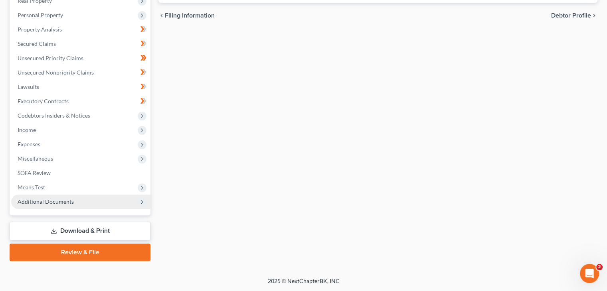
click at [53, 198] on span "Additional Documents" at bounding box center [46, 201] width 56 height 7
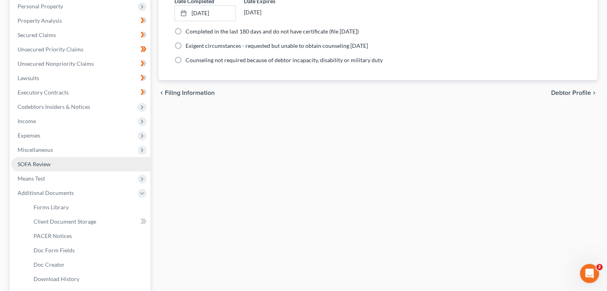
scroll to position [133, 0]
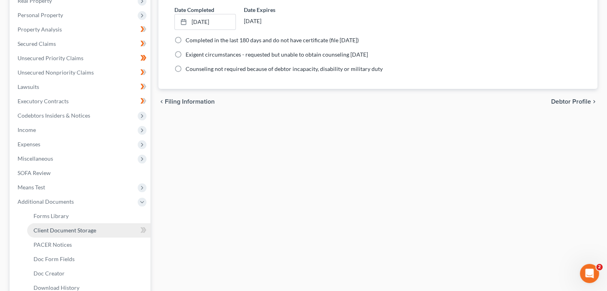
click at [57, 232] on span "Client Document Storage" at bounding box center [65, 230] width 63 height 7
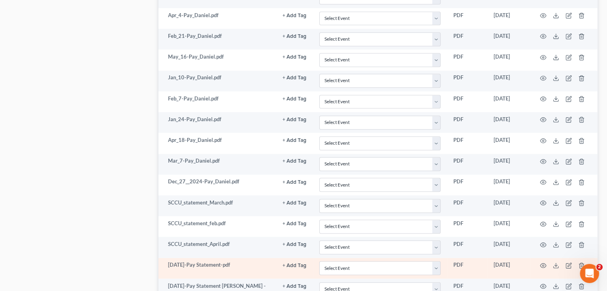
scroll to position [878, 0]
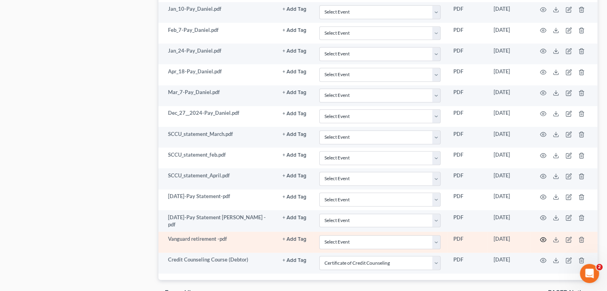
click at [543, 237] on icon "button" at bounding box center [543, 240] width 6 height 6
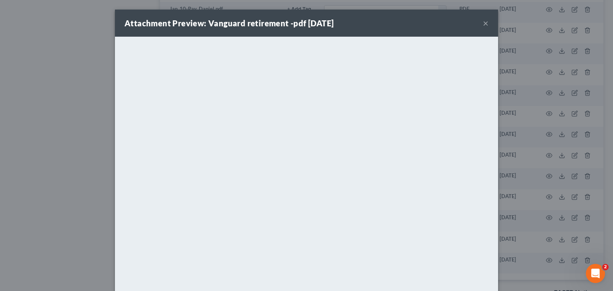
click at [483, 26] on button "×" at bounding box center [486, 23] width 6 height 10
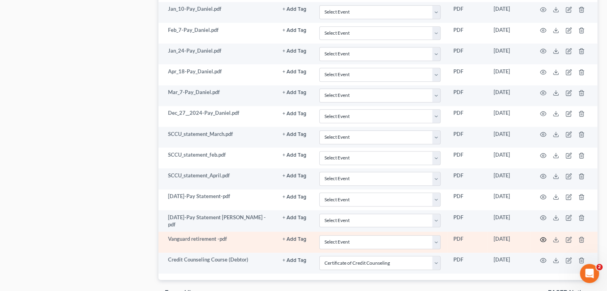
click at [542, 238] on icon "button" at bounding box center [543, 240] width 6 height 4
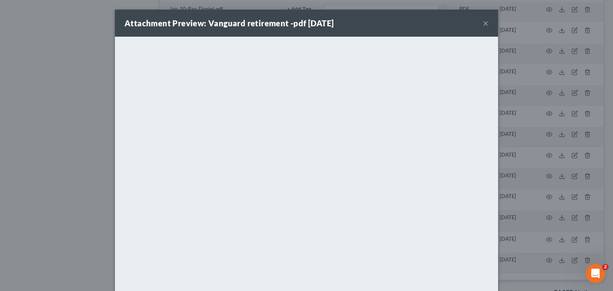
click at [483, 24] on button "×" at bounding box center [486, 23] width 6 height 10
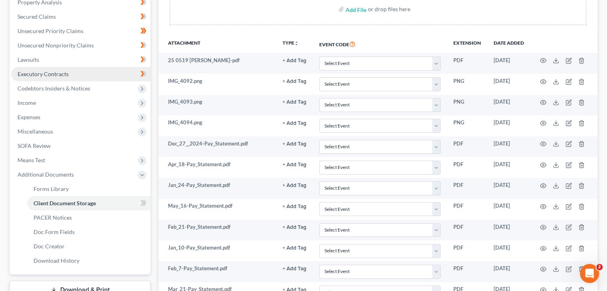
scroll to position [120, 0]
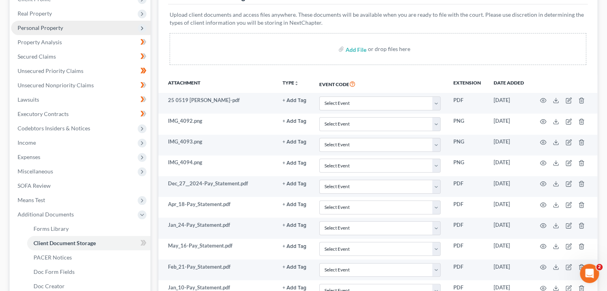
click at [57, 25] on span "Personal Property" at bounding box center [41, 27] width 46 height 7
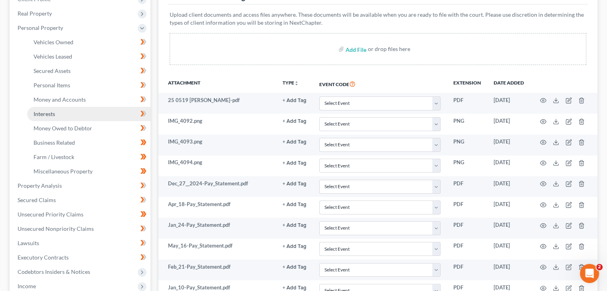
click at [48, 112] on span "Interests" at bounding box center [45, 114] width 22 height 7
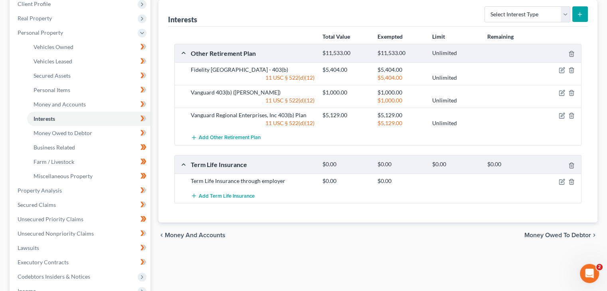
scroll to position [120, 0]
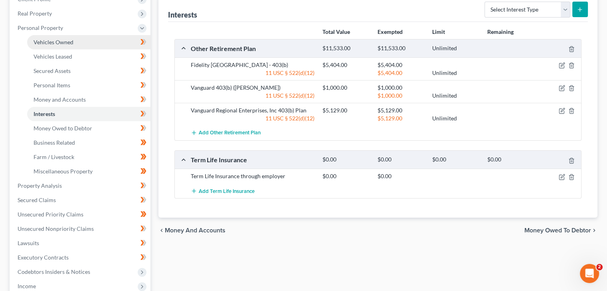
click at [68, 40] on span "Vehicles Owned" at bounding box center [54, 42] width 40 height 7
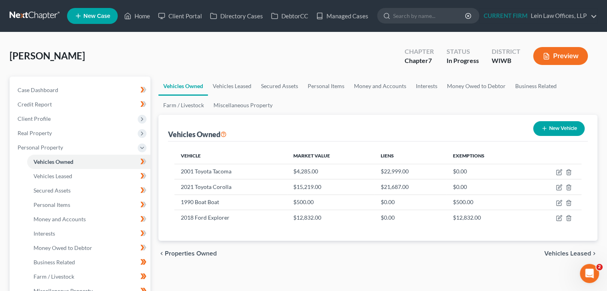
click at [563, 253] on span "Vehicles Leased" at bounding box center [567, 254] width 47 height 6
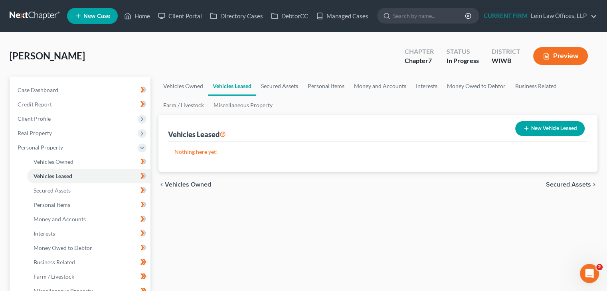
click at [570, 183] on span "Secured Assets" at bounding box center [568, 185] width 45 height 6
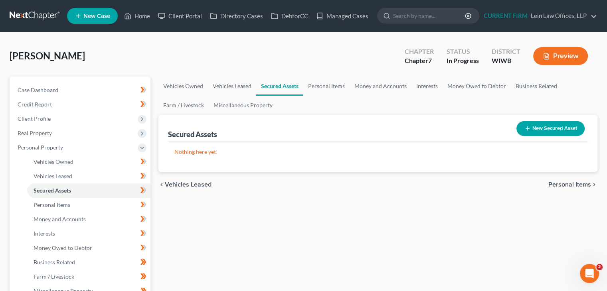
click at [568, 184] on span "Personal Items" at bounding box center [569, 185] width 43 height 6
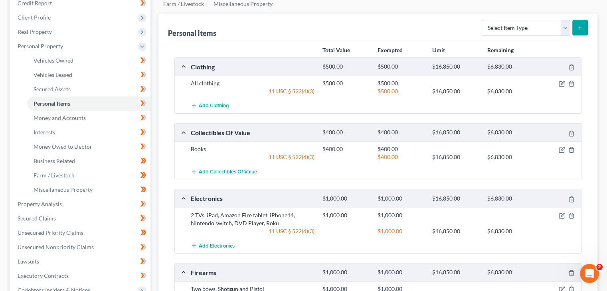
scroll to position [120, 0]
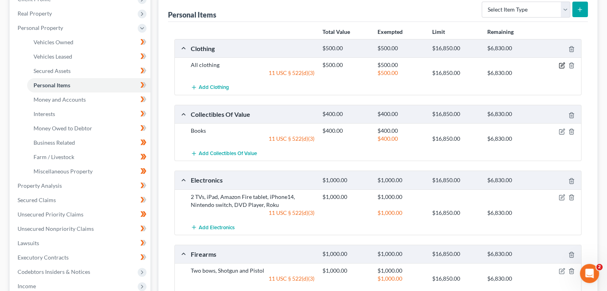
click at [562, 64] on icon "button" at bounding box center [563, 65] width 4 height 4
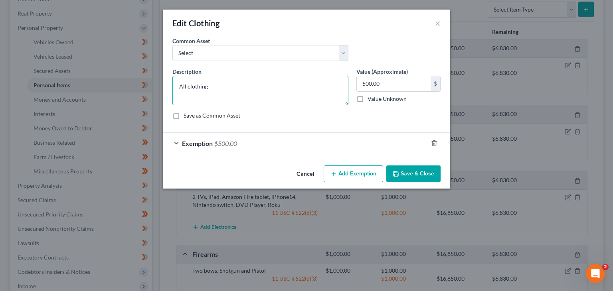
drag, startPoint x: 185, startPoint y: 87, endPoint x: 161, endPoint y: 87, distance: 24.0
click at [163, 88] on div "An exemption set must first be selected from the Filing Information section. Co…" at bounding box center [306, 100] width 287 height 126
click at [406, 178] on button "Save & Close" at bounding box center [413, 174] width 54 height 17
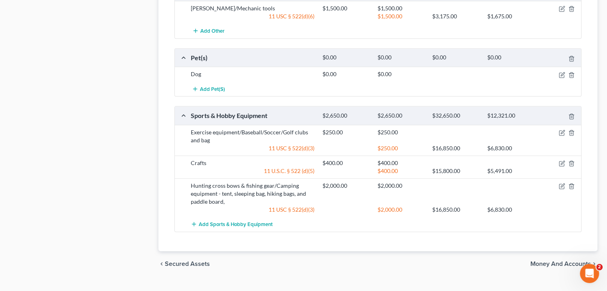
scroll to position [672, 0]
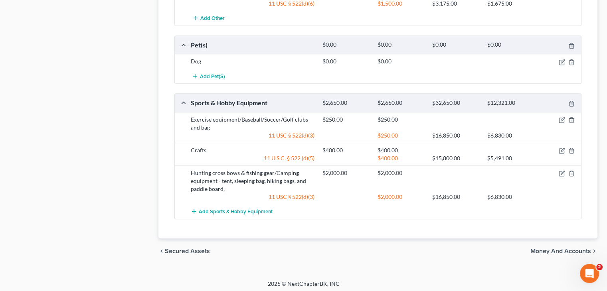
click at [550, 248] on span "Money and Accounts" at bounding box center [561, 251] width 61 height 6
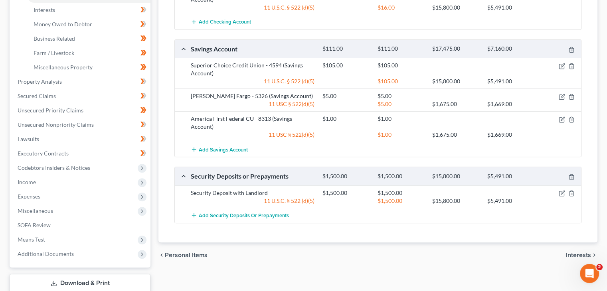
scroll to position [240, 0]
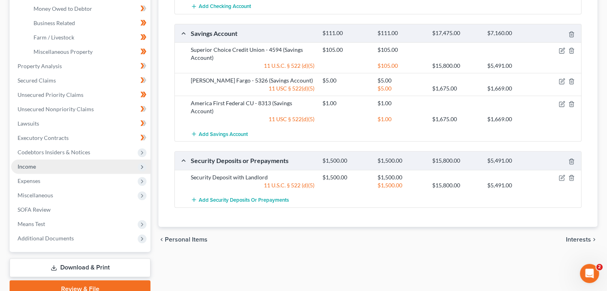
click at [32, 167] on span "Income" at bounding box center [27, 166] width 18 height 7
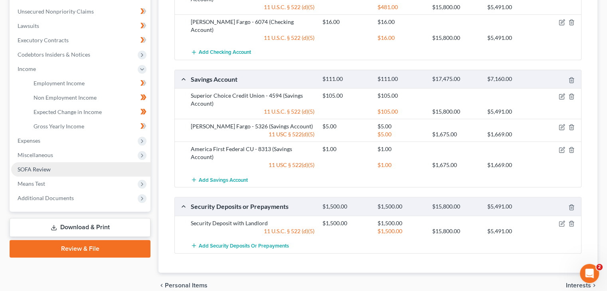
scroll to position [190, 0]
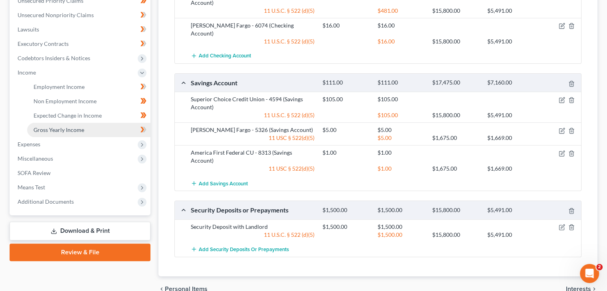
click at [69, 129] on span "Gross Yearly Income" at bounding box center [59, 130] width 51 height 7
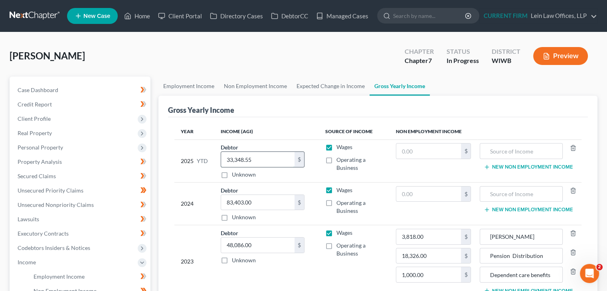
click at [261, 158] on input "33,348.55" at bounding box center [257, 159] width 73 height 15
drag, startPoint x: 247, startPoint y: 159, endPoint x: 268, endPoint y: 156, distance: 21.8
click at [249, 158] on input "53,141.23" at bounding box center [257, 159] width 73 height 15
click at [172, 156] on div "Year Income (AGI) Source of Income Non Employment Income 2025 YTD Debtor 53,141…" at bounding box center [378, 215] width 420 height 196
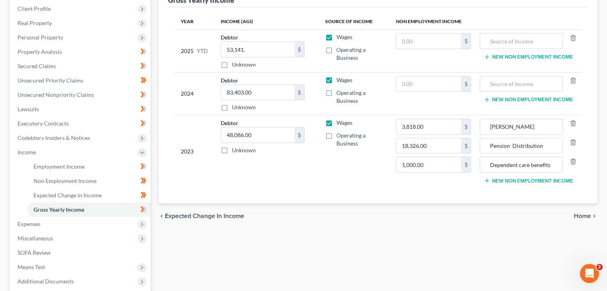
scroll to position [120, 0]
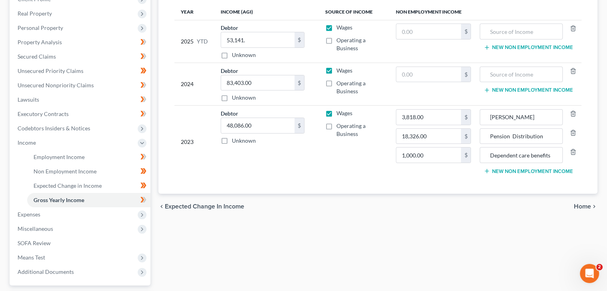
click at [584, 206] on span "Home" at bounding box center [582, 207] width 17 height 6
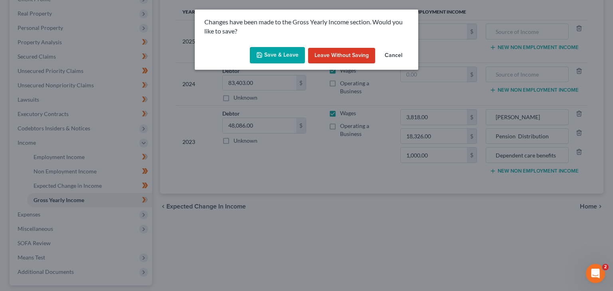
click at [292, 58] on button "Save & Leave" at bounding box center [277, 55] width 55 height 17
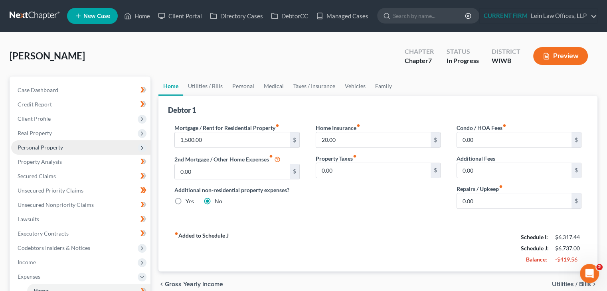
click at [50, 146] on span "Personal Property" at bounding box center [41, 147] width 46 height 7
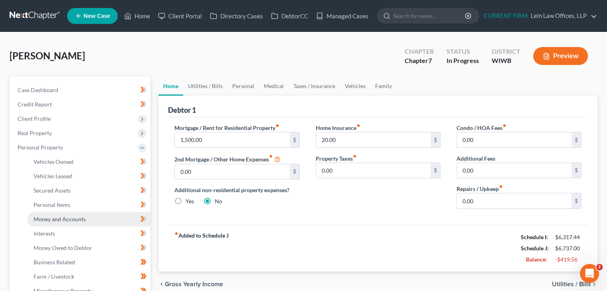
click at [61, 221] on span "Money and Accounts" at bounding box center [60, 219] width 52 height 7
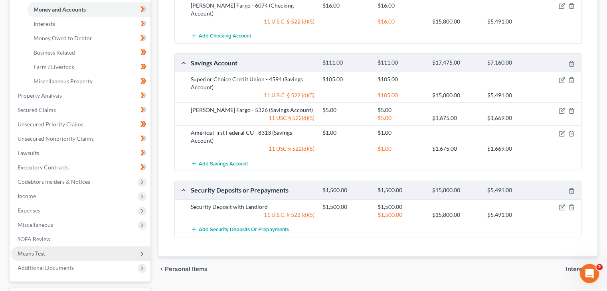
scroll to position [276, 0]
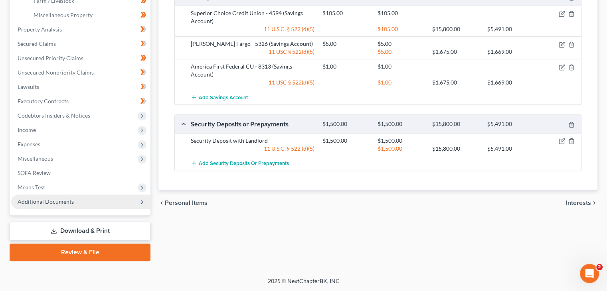
click at [69, 204] on span "Additional Documents" at bounding box center [46, 201] width 56 height 7
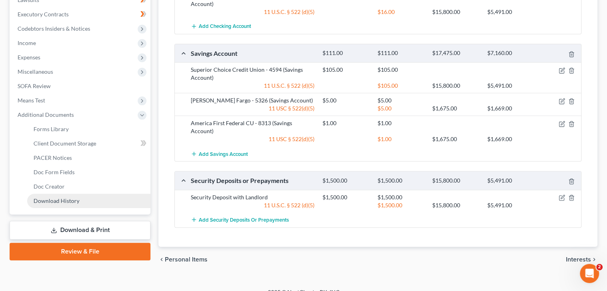
scroll to position [219, 0]
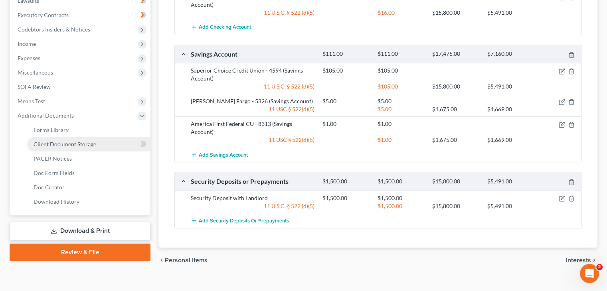
click at [89, 143] on span "Client Document Storage" at bounding box center [65, 144] width 63 height 7
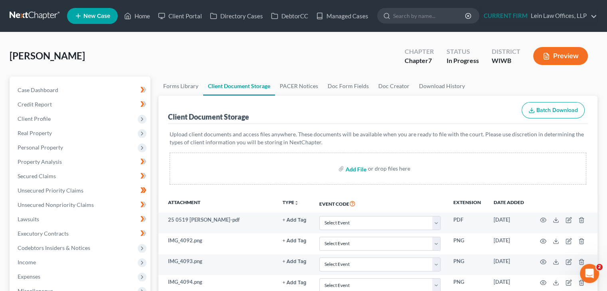
click at [356, 169] on input "file" at bounding box center [355, 169] width 19 height 14
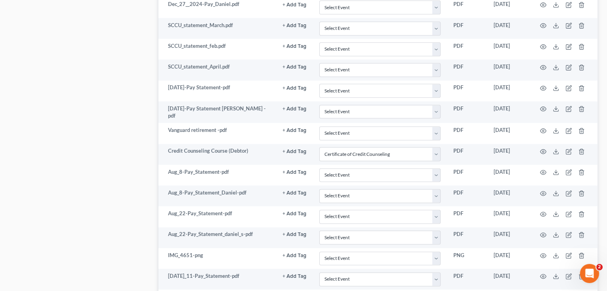
scroll to position [998, 0]
